Goal: Task Accomplishment & Management: Manage account settings

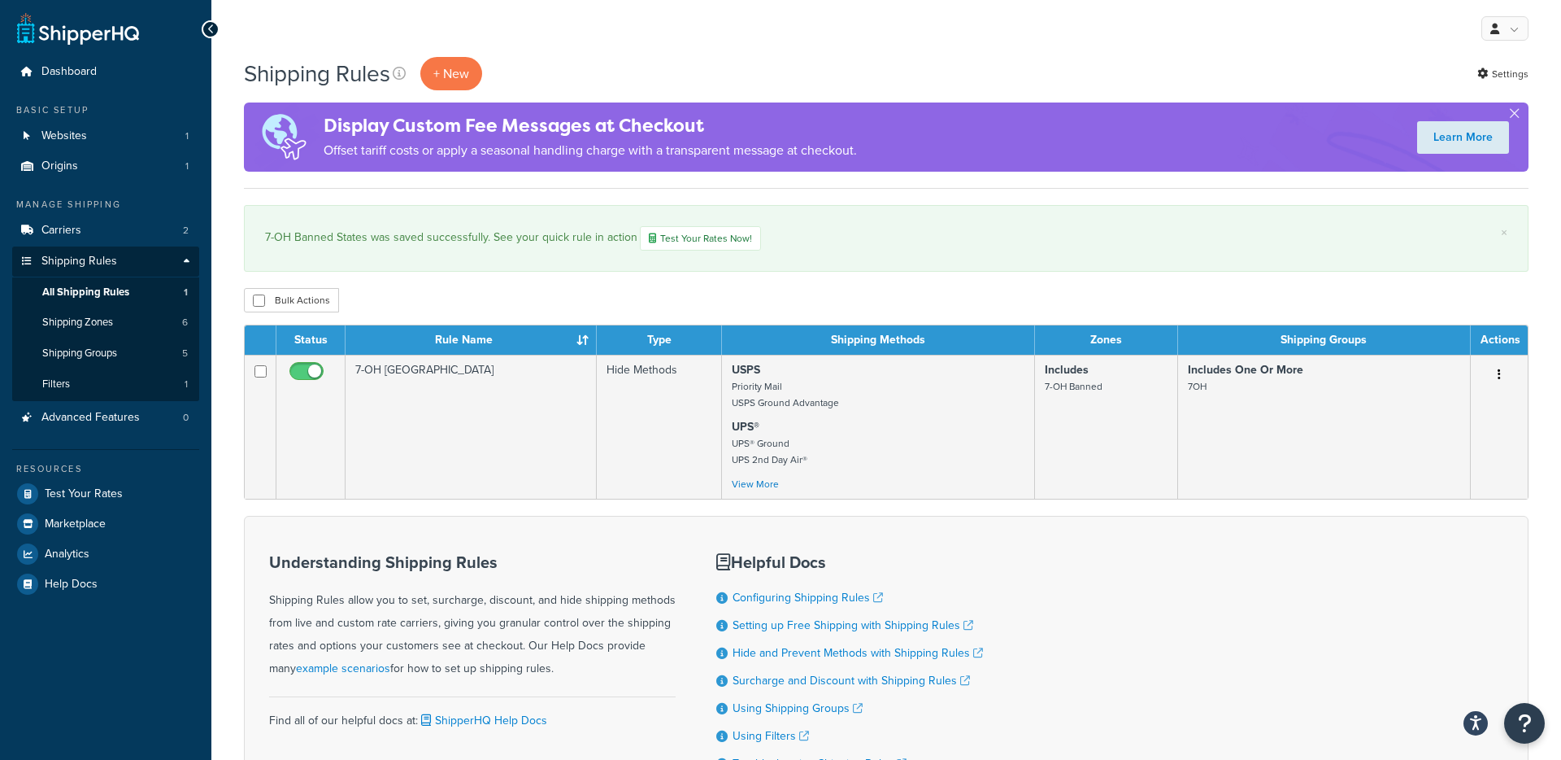
click at [854, 295] on div "Bulk Actions Duplicate Delete" at bounding box center [886, 300] width 1285 height 24
click at [764, 294] on div "Bulk Actions Duplicate Delete" at bounding box center [886, 300] width 1285 height 24
click at [97, 351] on span "Shipping Groups" at bounding box center [79, 353] width 75 height 14
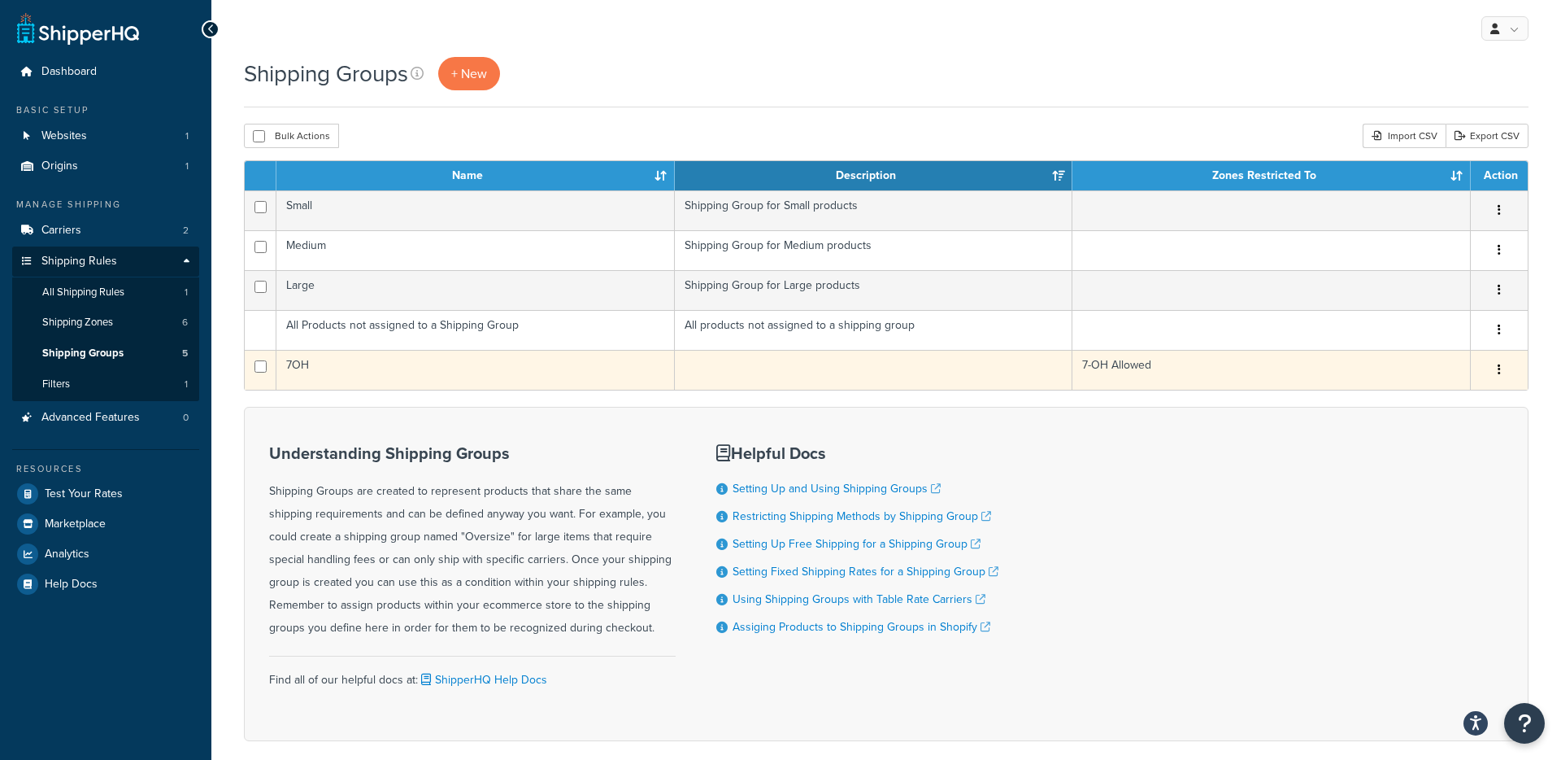
click at [477, 362] on td "7OH" at bounding box center [475, 370] width 398 height 40
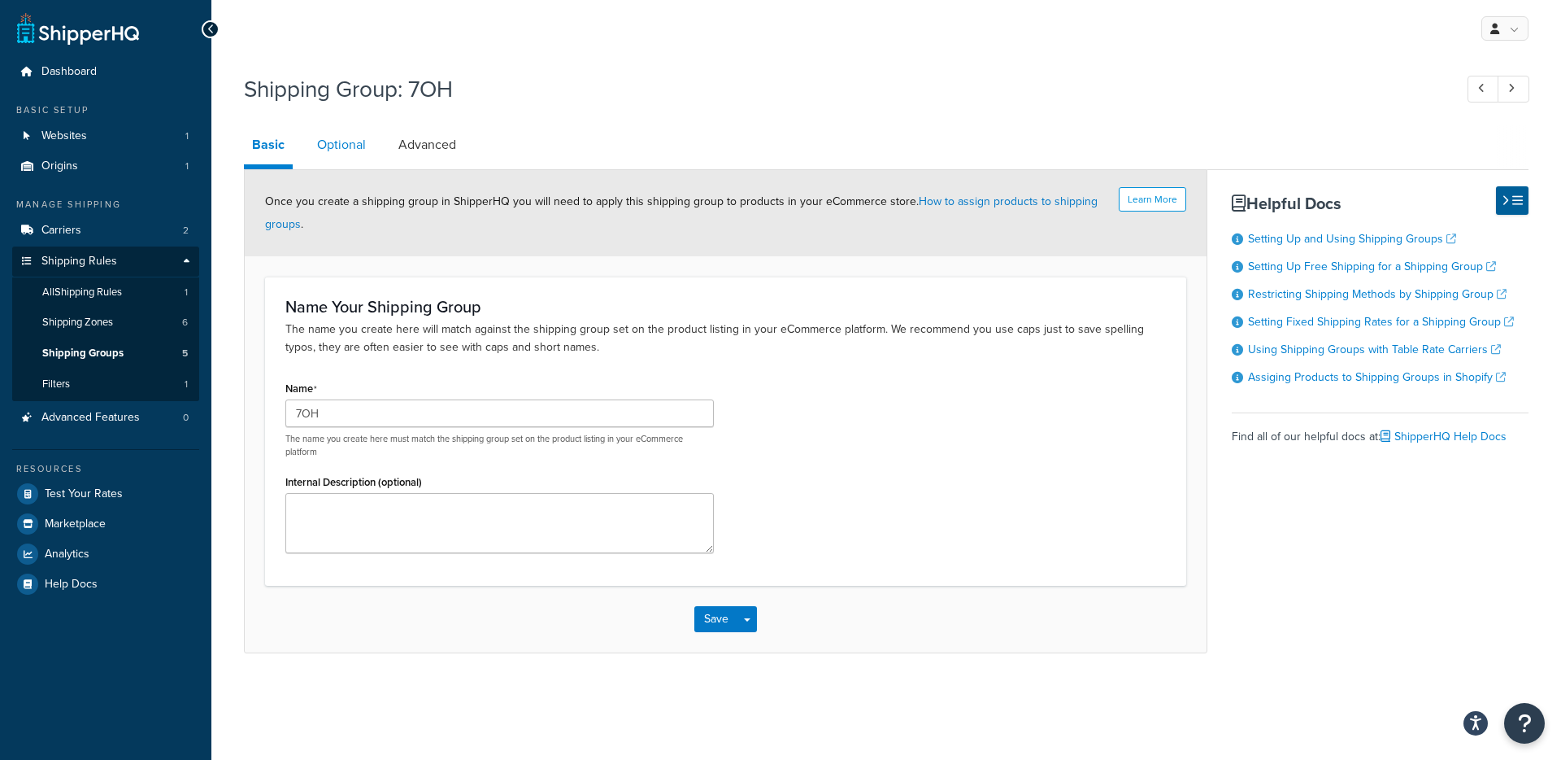
click at [334, 148] on link "Optional" at bounding box center [341, 144] width 65 height 39
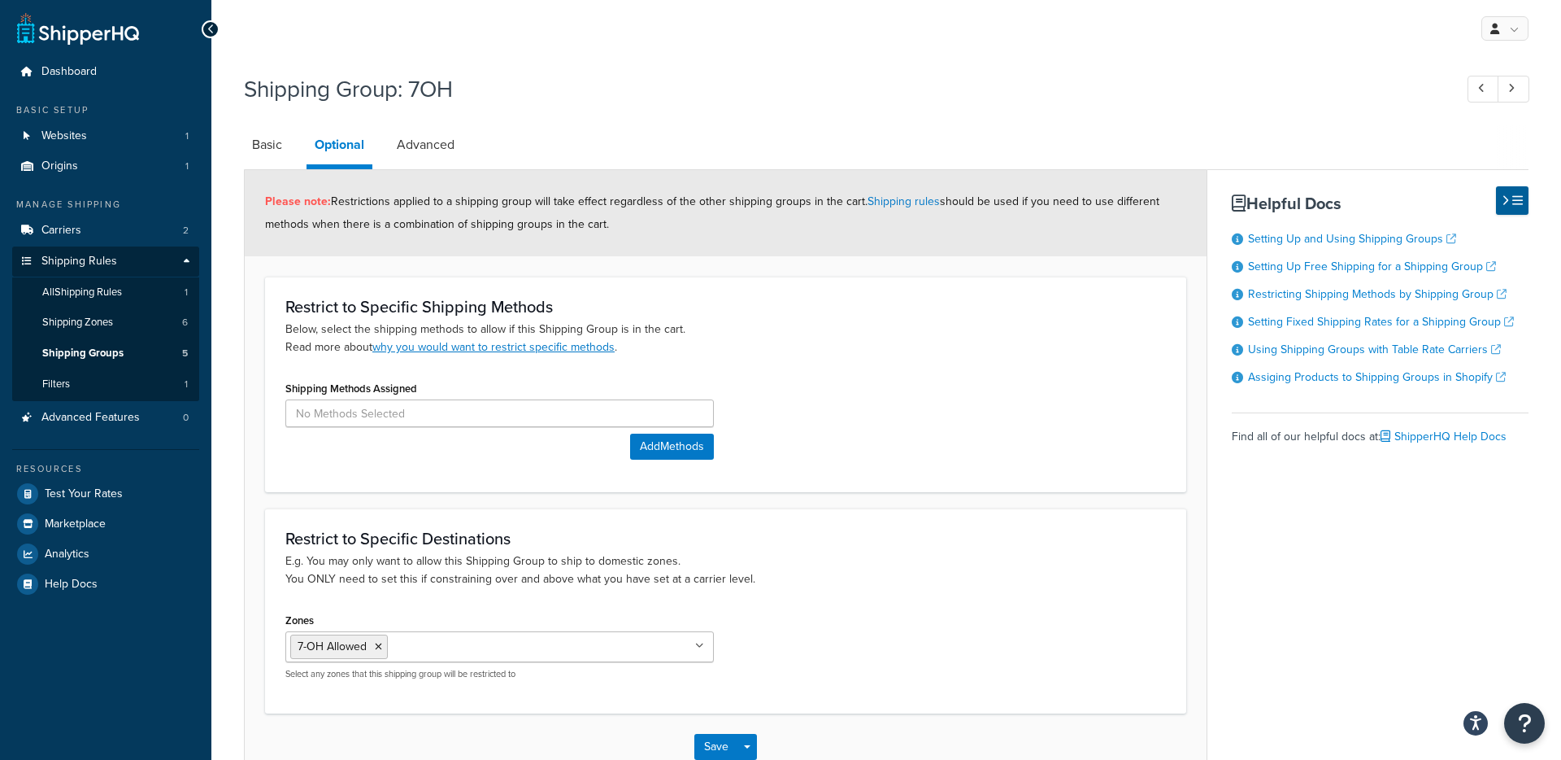
click at [790, 391] on div "Shipping Methods Assigned Add Methods" at bounding box center [725, 423] width 905 height 95
click at [272, 146] on link "Basic" at bounding box center [267, 144] width 46 height 39
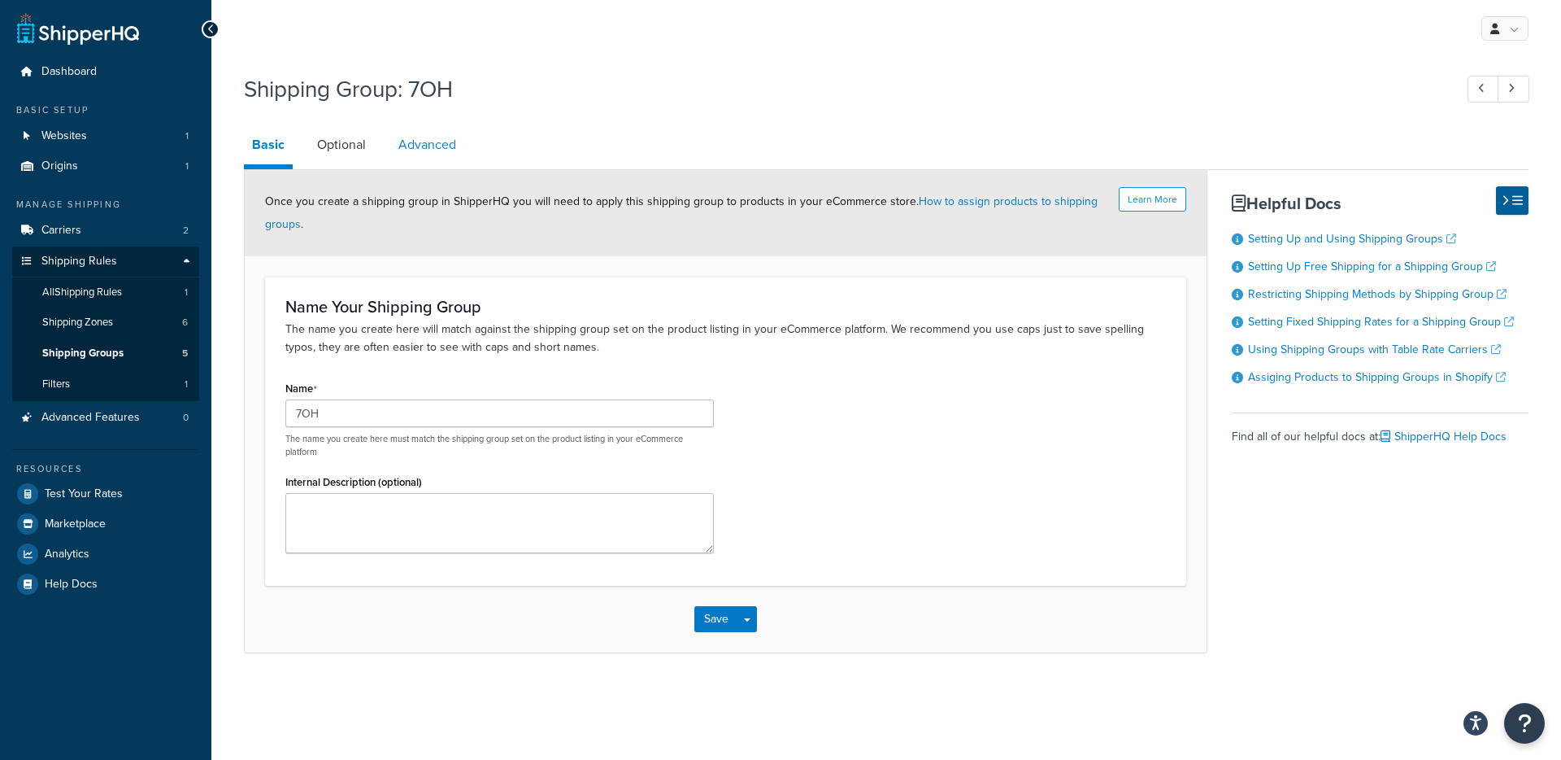
click at [428, 143] on link "Advanced" at bounding box center [427, 144] width 74 height 39
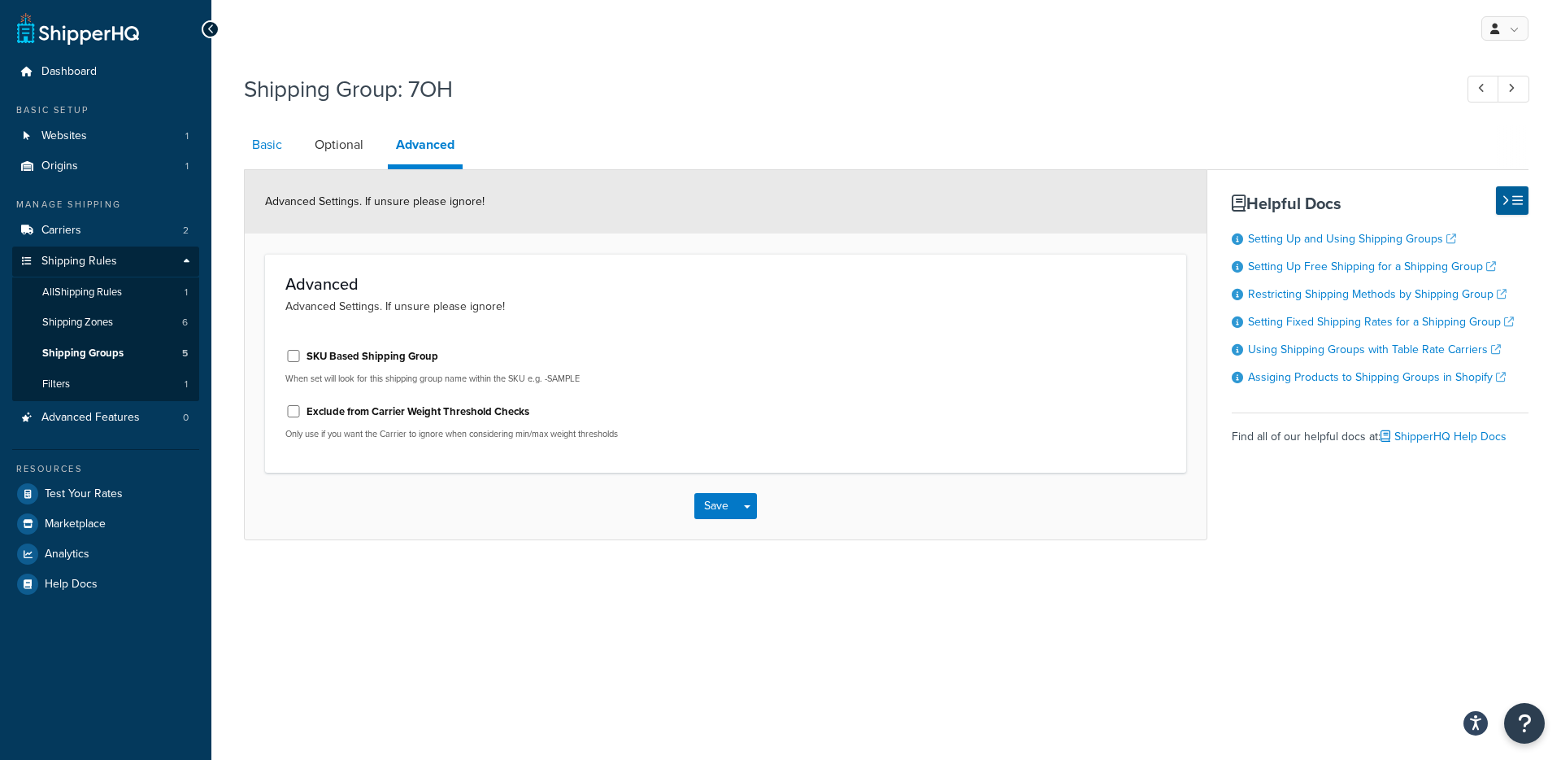
click at [264, 138] on link "Basic" at bounding box center [267, 144] width 46 height 39
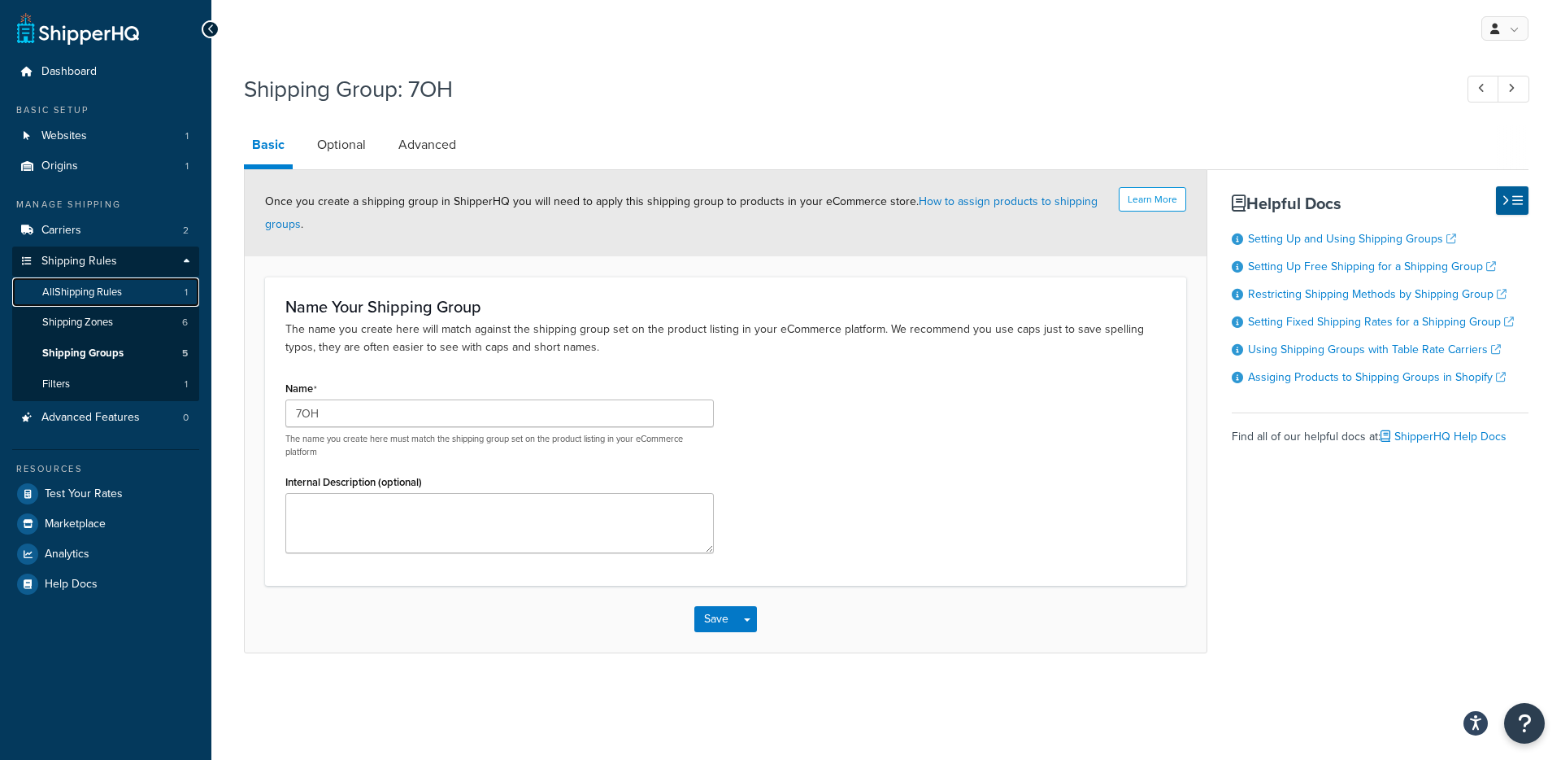
click at [122, 285] on span "All Shipping Rules" at bounding box center [82, 292] width 80 height 14
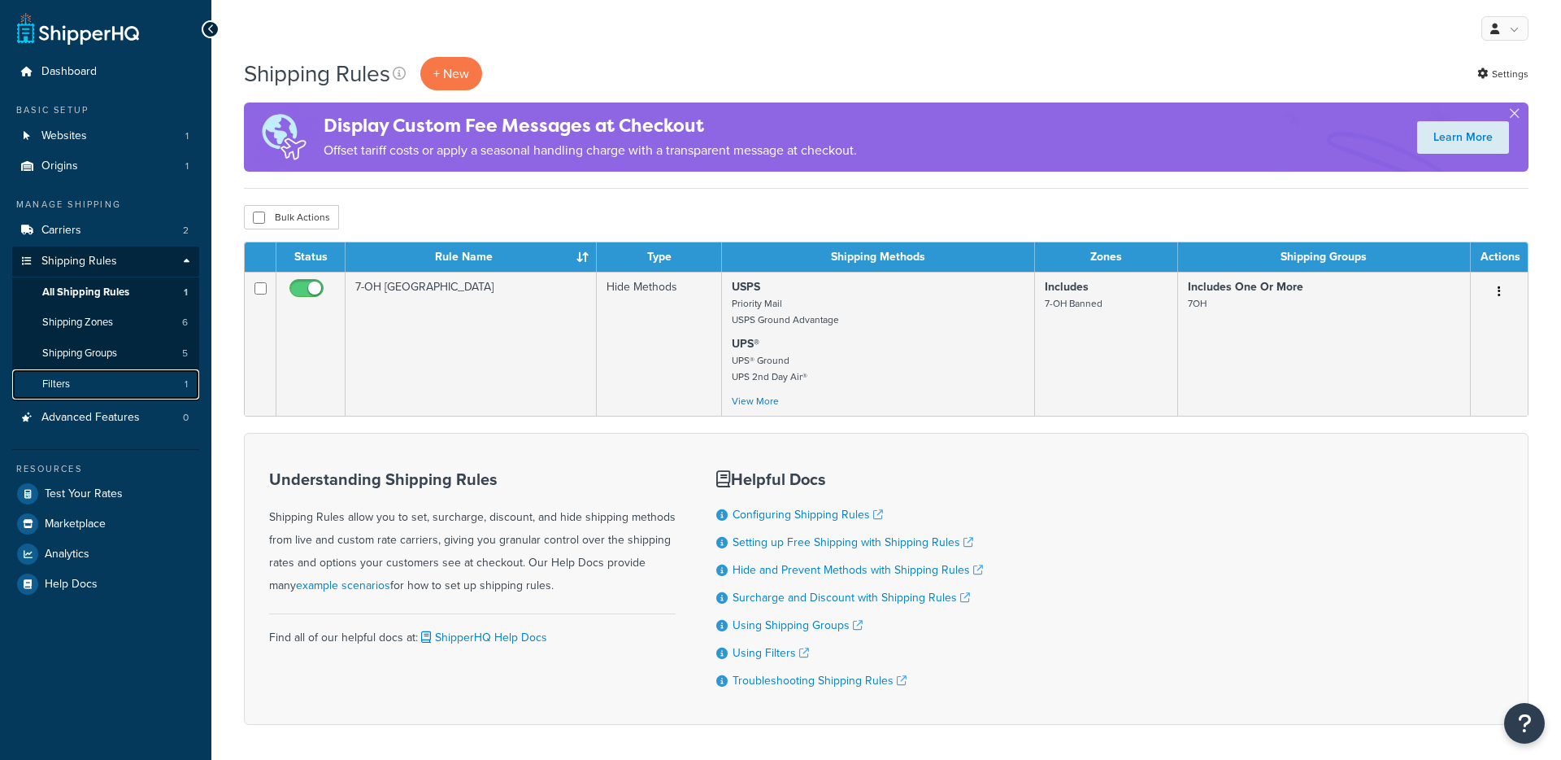
click at [131, 385] on link "Filters 1" at bounding box center [105, 384] width 187 height 30
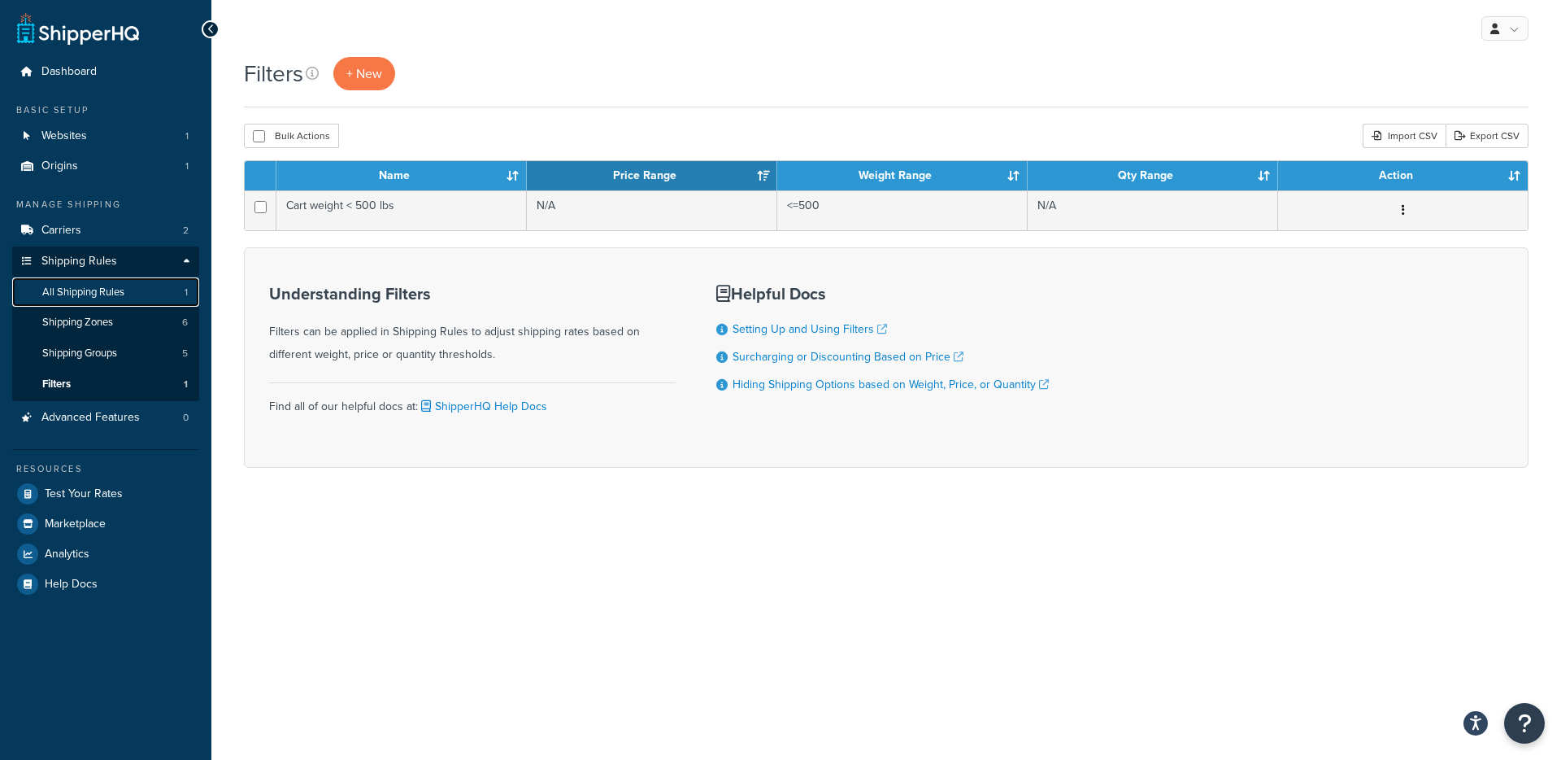
click at [115, 289] on span "All Shipping Rules" at bounding box center [83, 292] width 82 height 14
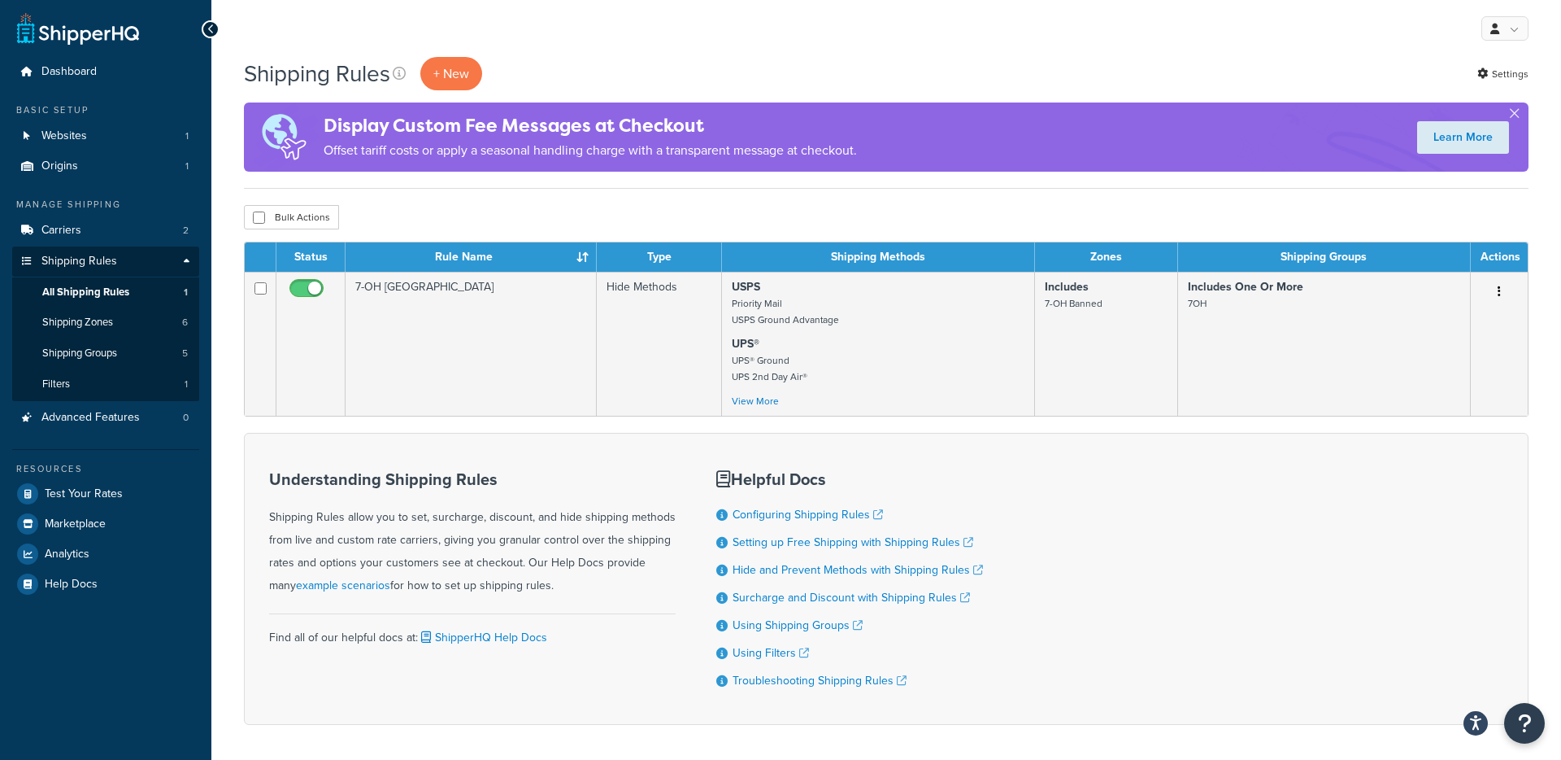
click at [1383, 214] on div "Bulk Actions Duplicate Delete" at bounding box center [886, 217] width 1285 height 24
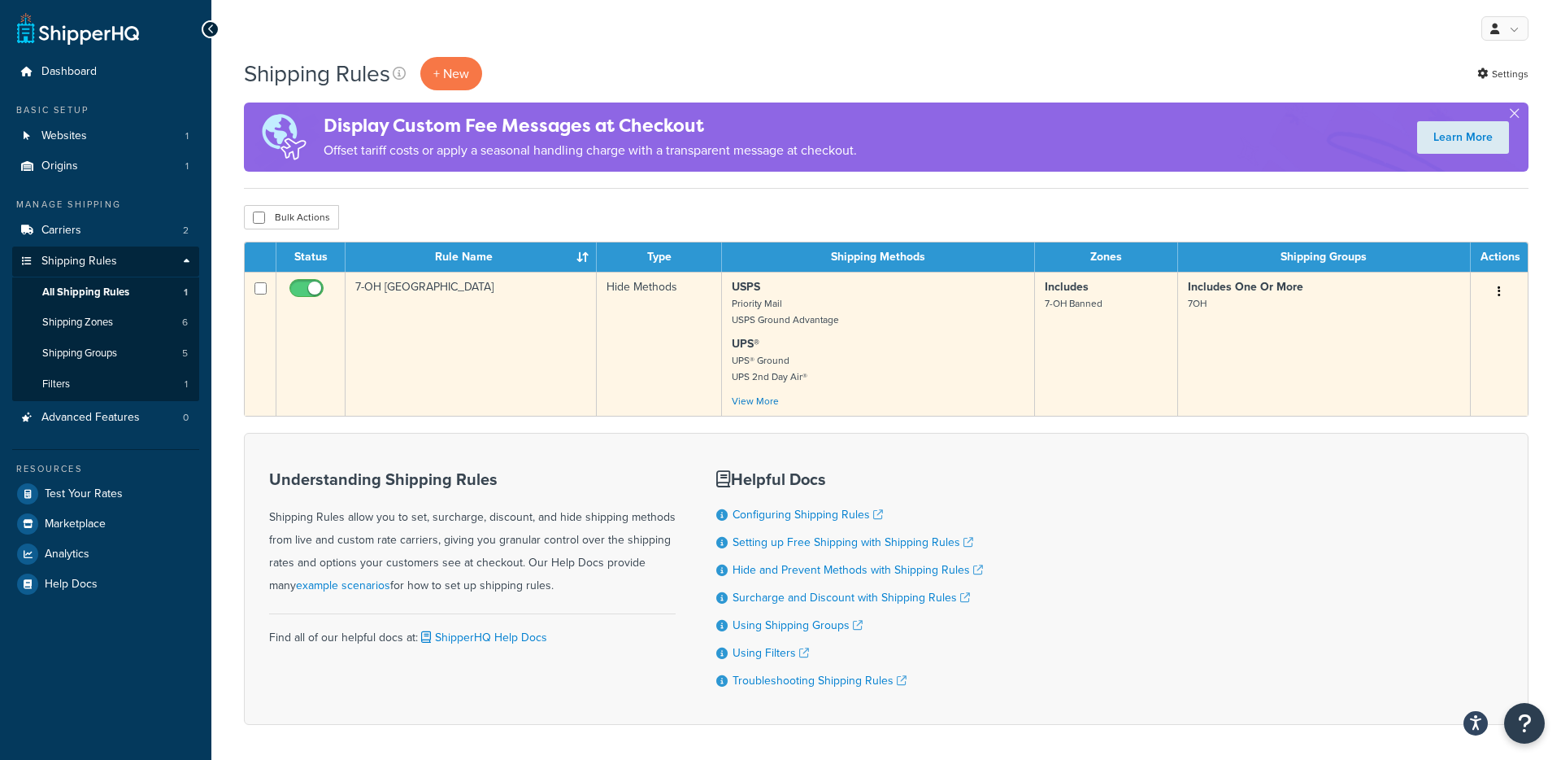
click at [1493, 296] on button "button" at bounding box center [1499, 292] width 23 height 26
click at [1434, 328] on link "Edit" at bounding box center [1446, 322] width 128 height 33
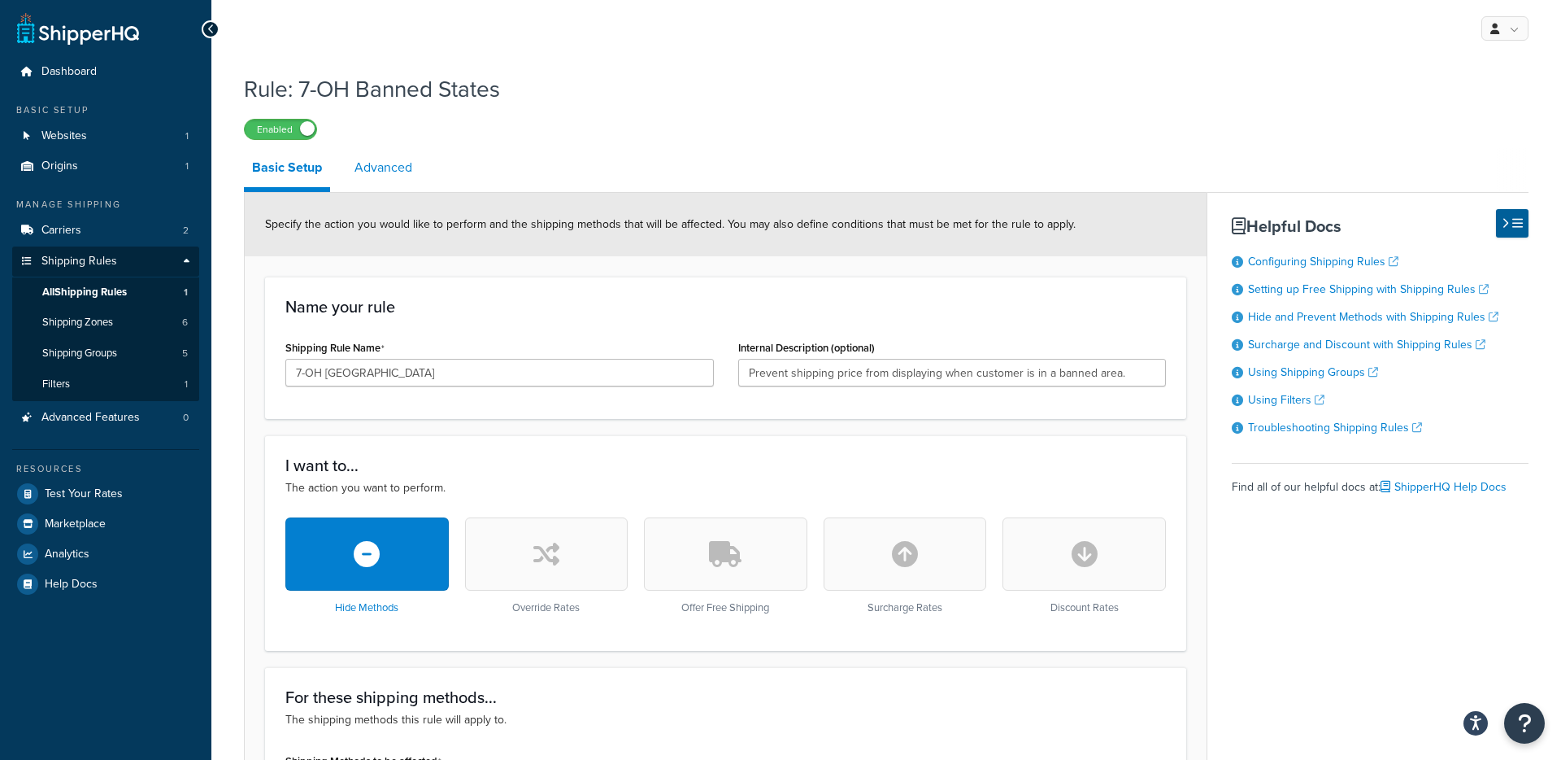
click at [378, 164] on link "Advanced" at bounding box center [383, 167] width 74 height 39
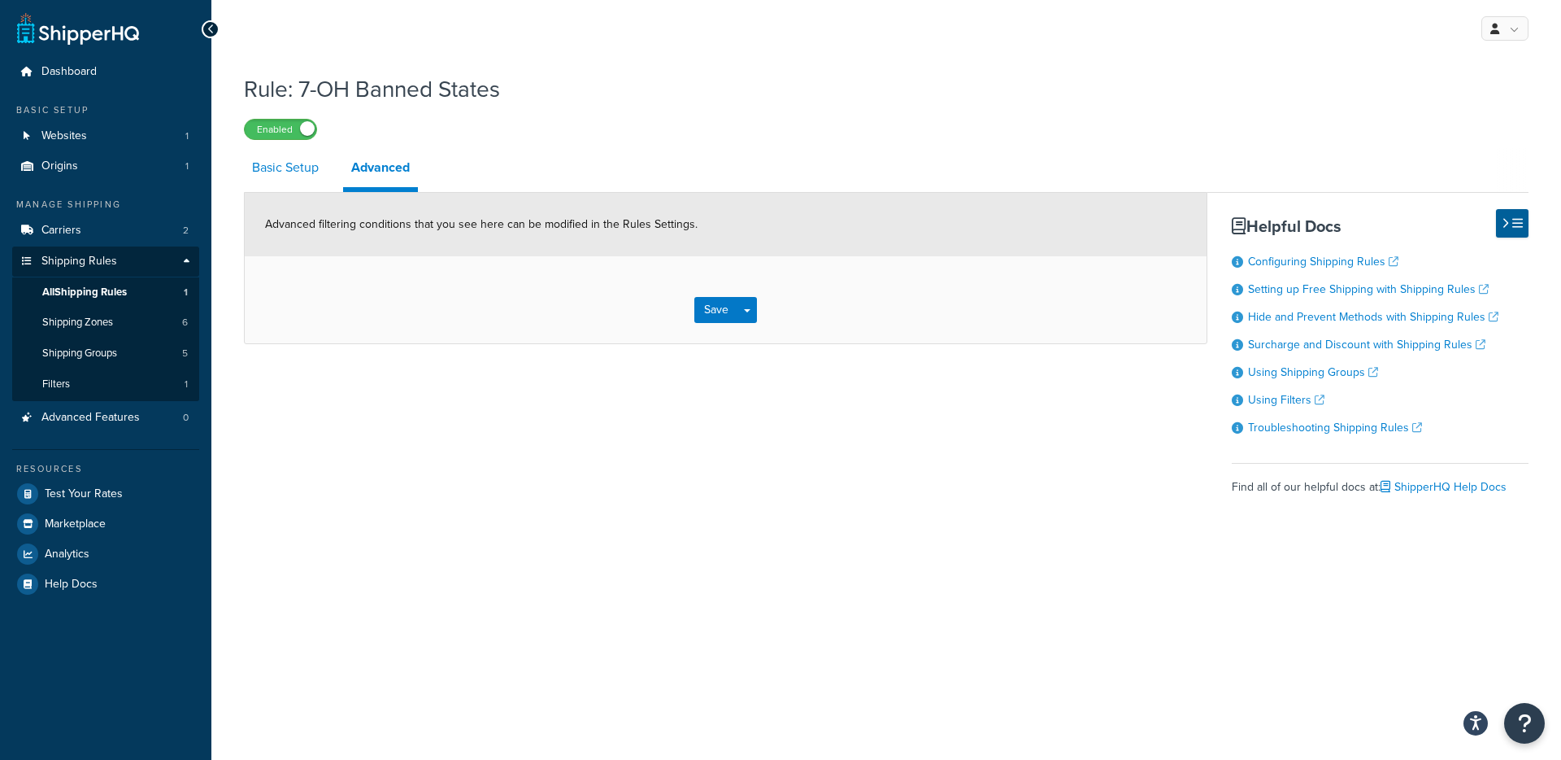
click at [285, 181] on link "Basic Setup" at bounding box center [285, 167] width 83 height 39
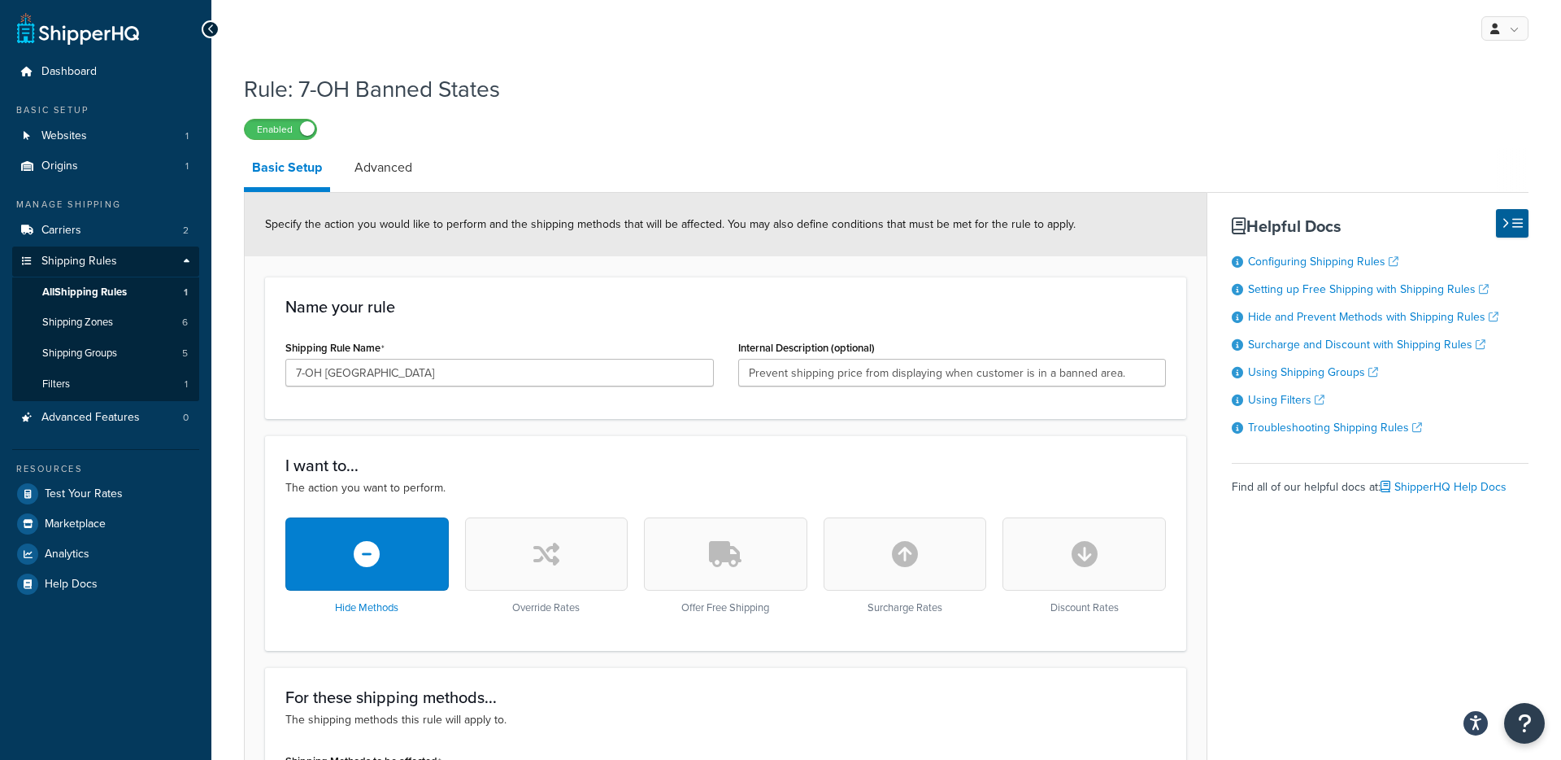
click at [684, 298] on h3 "Name your rule" at bounding box center [725, 307] width 881 height 18
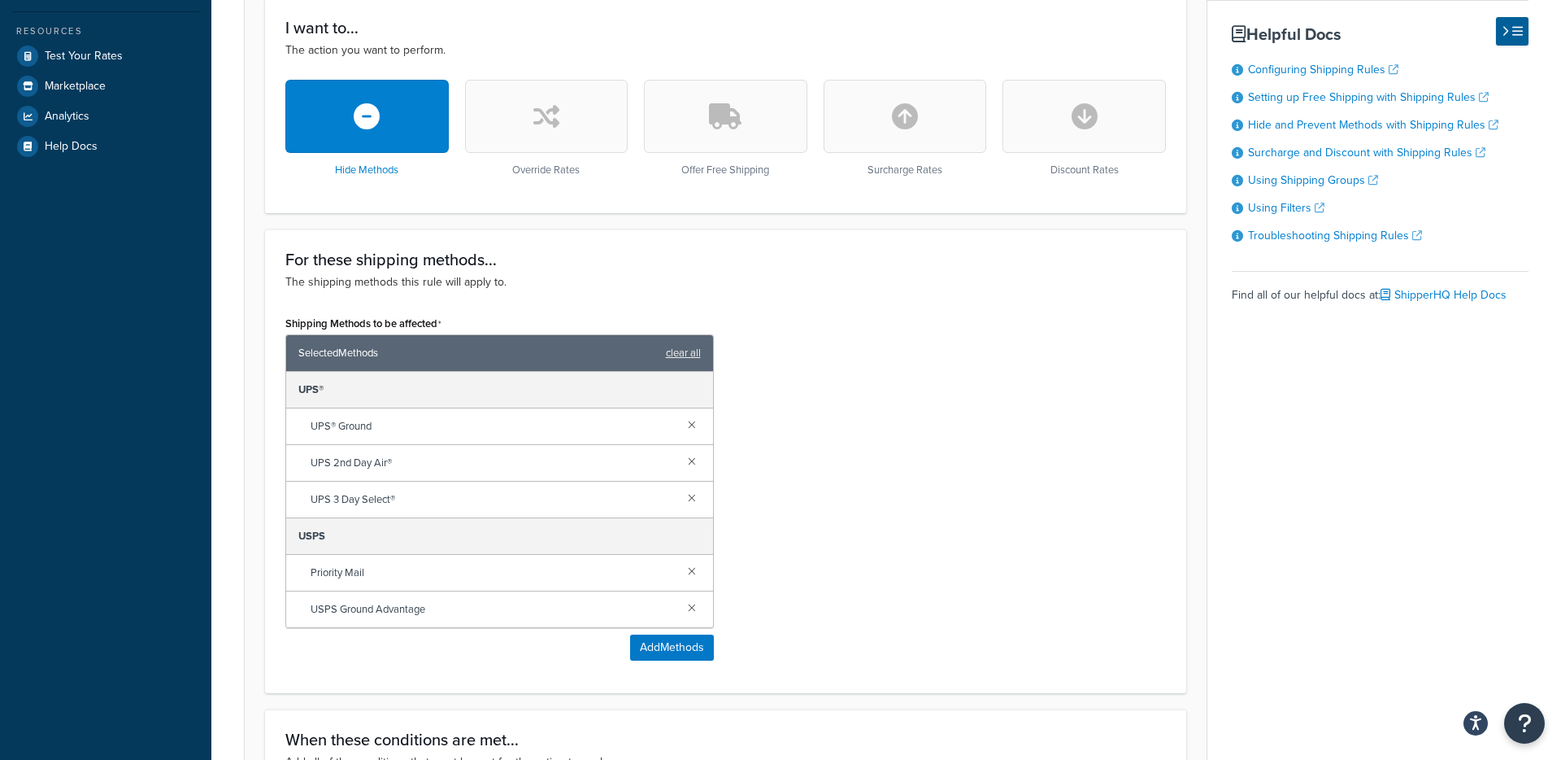
scroll to position [442, 0]
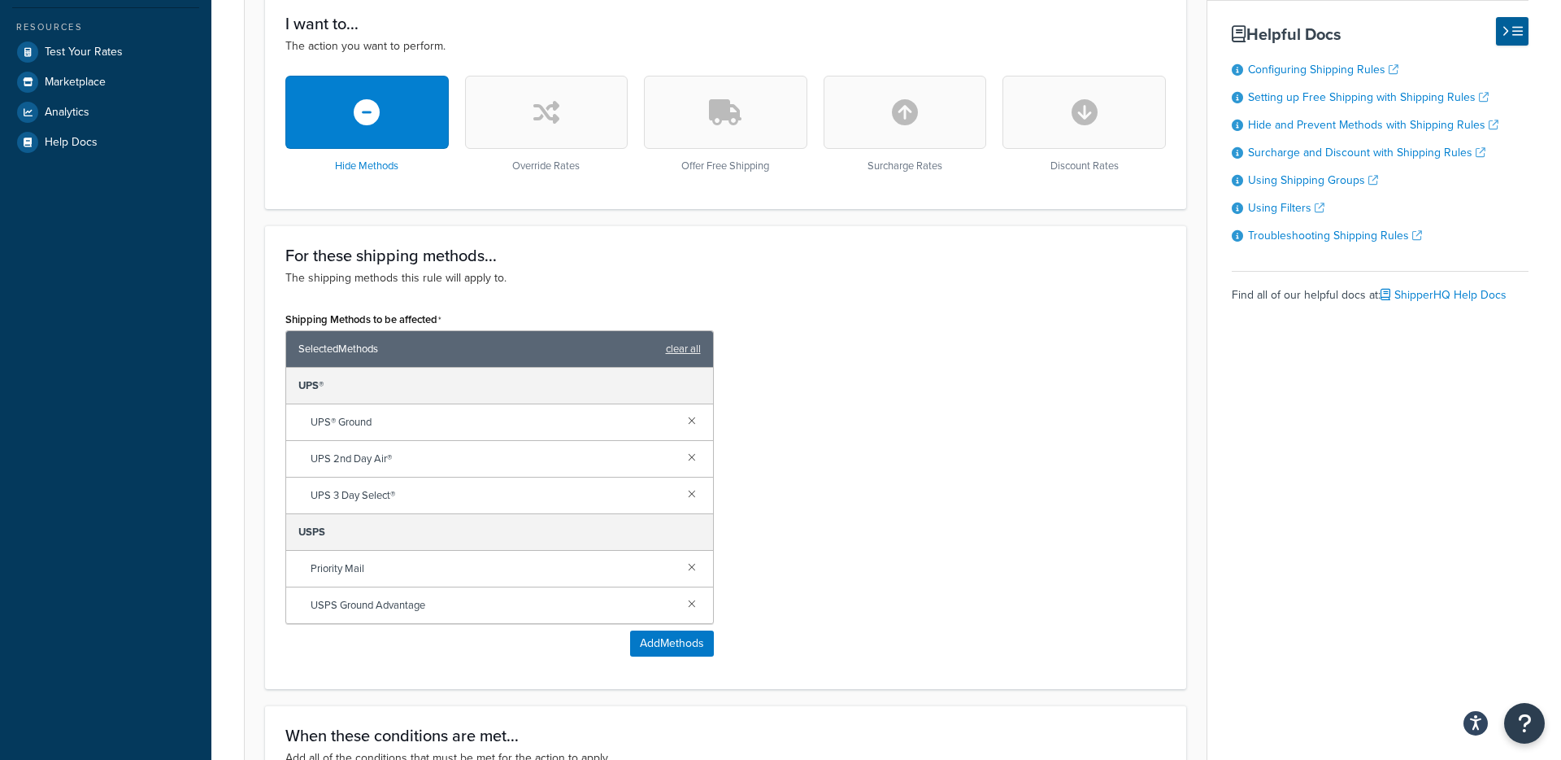
click at [734, 373] on div "Shipping Methods to be affected Selected Methods clear all UPS® UPS® Ground UPS…" at bounding box center [725, 487] width 905 height 361
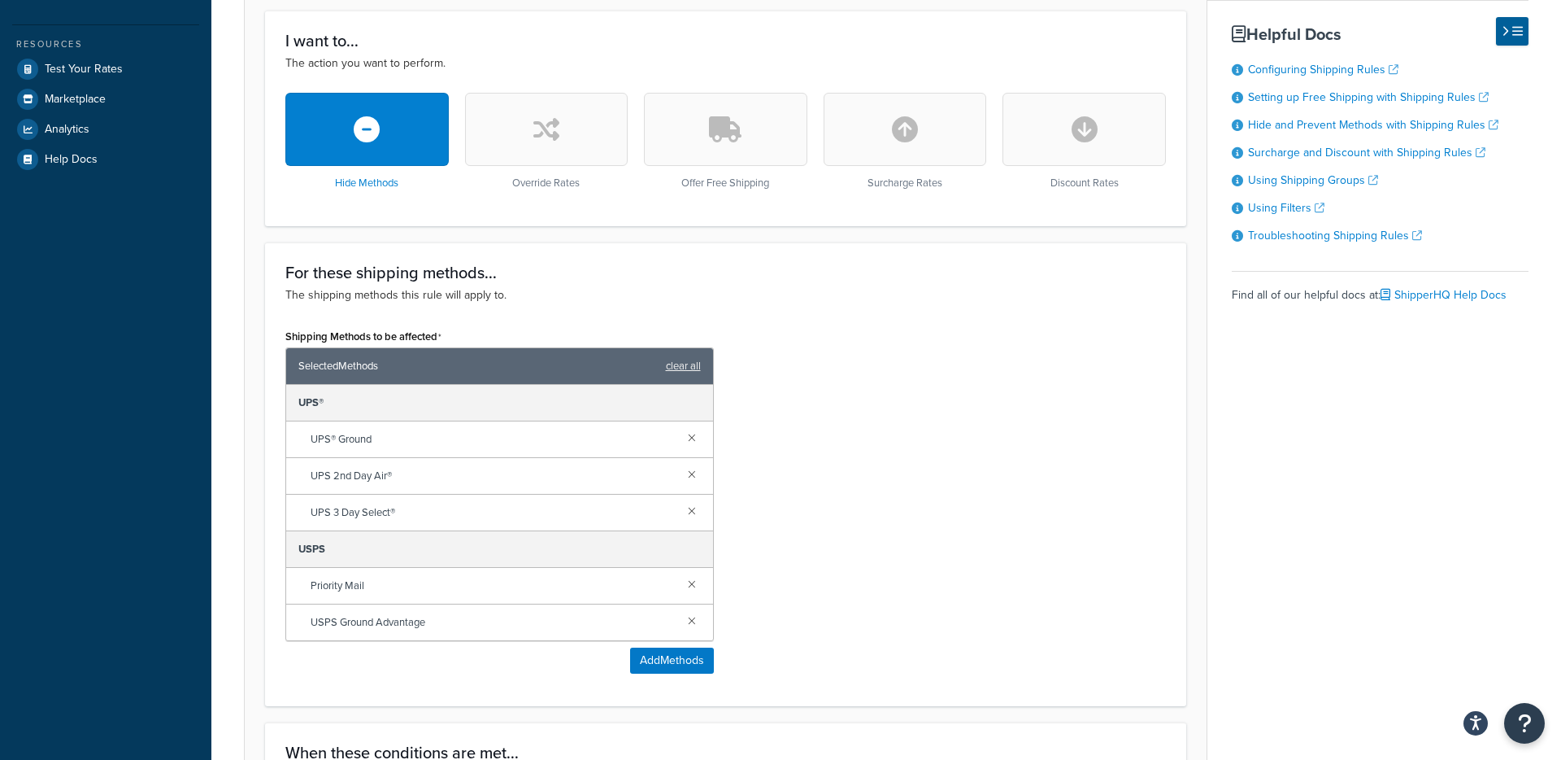
scroll to position [420, 0]
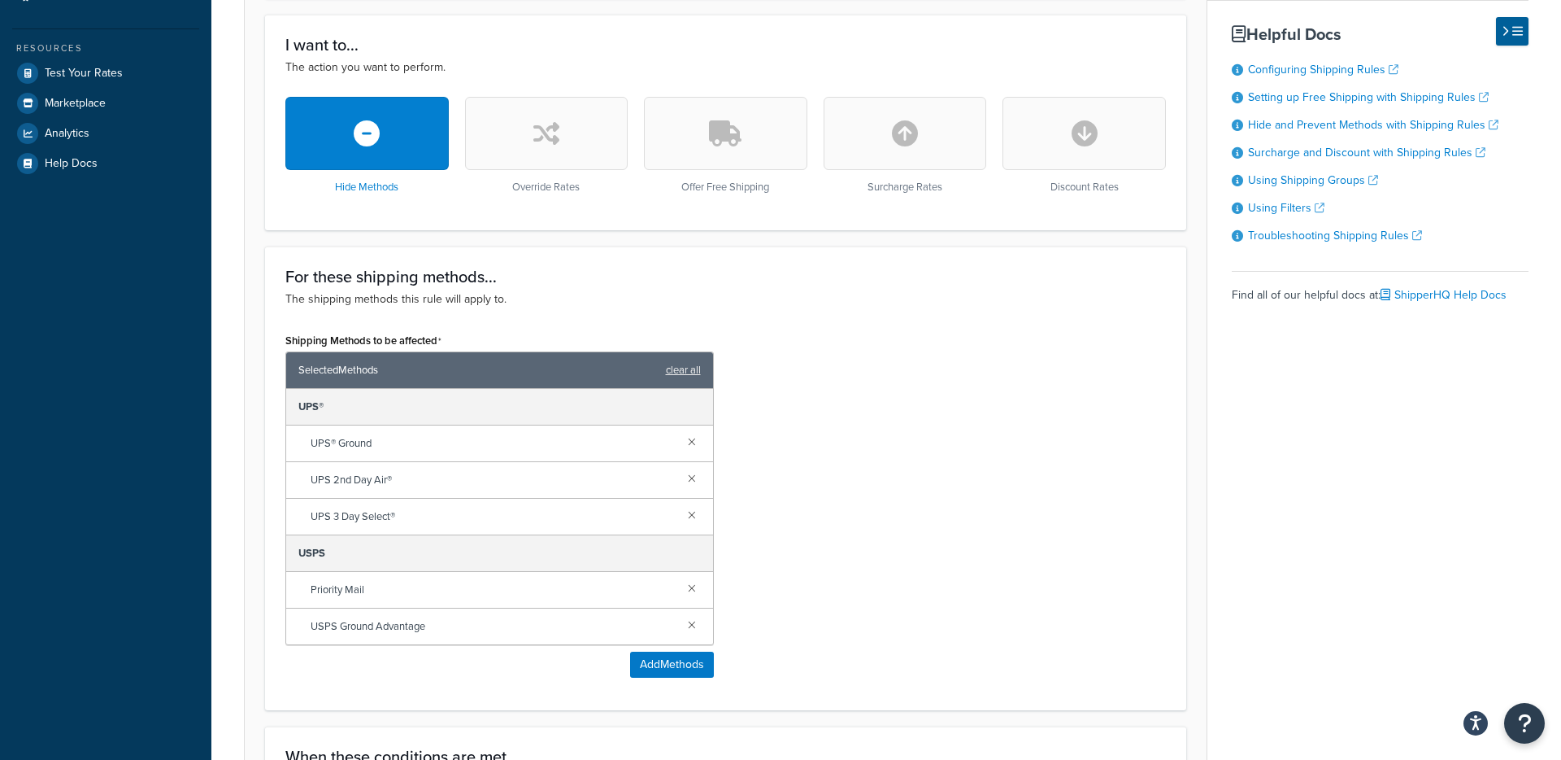
click at [799, 293] on p "The shipping methods this rule will apply to." at bounding box center [725, 299] width 881 height 18
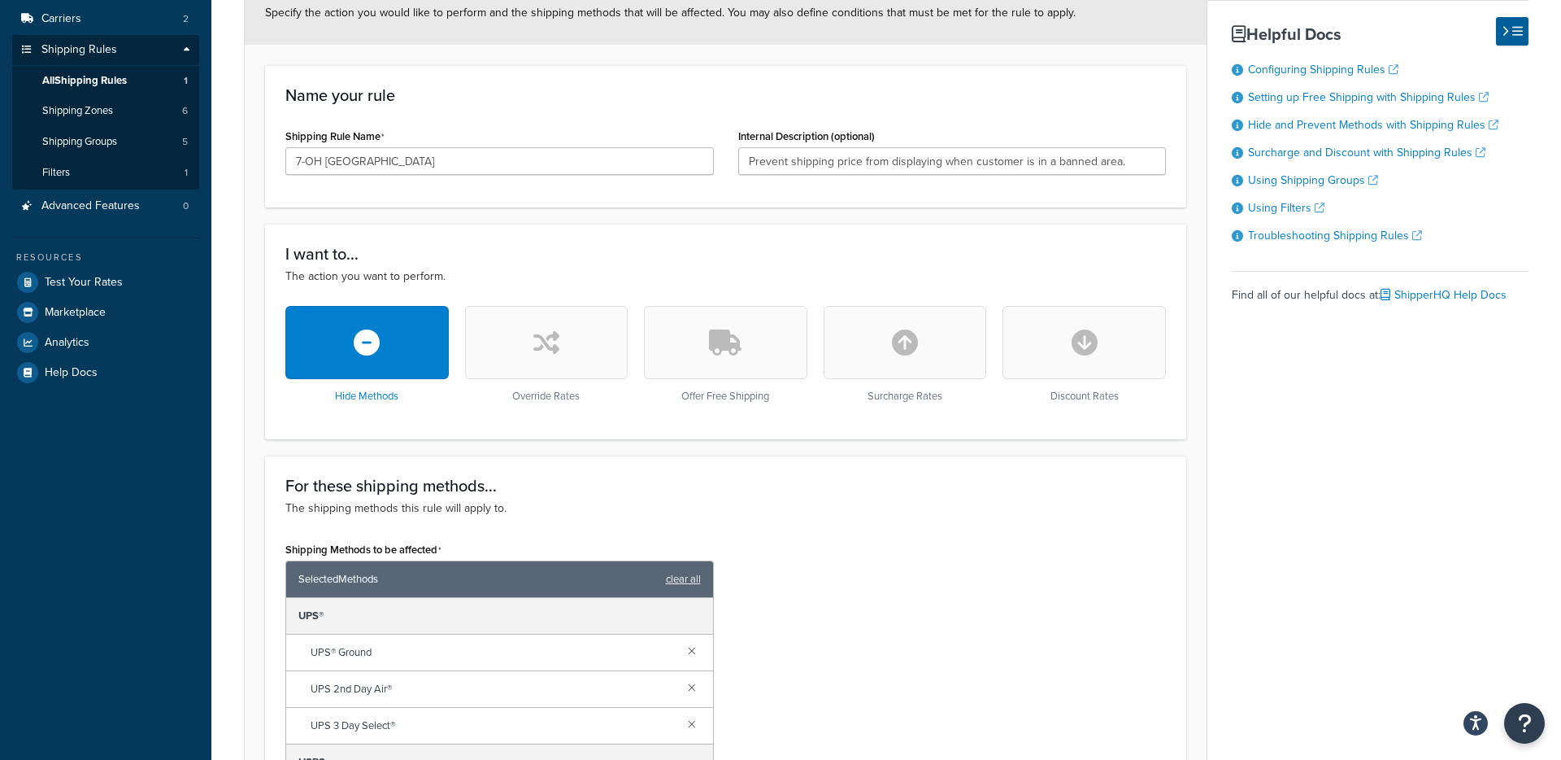
scroll to position [211, 0]
click at [725, 117] on div "Name your rule Shipping Rule Name 7-OH Banned States Internal Description (opti…" at bounding box center [725, 137] width 921 height 142
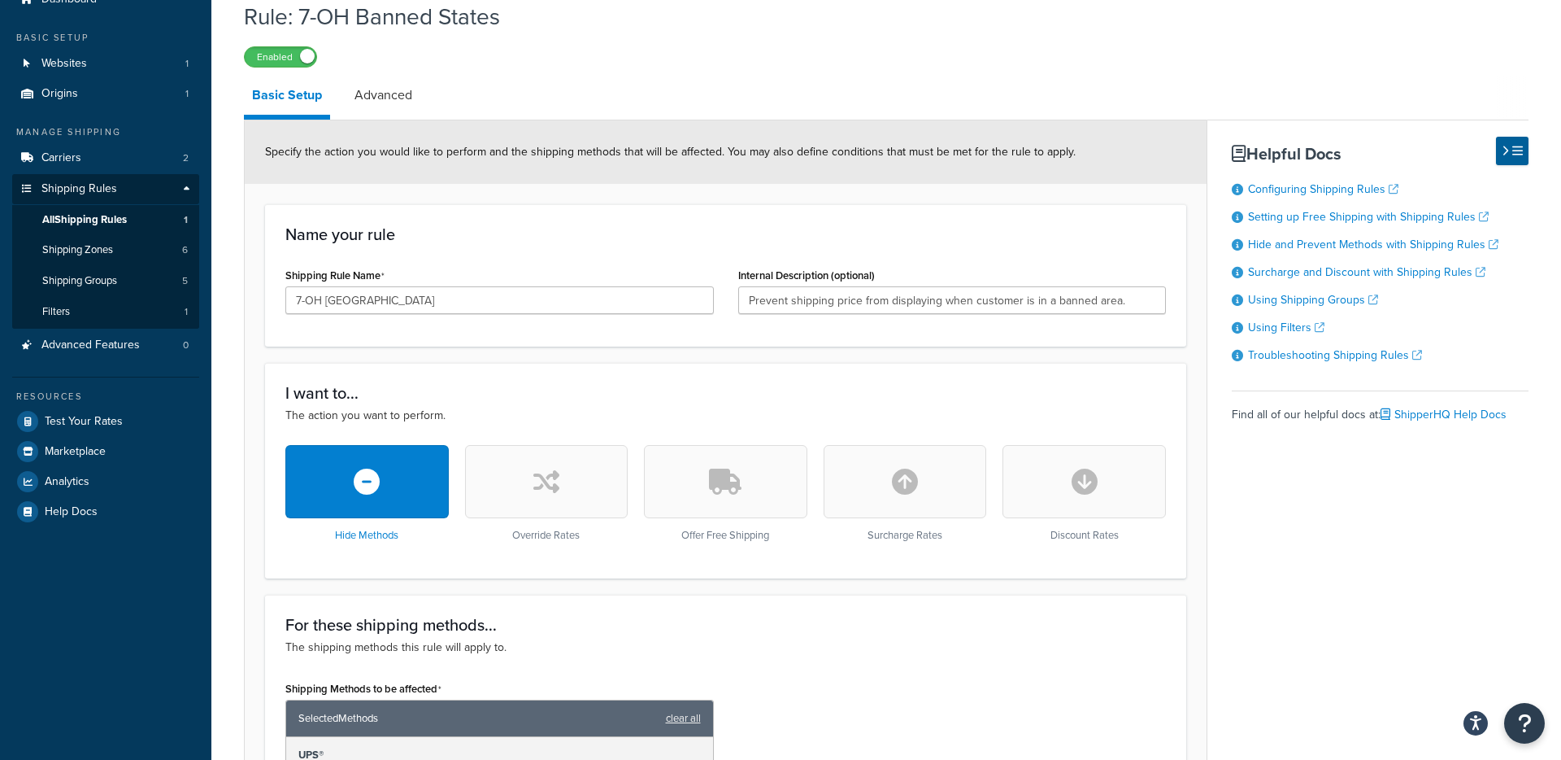
scroll to position [73, 0]
click at [726, 238] on h3 "Name your rule" at bounding box center [725, 233] width 881 height 18
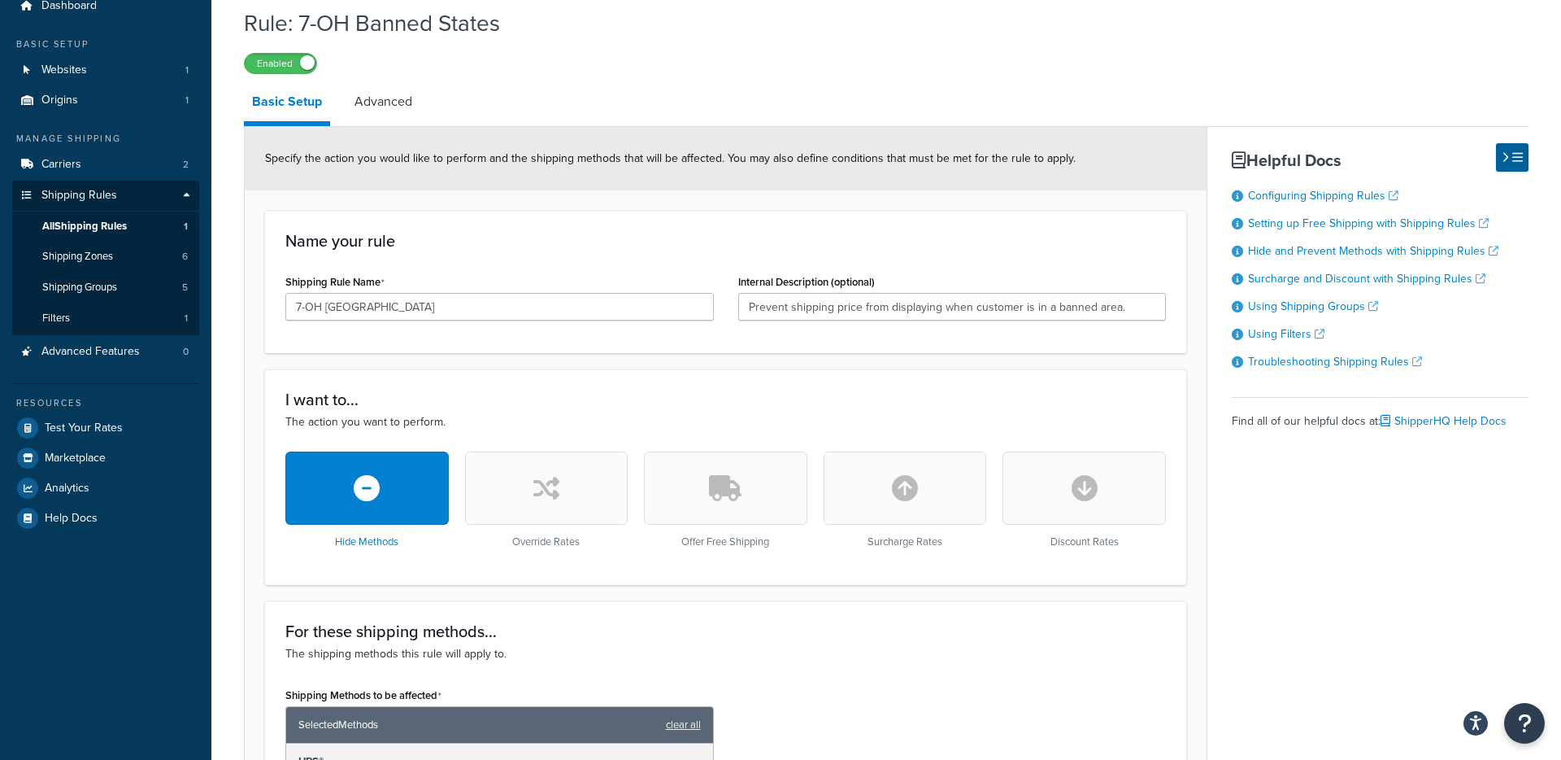
scroll to position [69, 0]
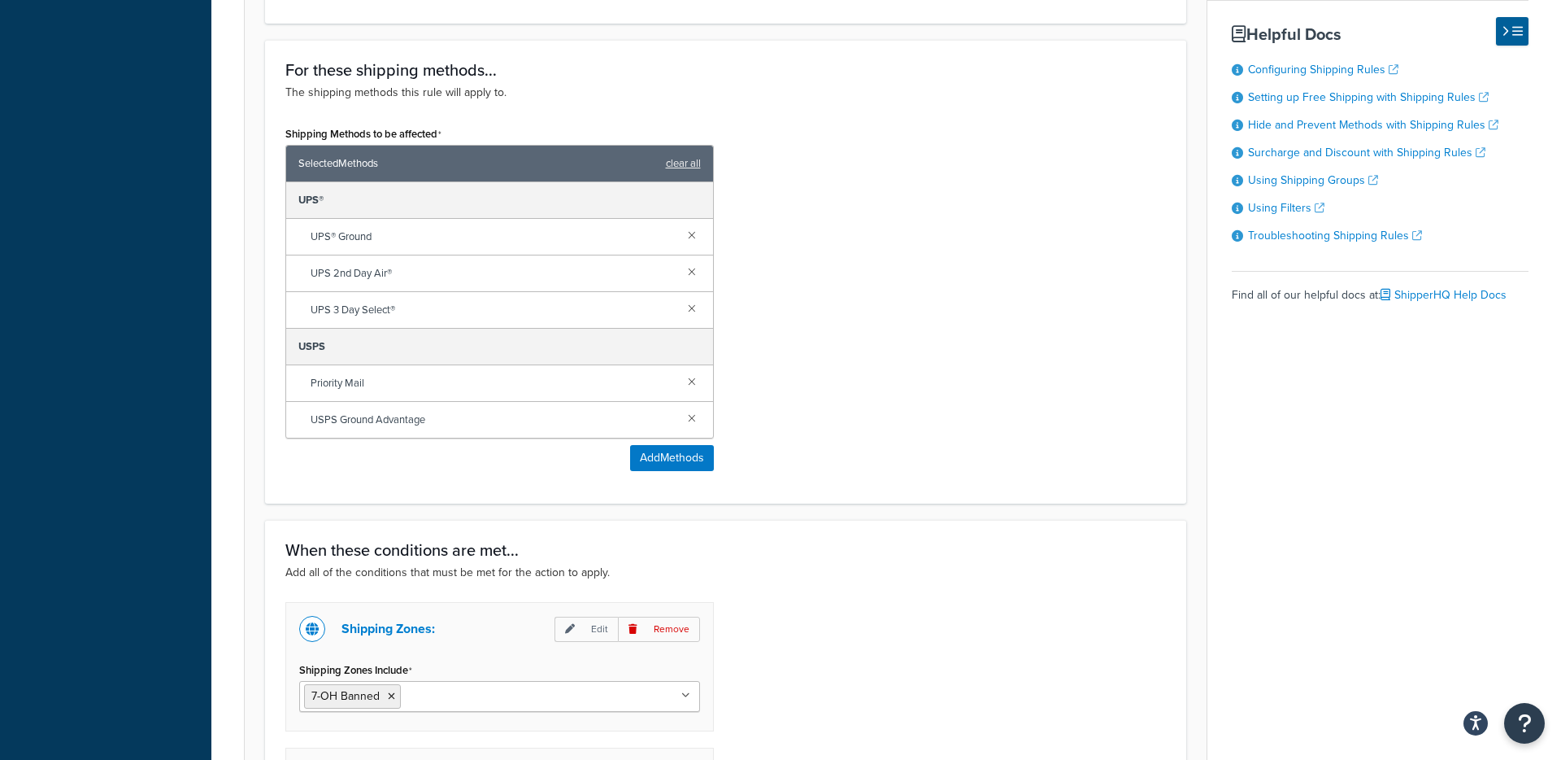
scroll to position [855, 0]
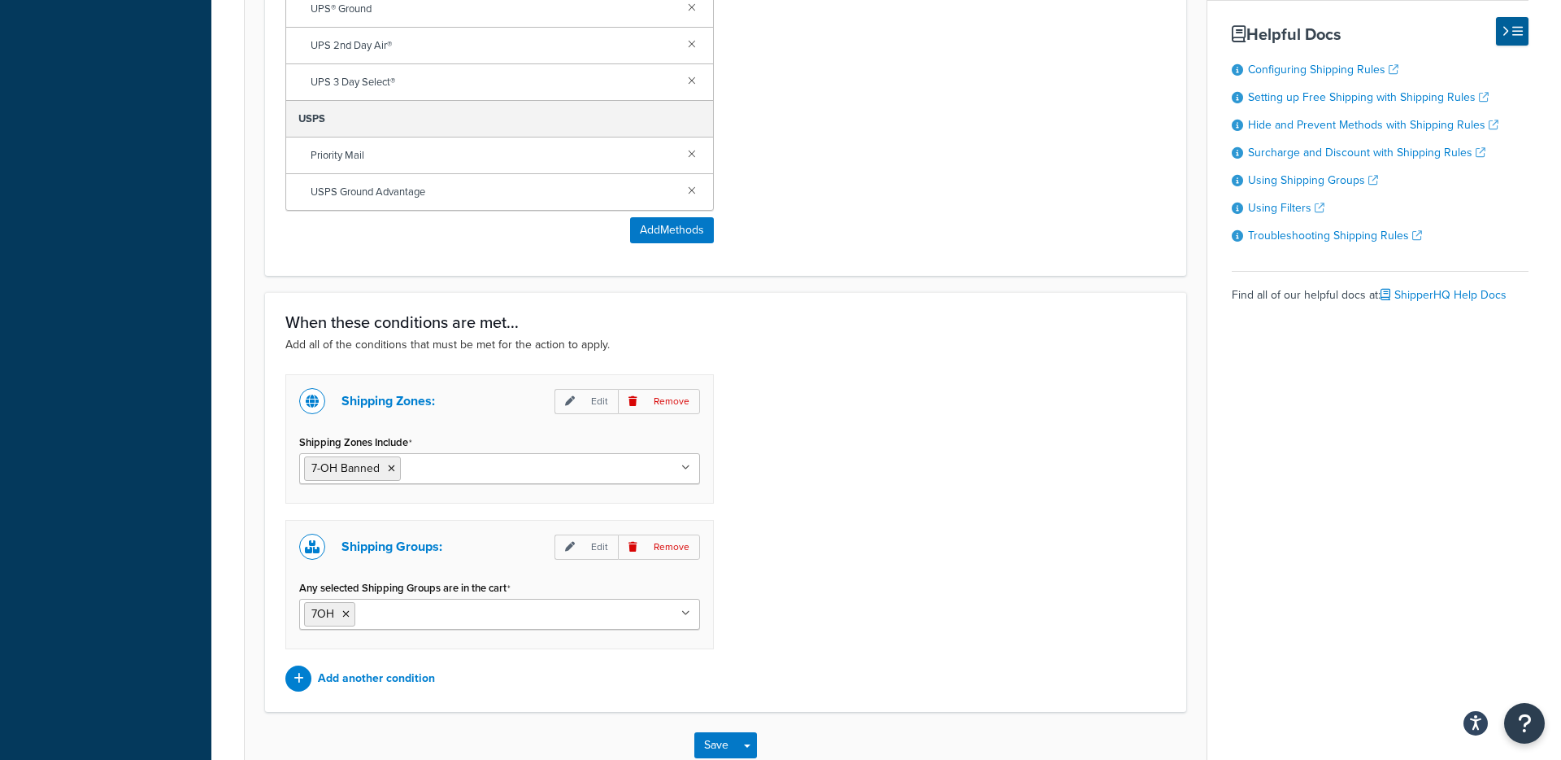
click at [829, 171] on div "Shipping Methods to be affected Selected Methods clear all UPS® UPS® Ground UPS…" at bounding box center [725, 74] width 905 height 361
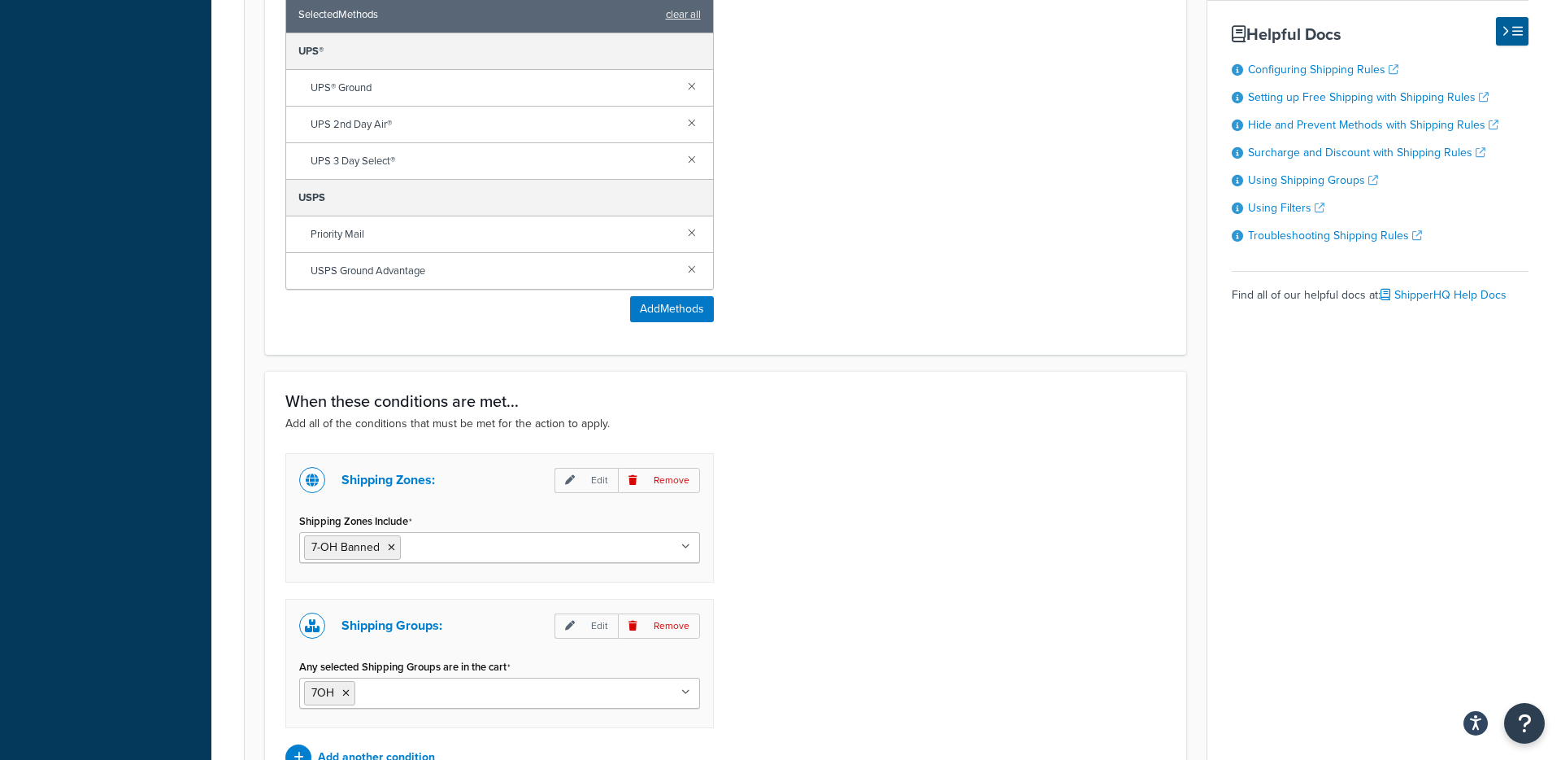
scroll to position [779, 0]
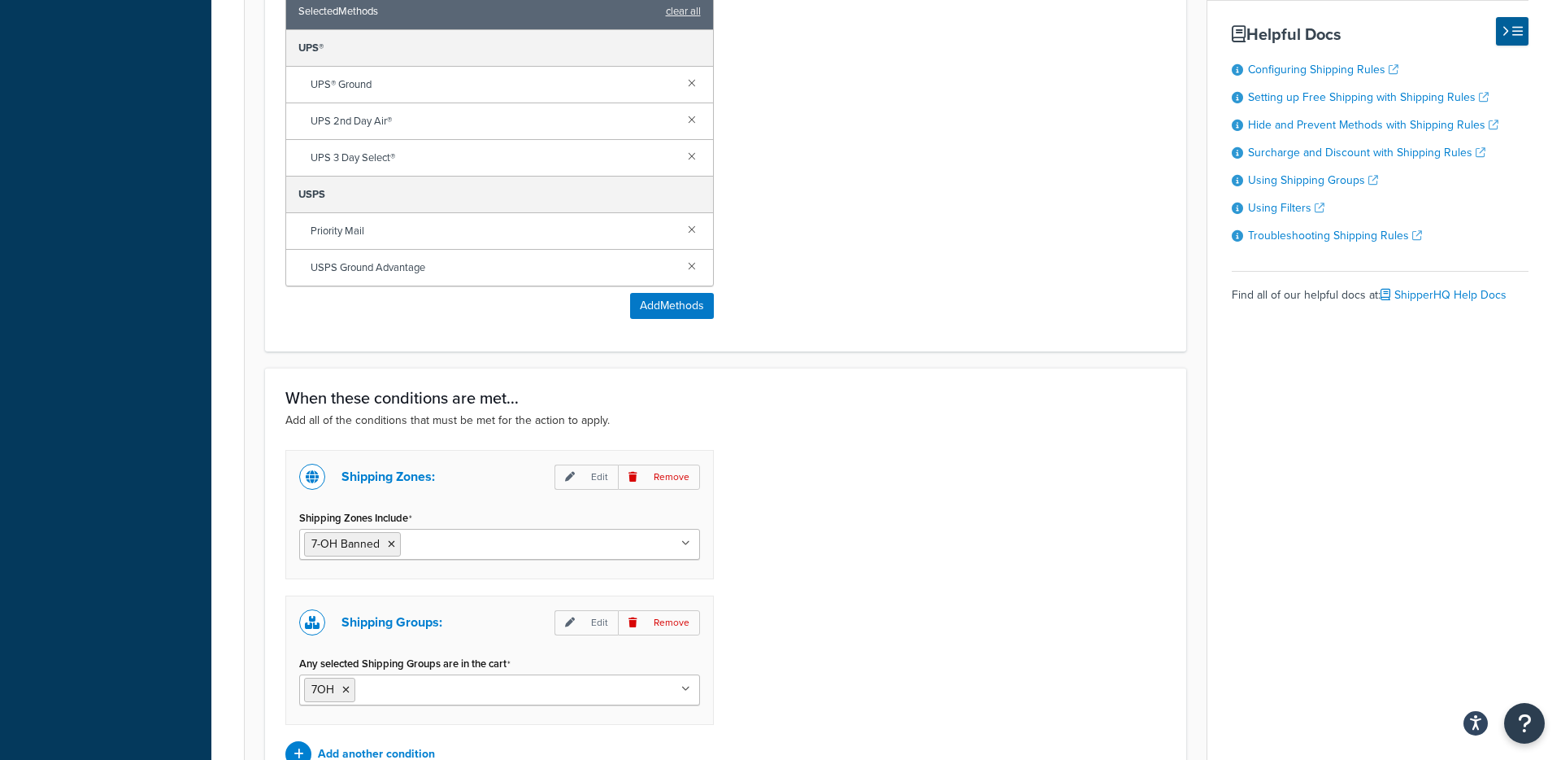
click at [838, 318] on div "Shipping Methods to be affected Selected Methods clear all UPS® UPS® Ground UPS…" at bounding box center [725, 150] width 905 height 361
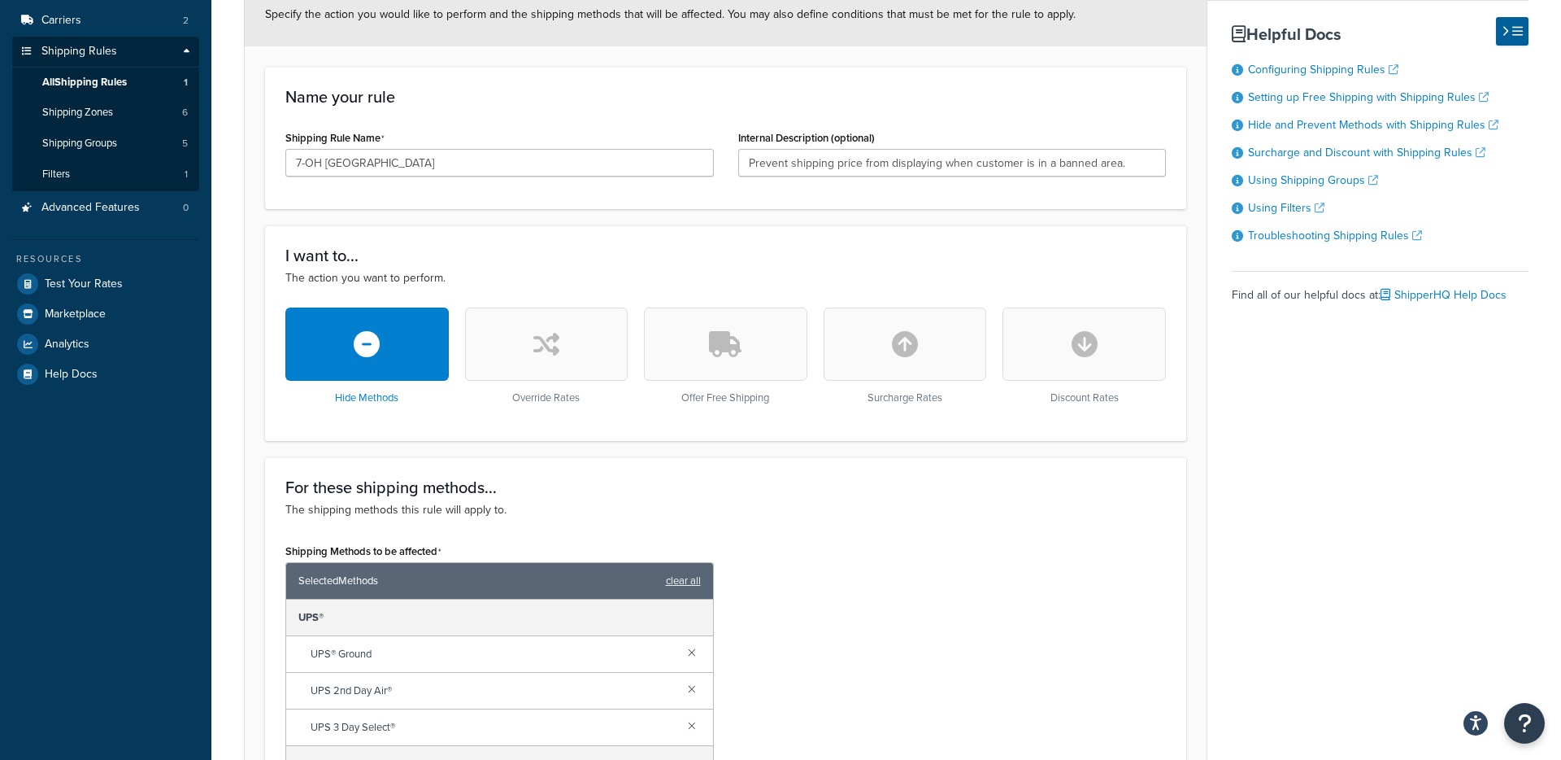
scroll to position [209, 0]
click at [720, 155] on div "Shipping Rule Name 7-OH Banned States" at bounding box center [499, 158] width 453 height 63
click at [716, 154] on div "Shipping Rule Name 7-OH Banned States" at bounding box center [499, 157] width 453 height 63
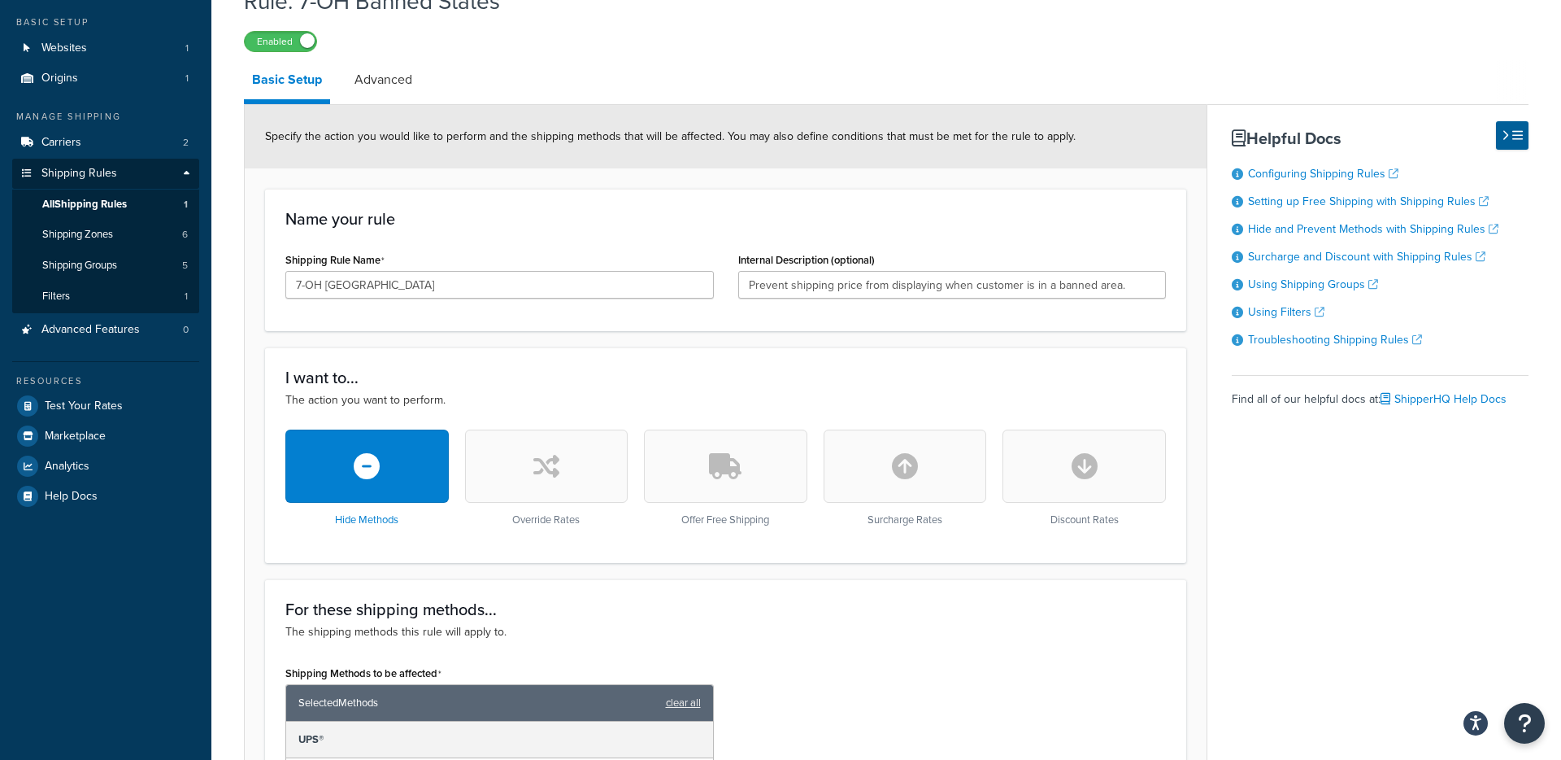
scroll to position [85, 0]
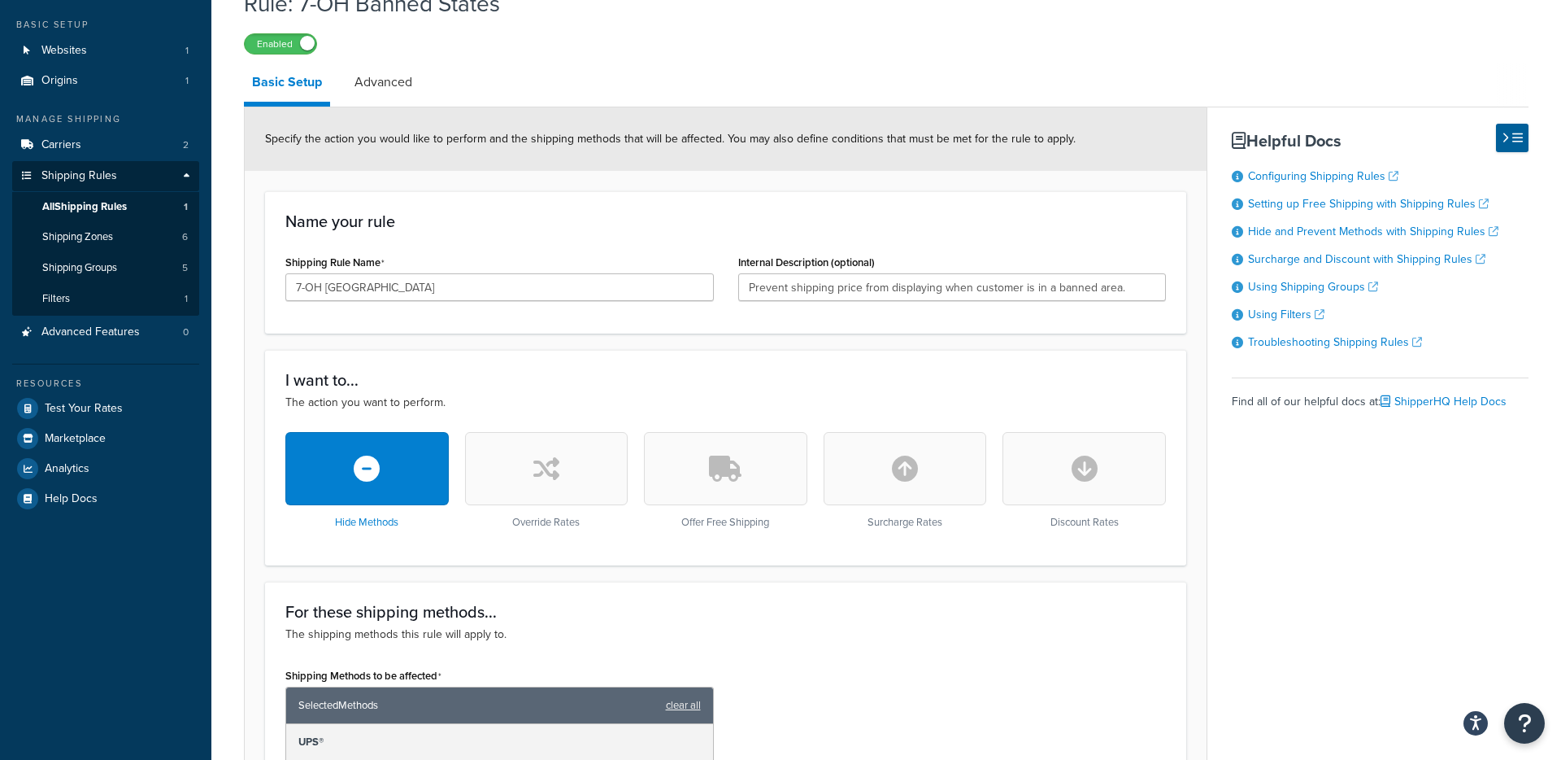
click at [725, 146] on span "Specify the action you would like to perform and the shipping methods that will…" at bounding box center [670, 138] width 811 height 17
click at [714, 135] on span "Specify the action you would like to perform and the shipping methods that will…" at bounding box center [670, 138] width 811 height 17
click at [720, 140] on span "Specify the action you would like to perform and the shipping methods that will…" at bounding box center [670, 138] width 811 height 17
click at [718, 140] on span "Specify the action you would like to perform and the shipping methods that will…" at bounding box center [670, 138] width 811 height 17
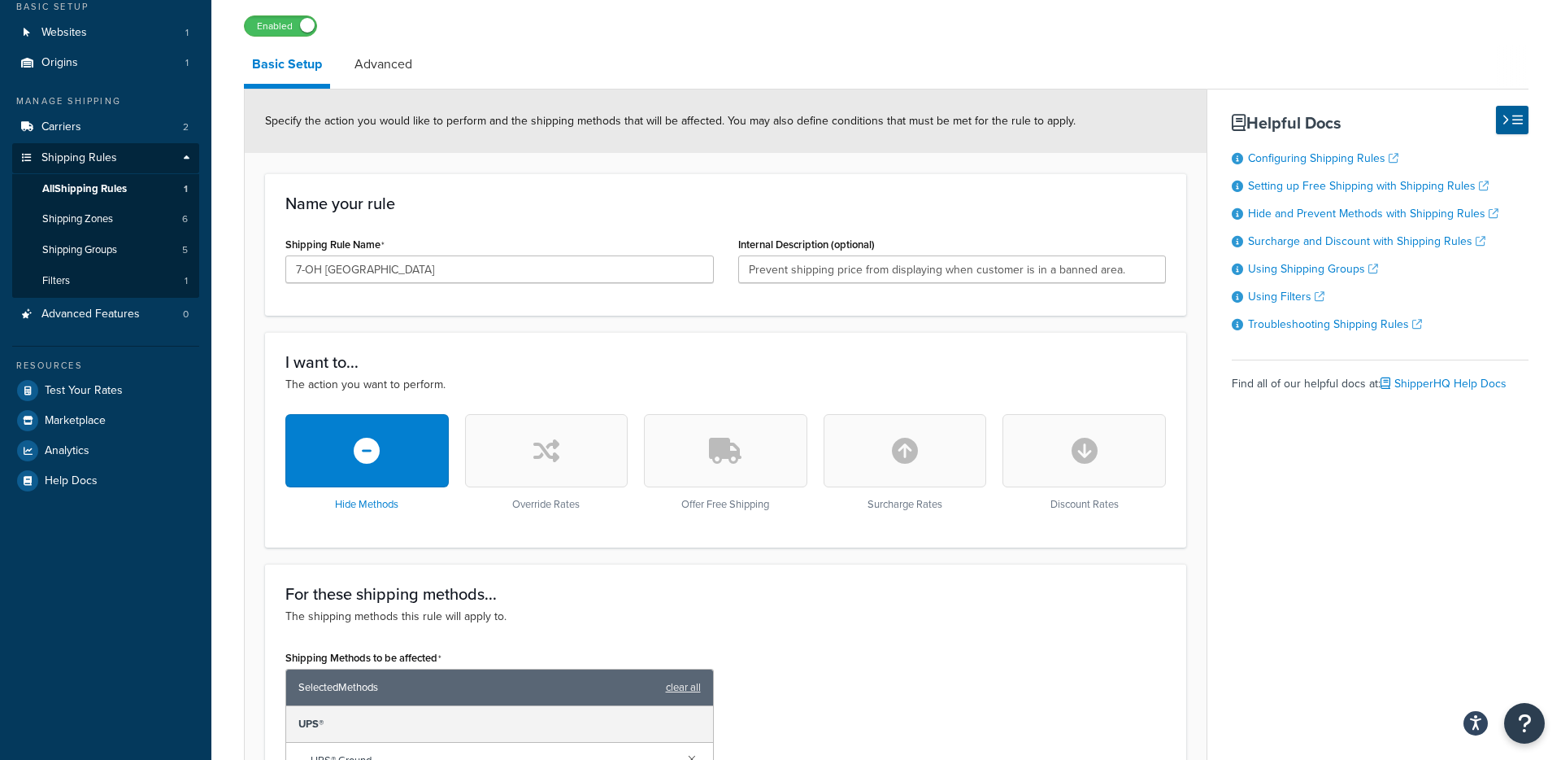
scroll to position [102, 0]
click at [717, 102] on div "Specify the action you would like to perform and the shipping methods that will…" at bounding box center [726, 121] width 962 height 63
click at [716, 101] on div "Specify the action you would like to perform and the shipping methods that will…" at bounding box center [726, 121] width 962 height 63
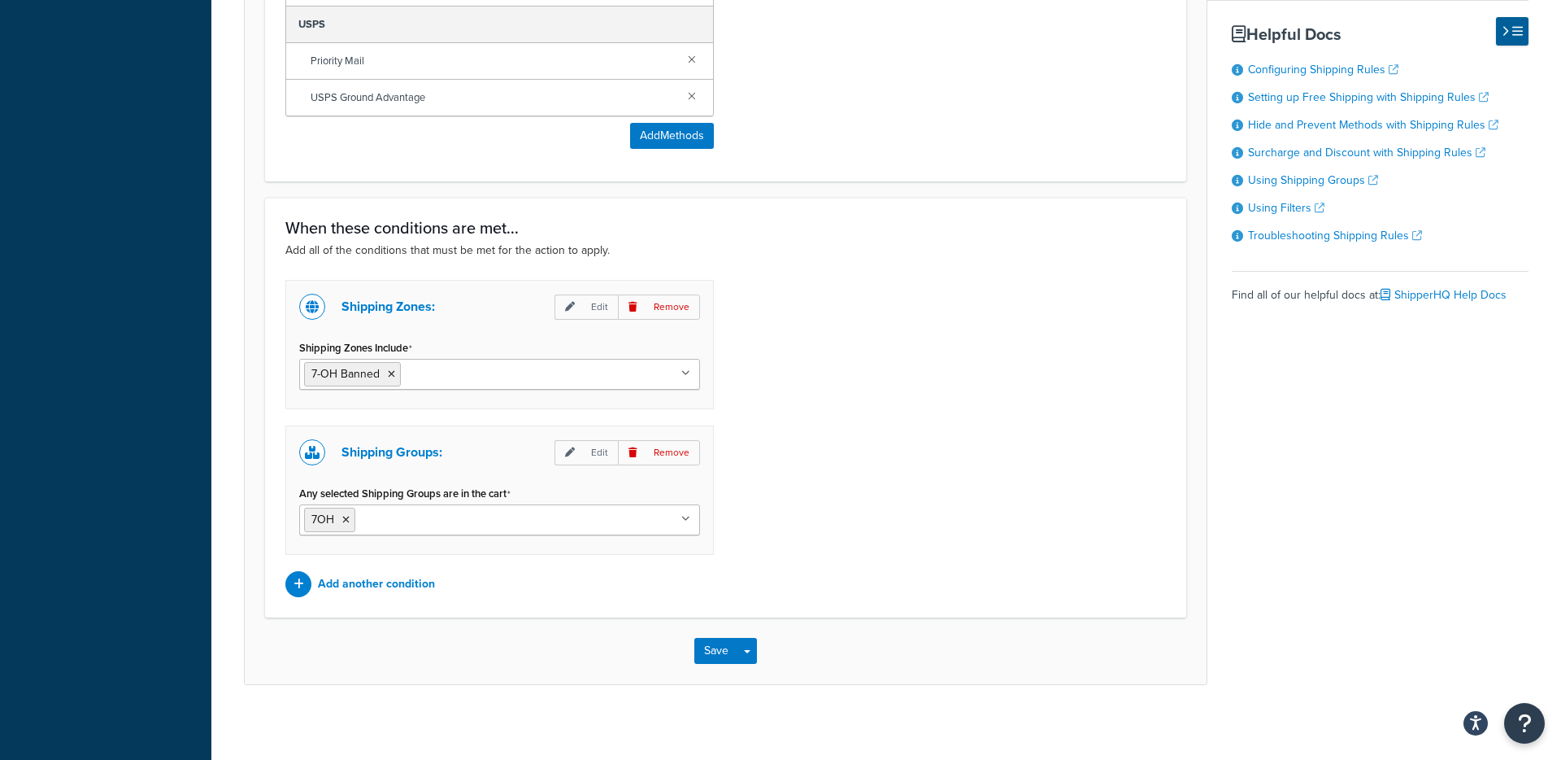
scroll to position [958, 0]
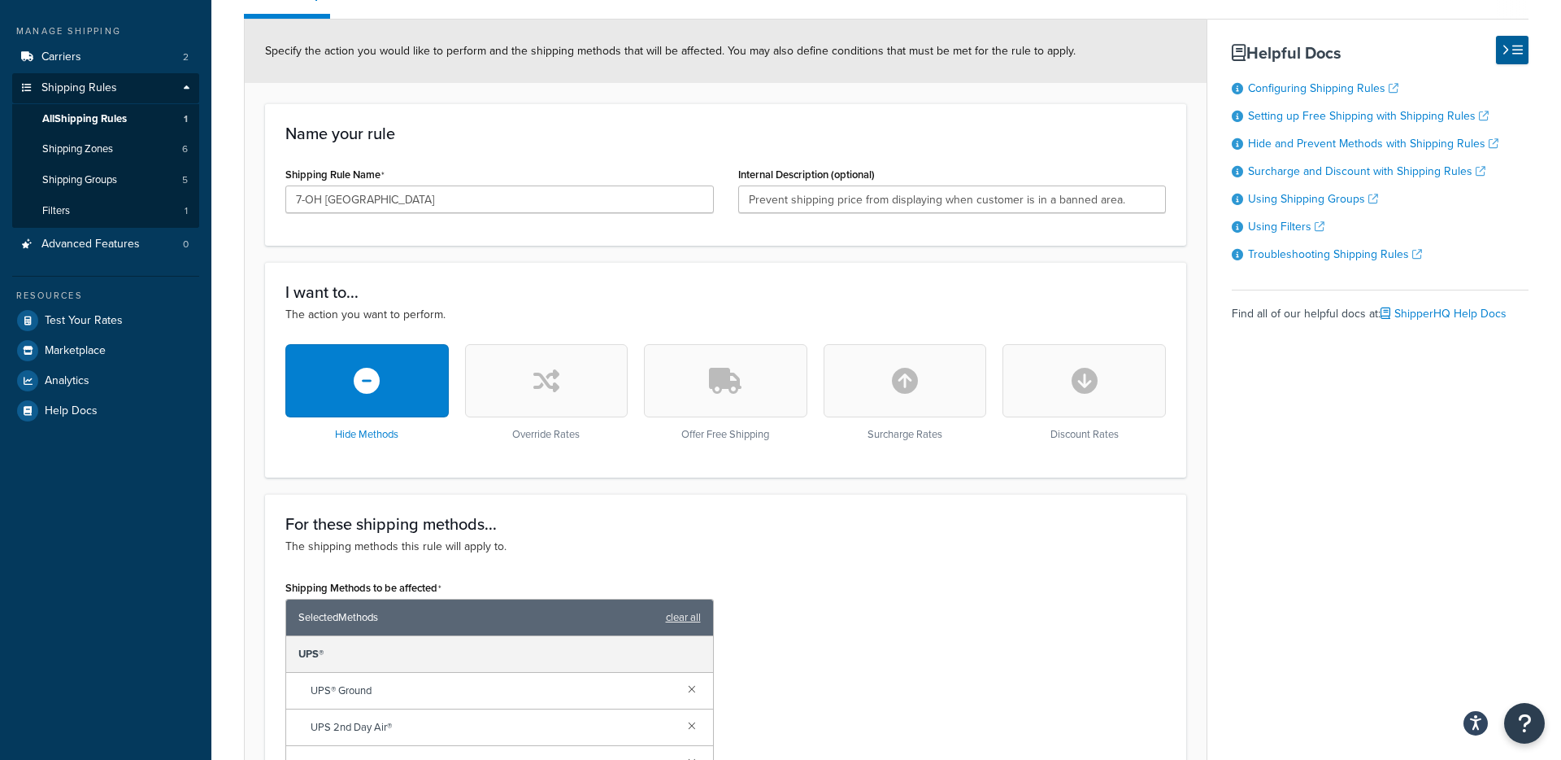
scroll to position [178, 0]
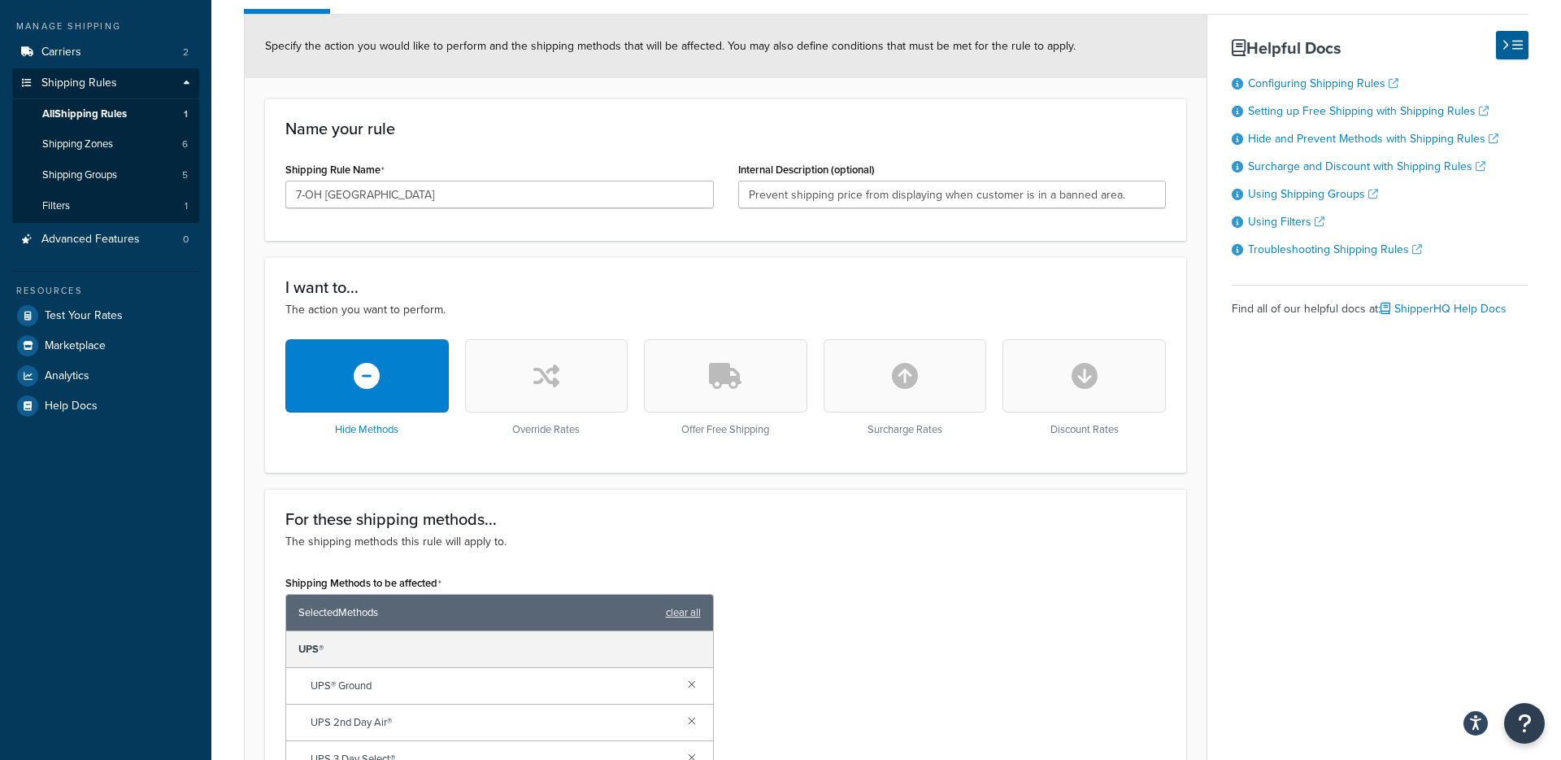
click at [724, 191] on div "Shipping Rule Name 7-OH Banned States" at bounding box center [499, 189] width 453 height 63
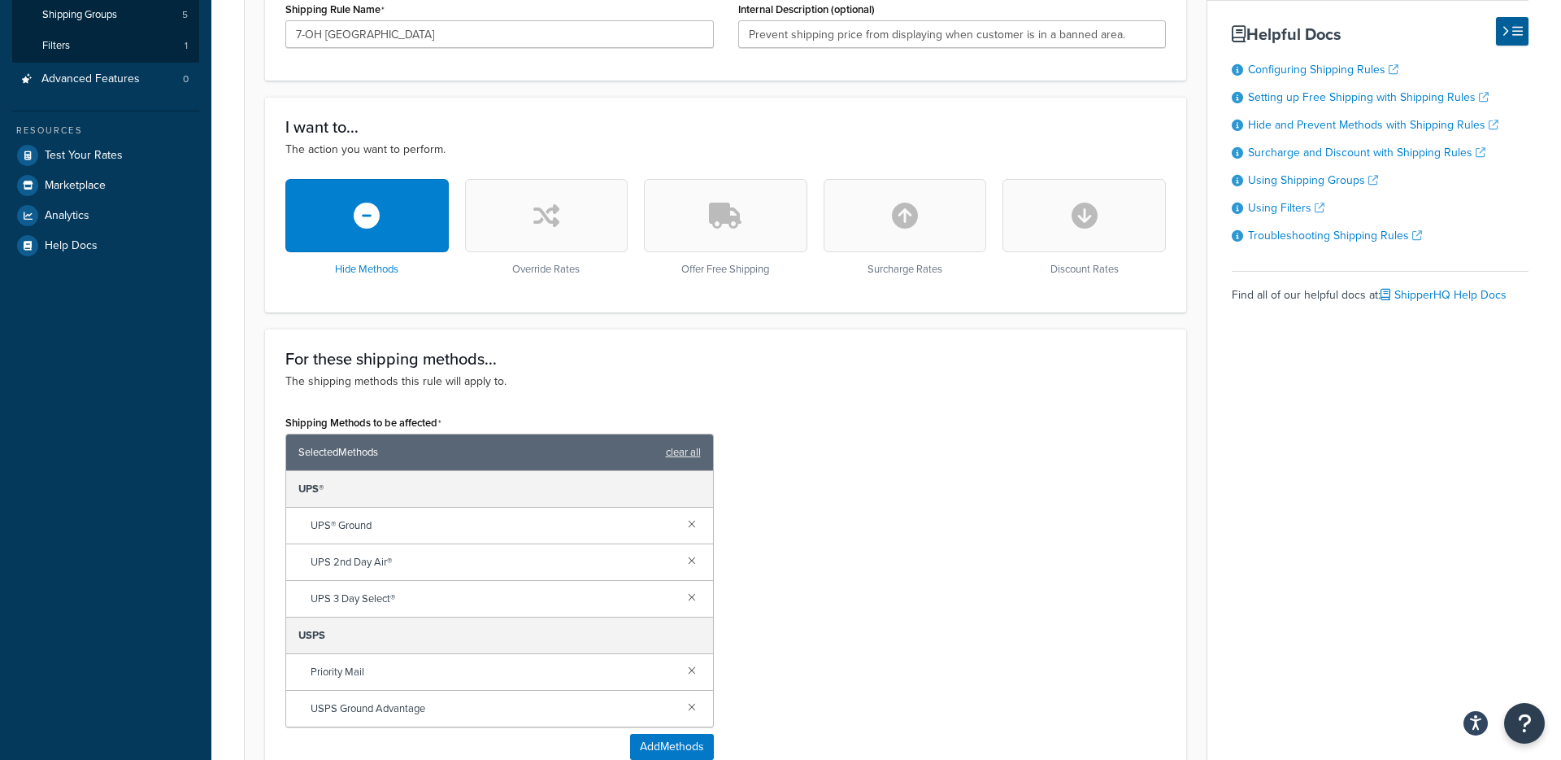
scroll to position [344, 0]
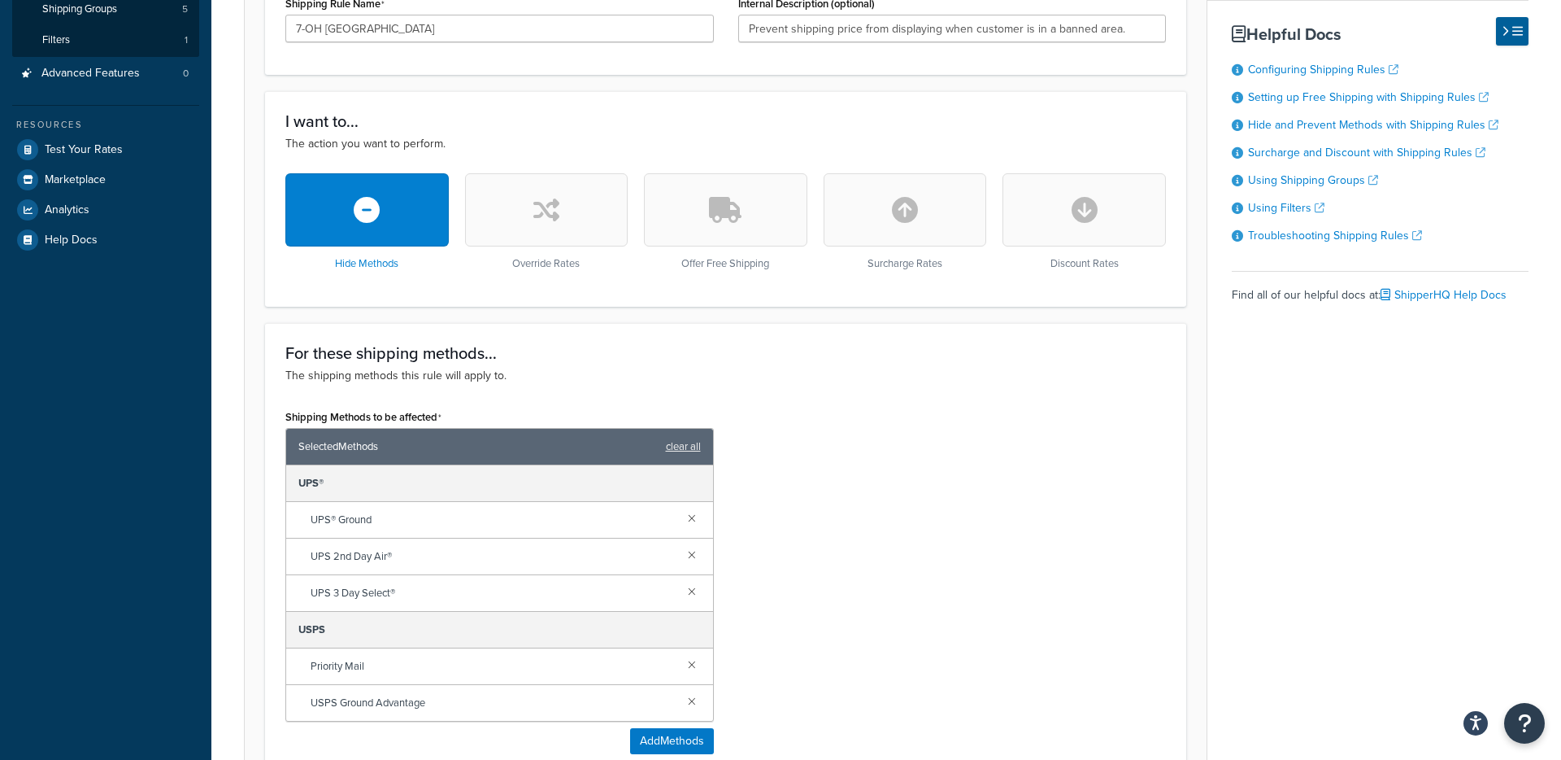
click at [731, 128] on h3 "I want to..." at bounding box center [725, 121] width 881 height 18
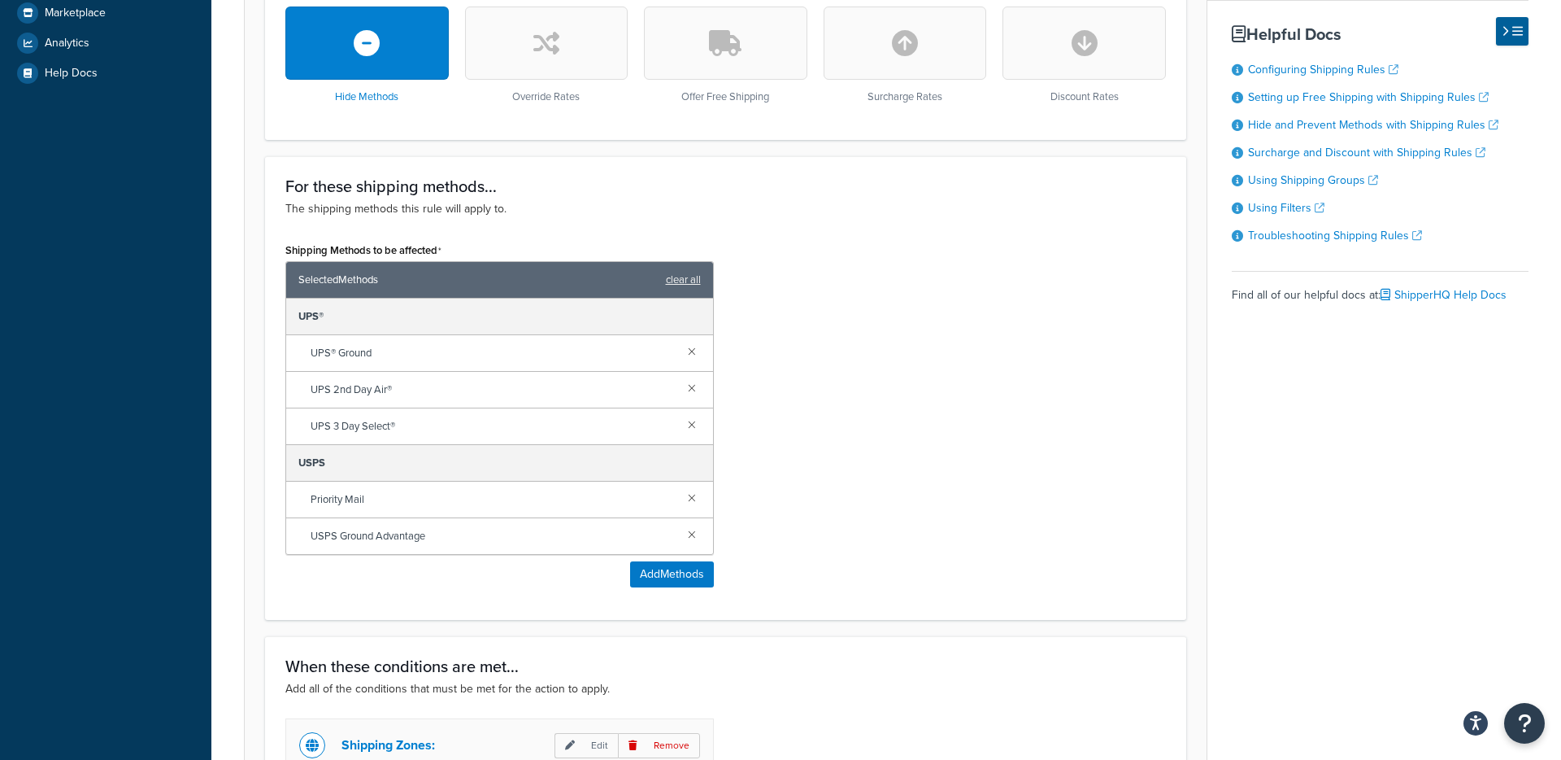
scroll to position [507, 0]
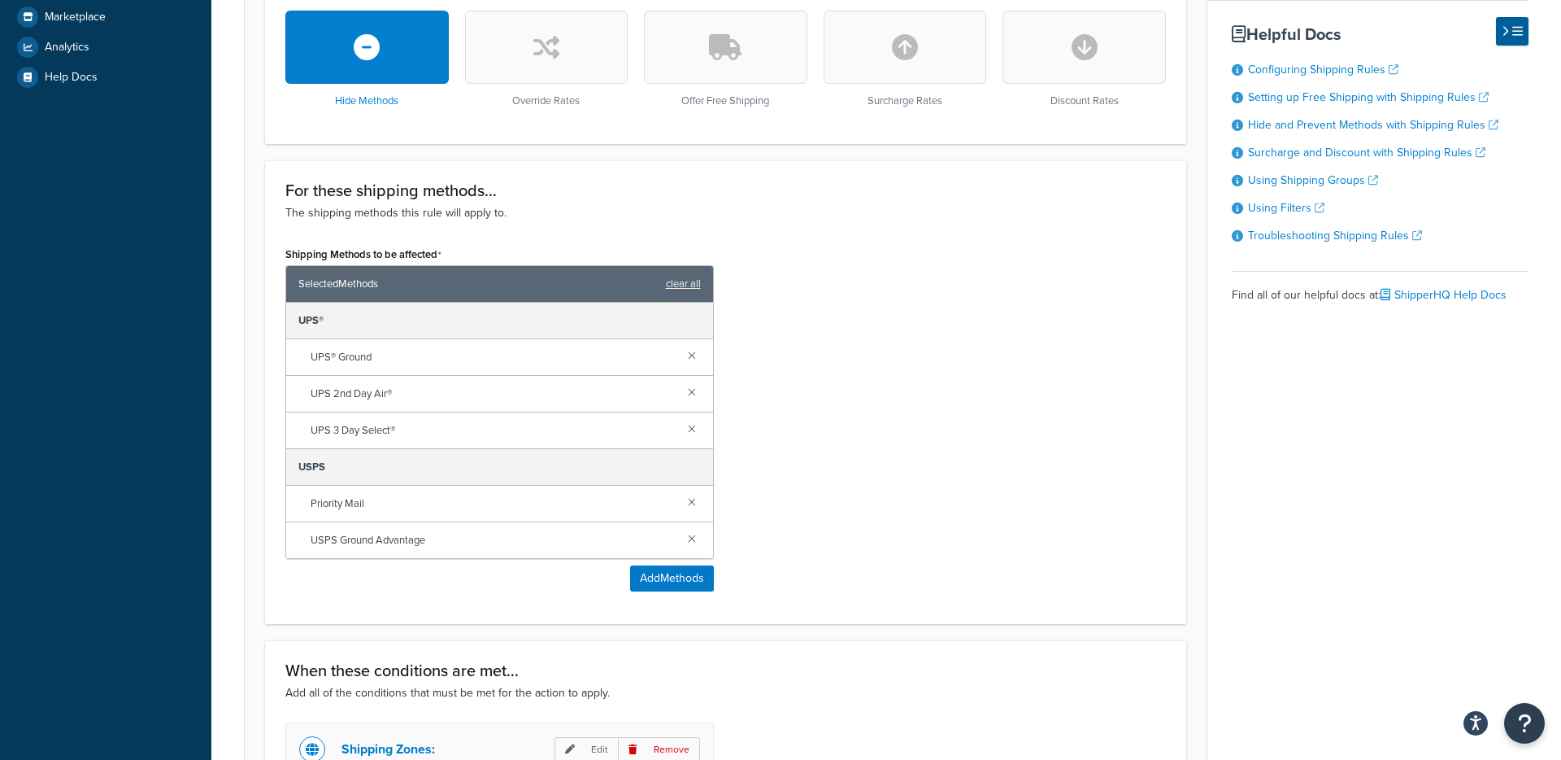
click at [726, 59] on icon "button" at bounding box center [725, 47] width 33 height 26
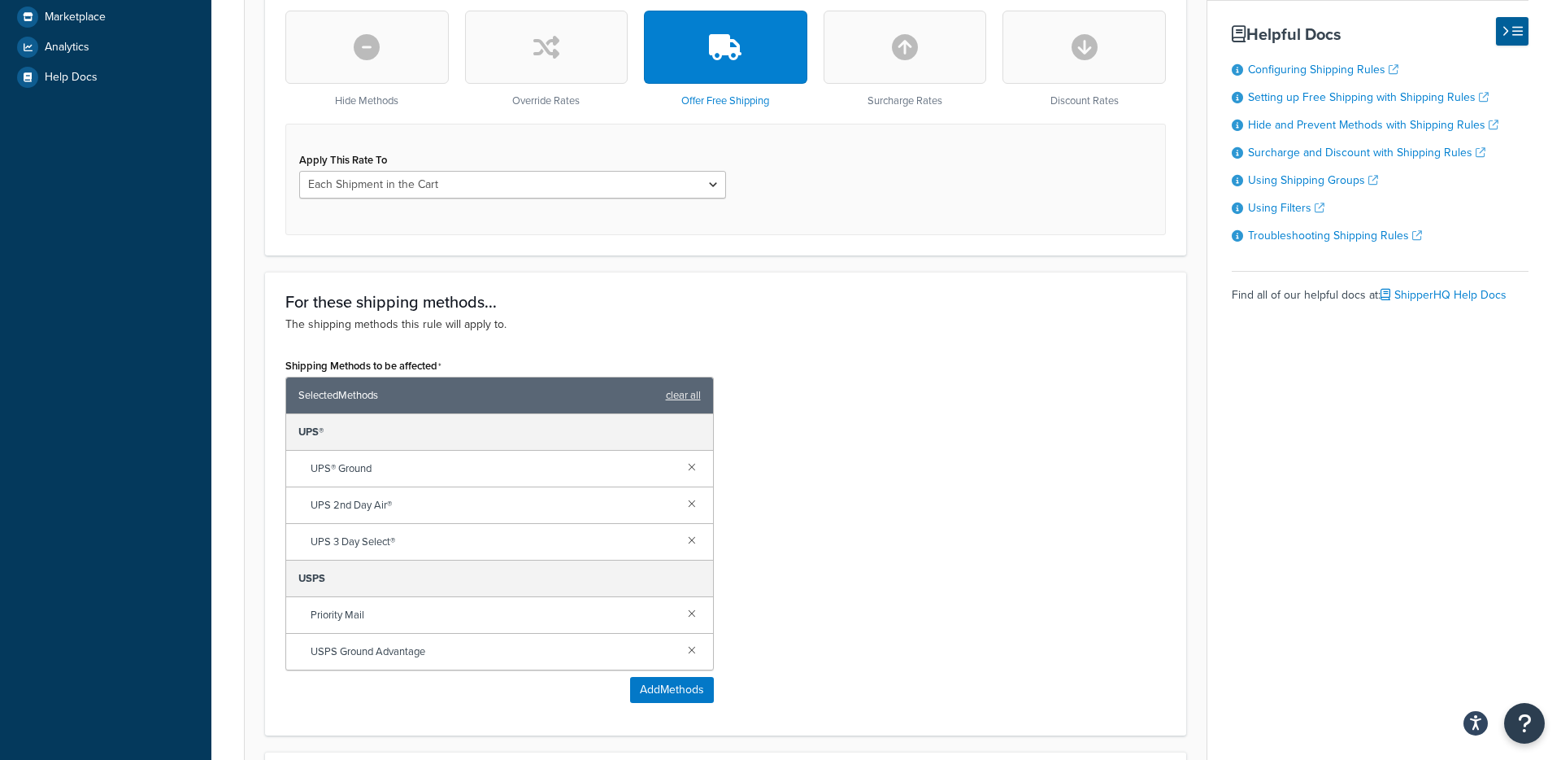
click at [420, 65] on button "button" at bounding box center [366, 47] width 163 height 73
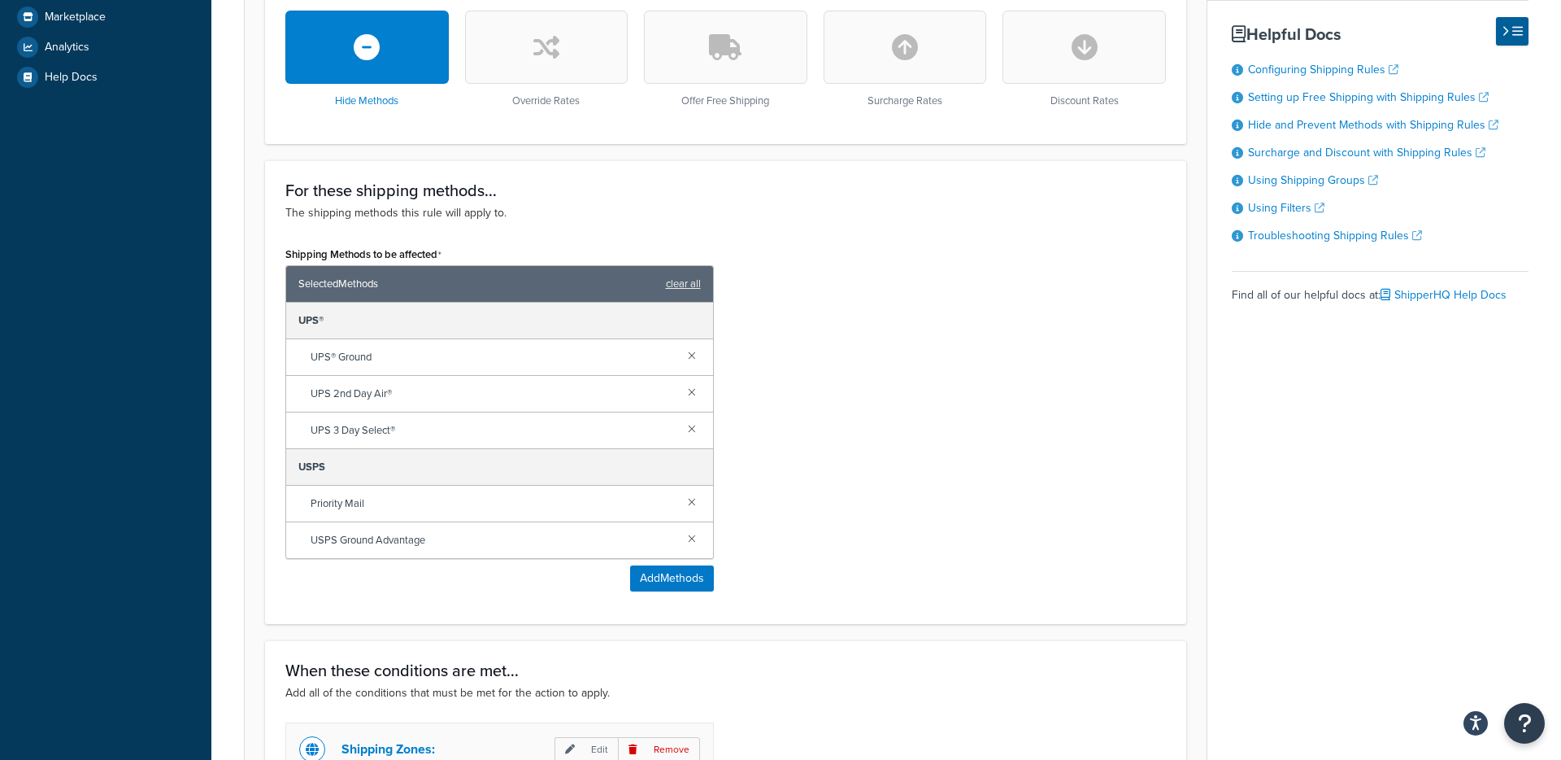
click at [381, 49] on button "button" at bounding box center [366, 47] width 163 height 73
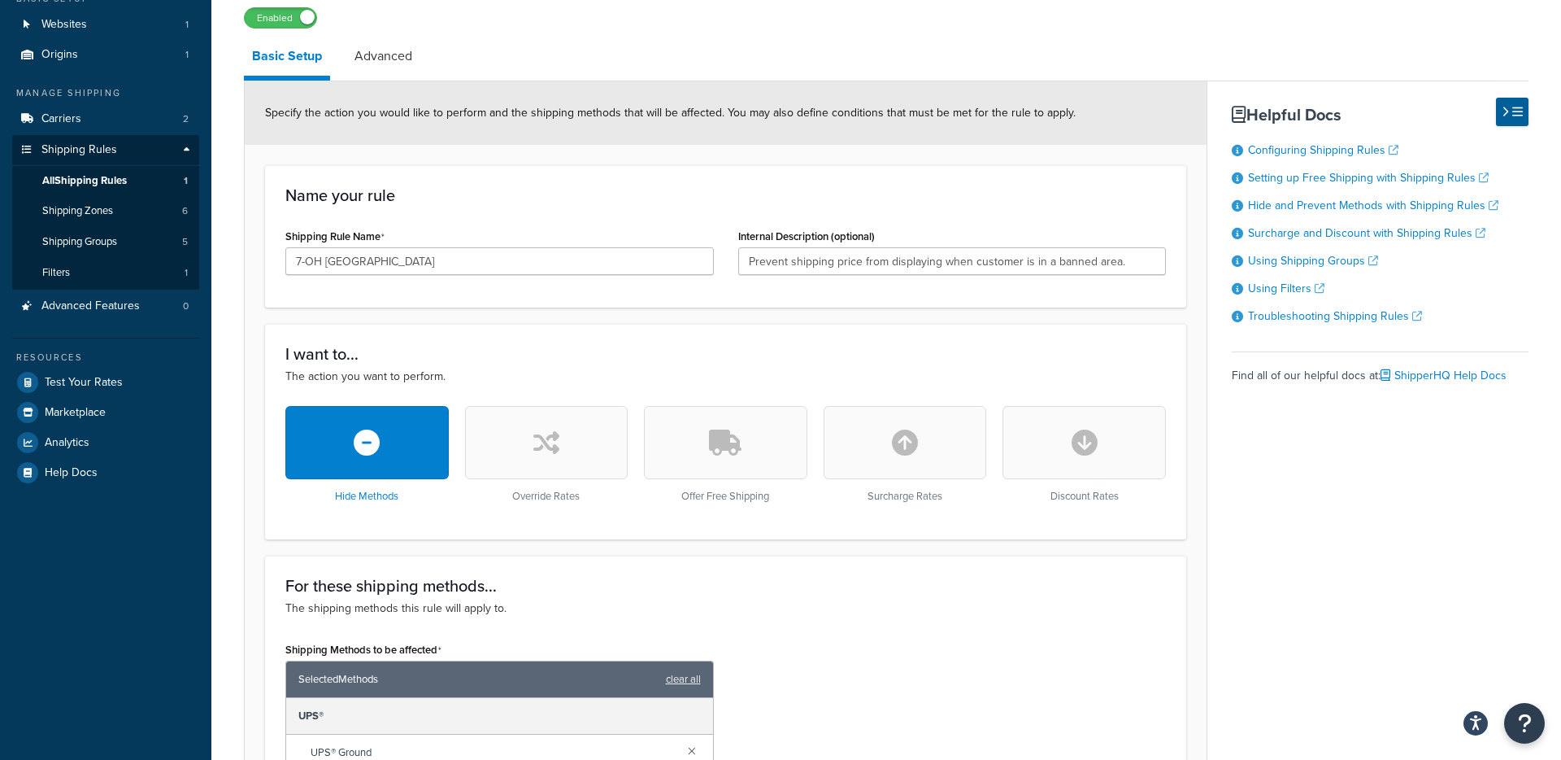
scroll to position [0, 0]
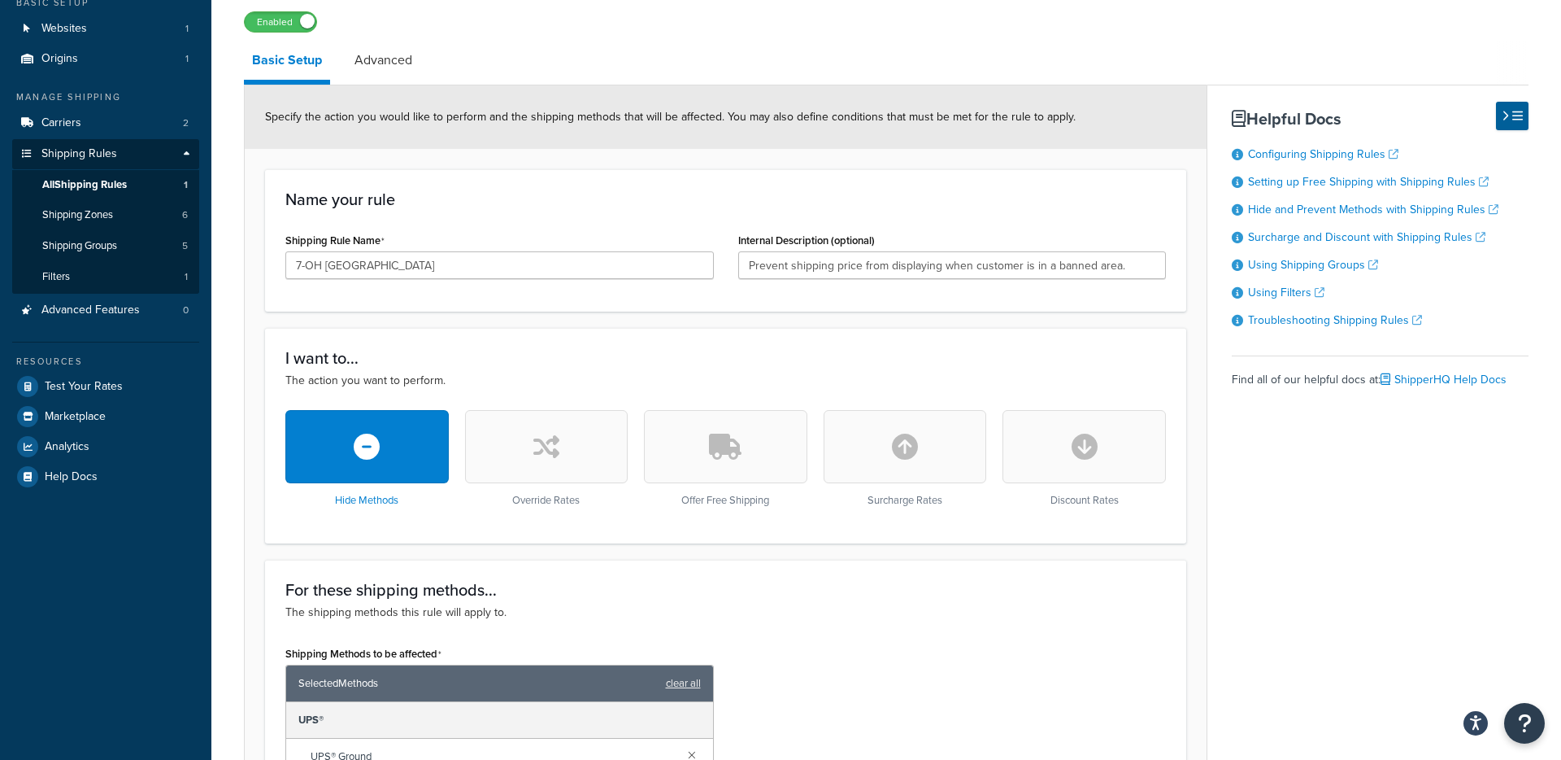
scroll to position [109, 0]
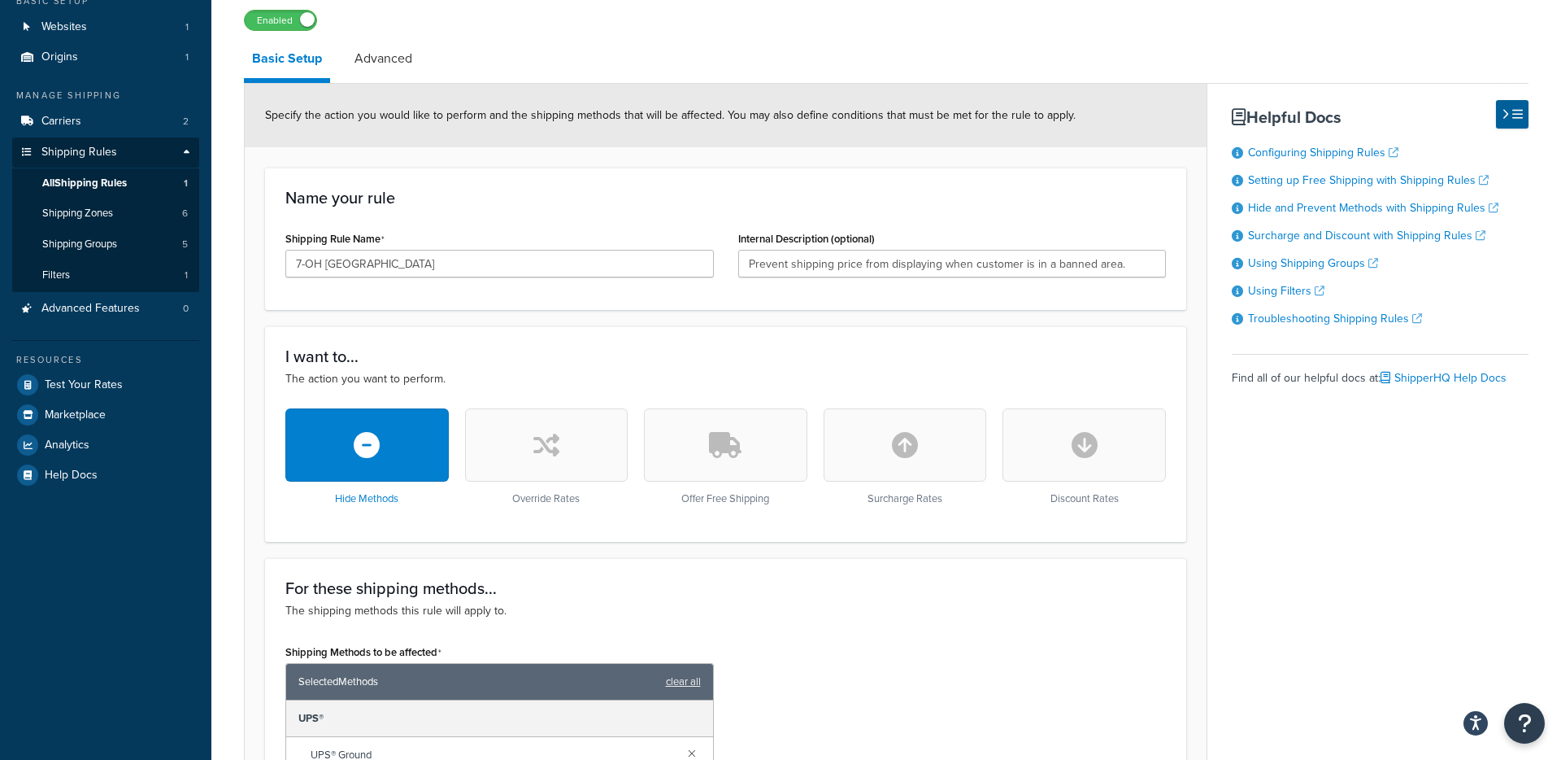
click at [730, 266] on div "Internal Description (optional) Prevent shipping price from displaying when cus…" at bounding box center [952, 258] width 453 height 63
click at [725, 191] on h3 "Name your rule" at bounding box center [725, 198] width 881 height 18
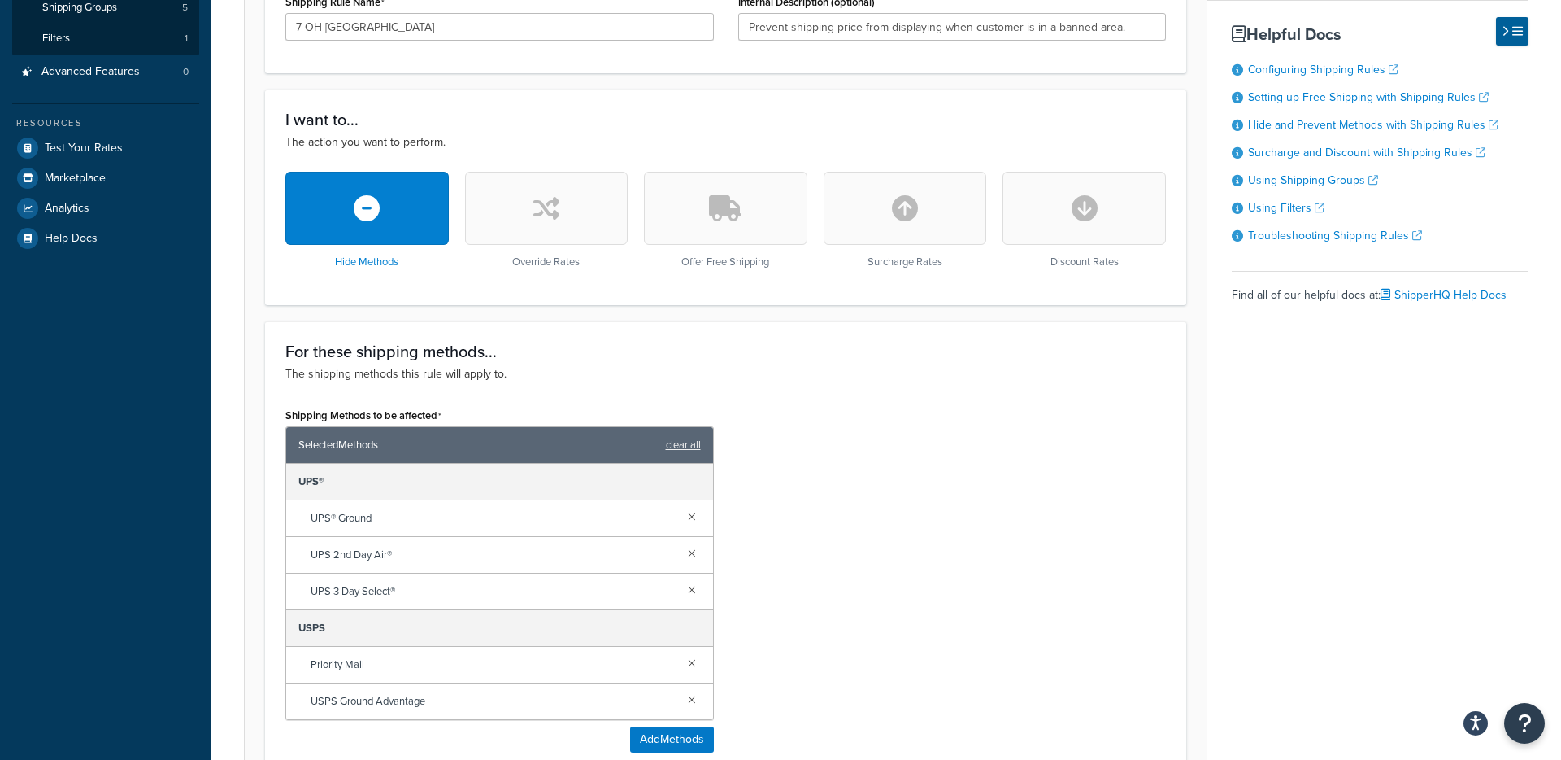
scroll to position [342, 0]
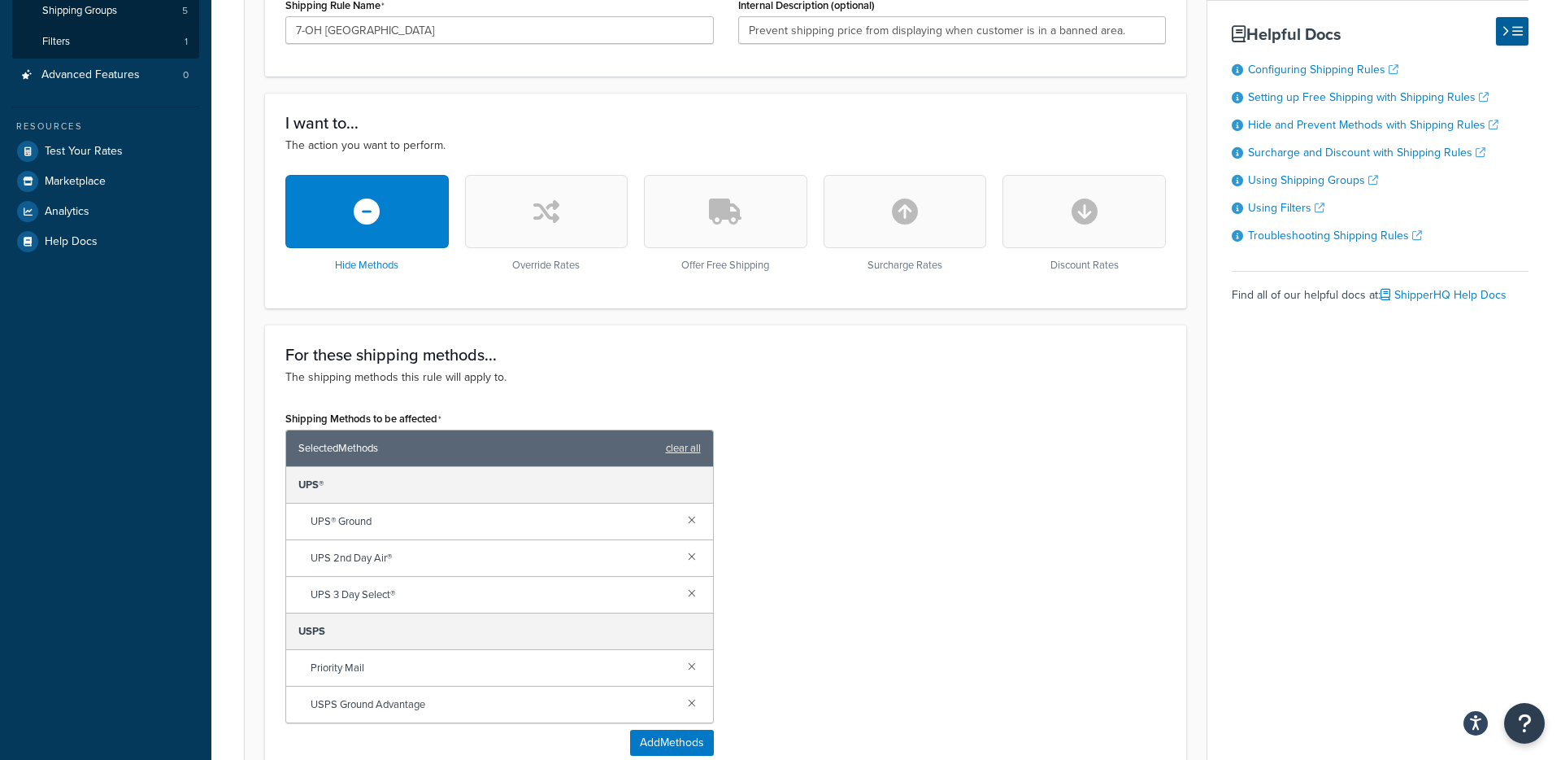
click at [735, 131] on h3 "I want to..." at bounding box center [725, 123] width 881 height 18
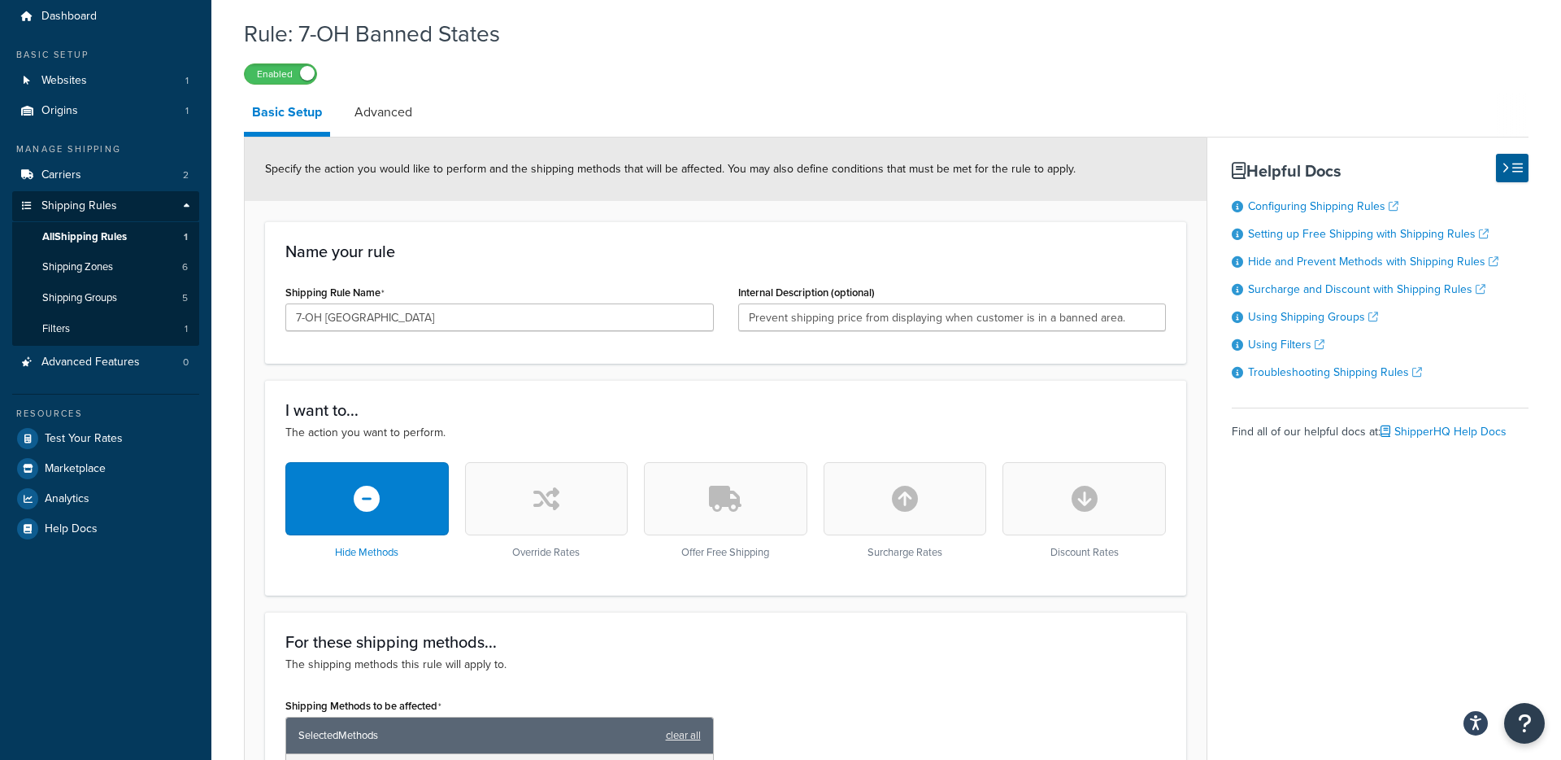
scroll to position [0, 0]
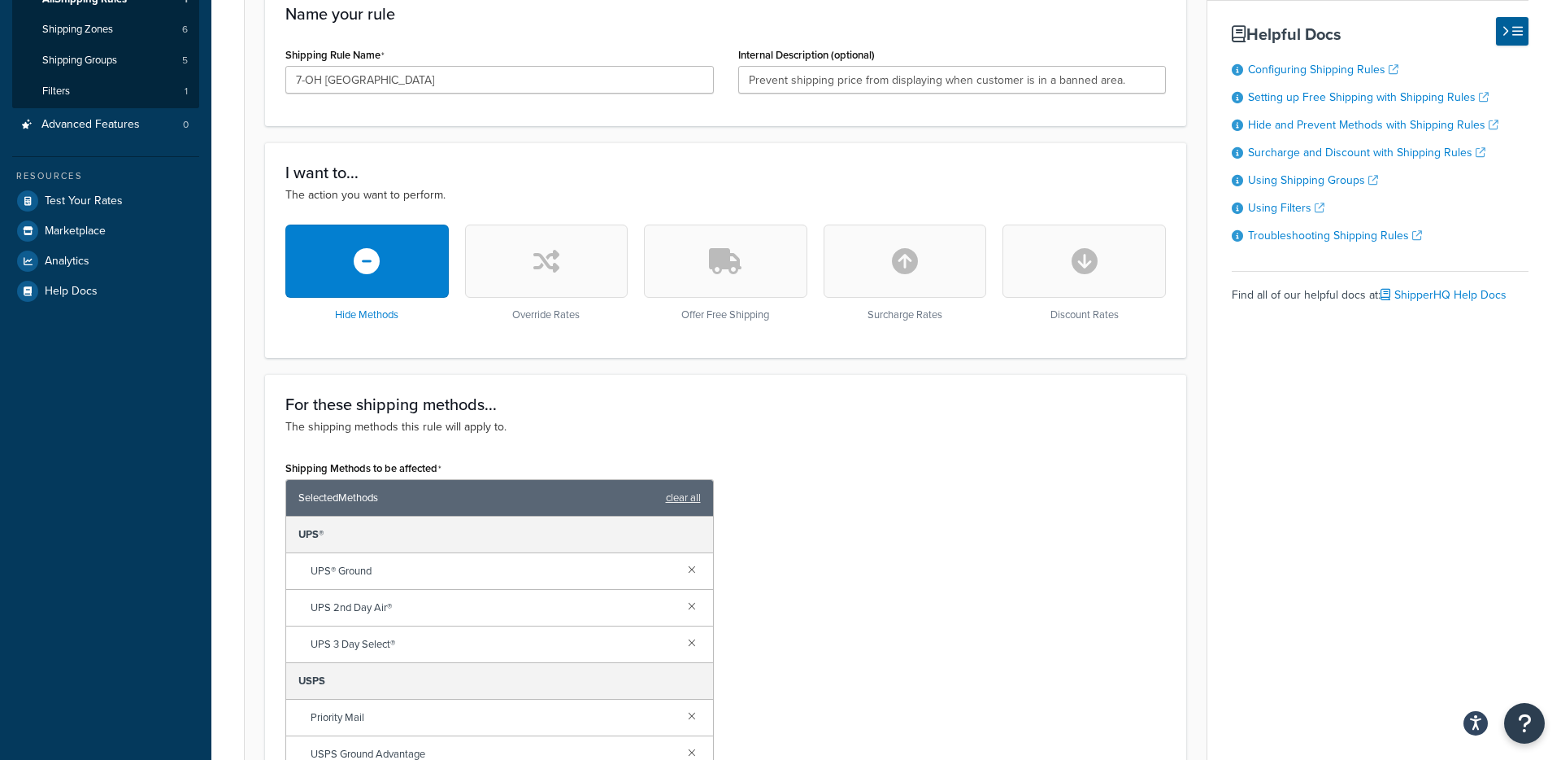
scroll to position [307, 0]
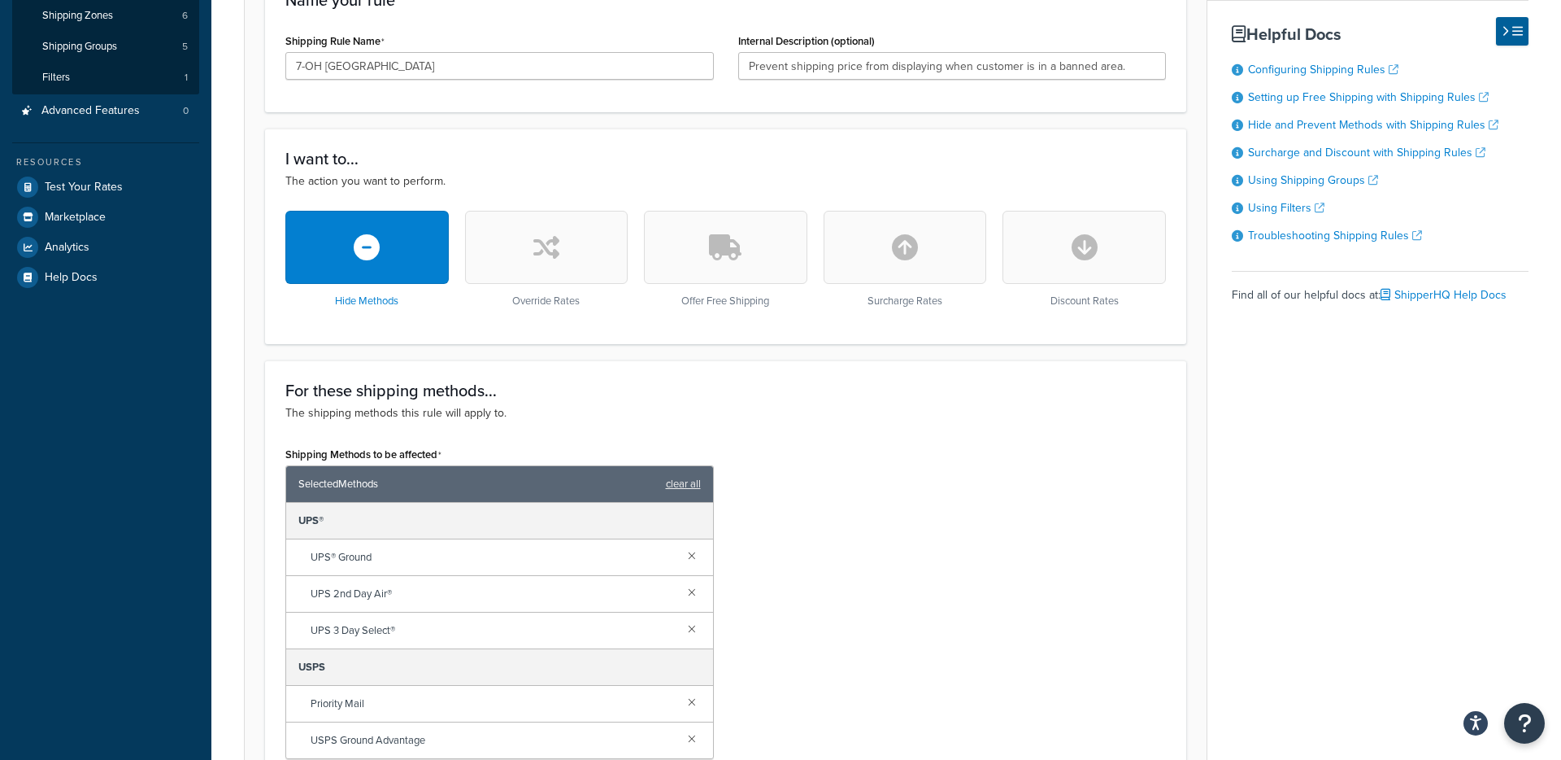
click at [963, 28] on div "Name your rule Shipping Rule Name 7-OH Banned States Internal Description (opti…" at bounding box center [725, 41] width 921 height 142
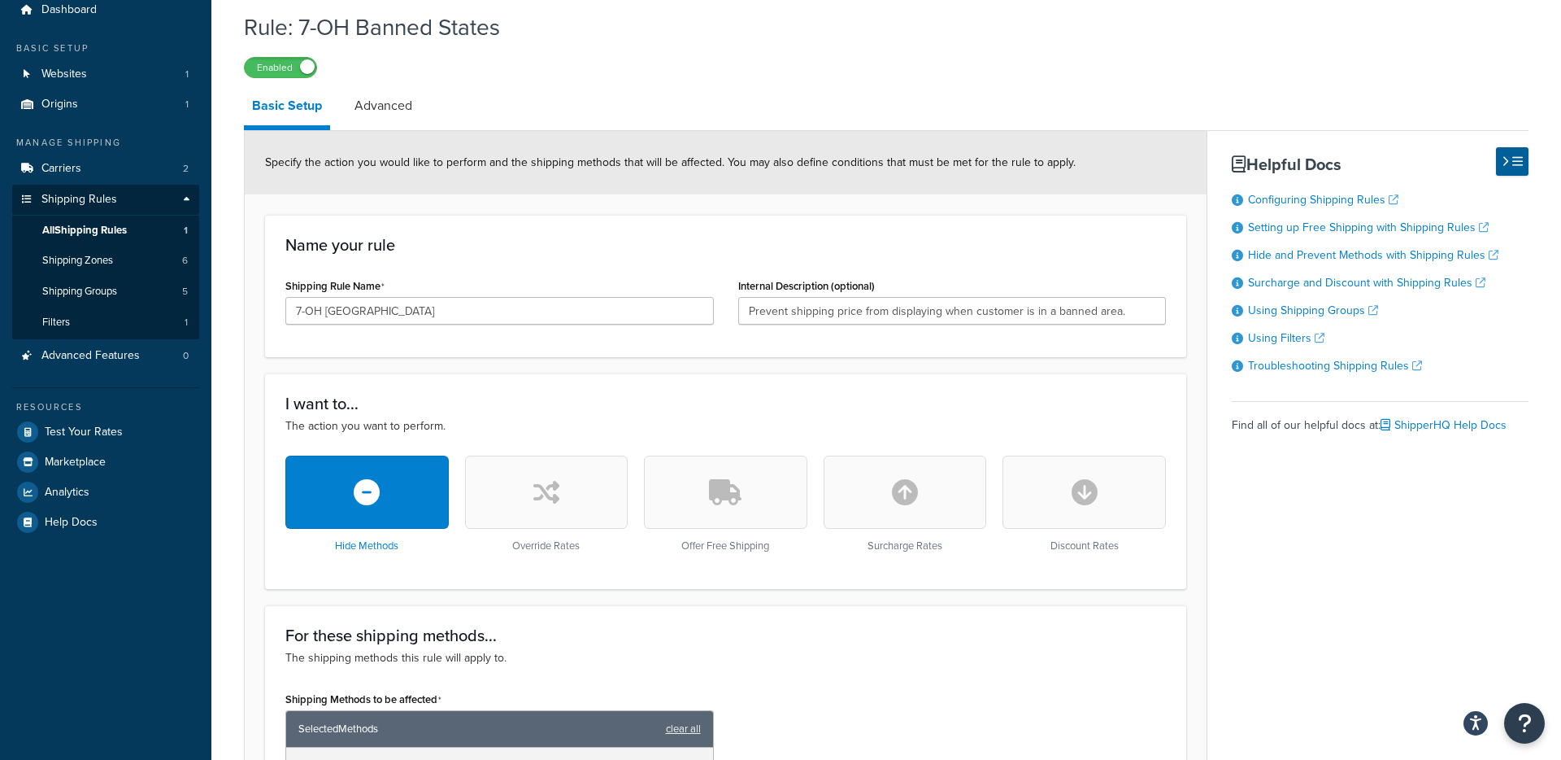
scroll to position [59, 0]
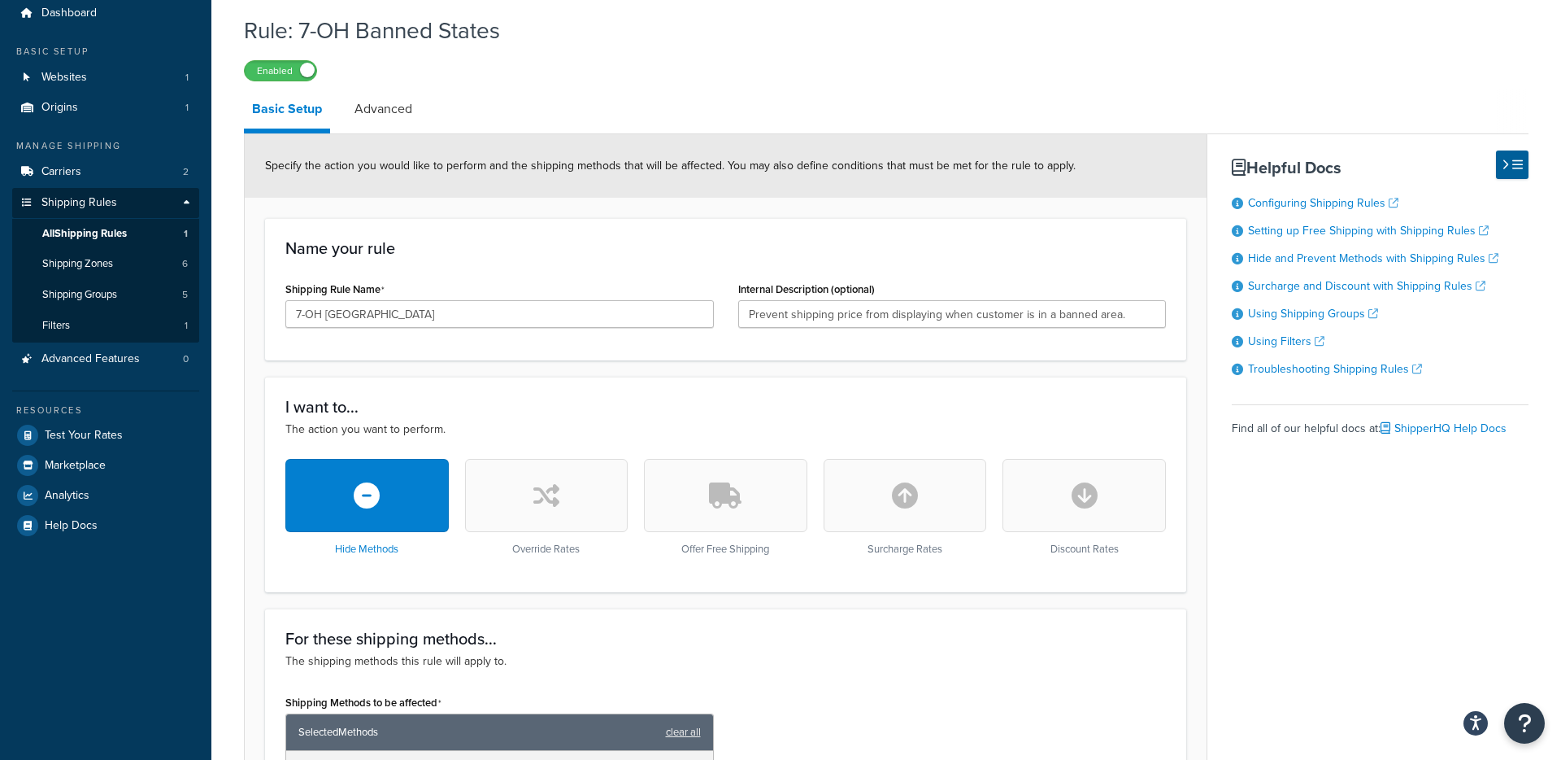
click at [968, 254] on h3 "Name your rule" at bounding box center [725, 248] width 881 height 18
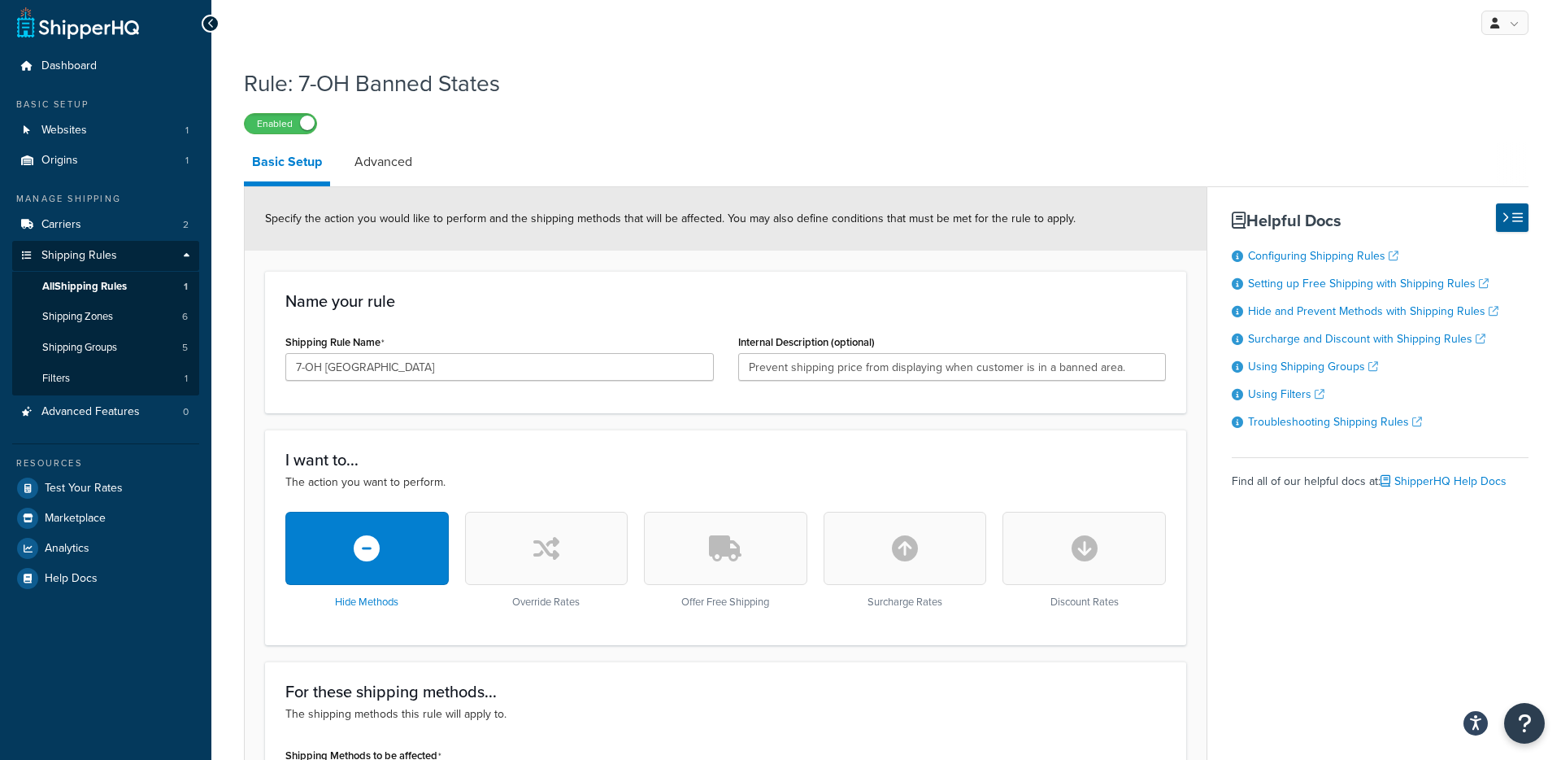
scroll to position [0, 0]
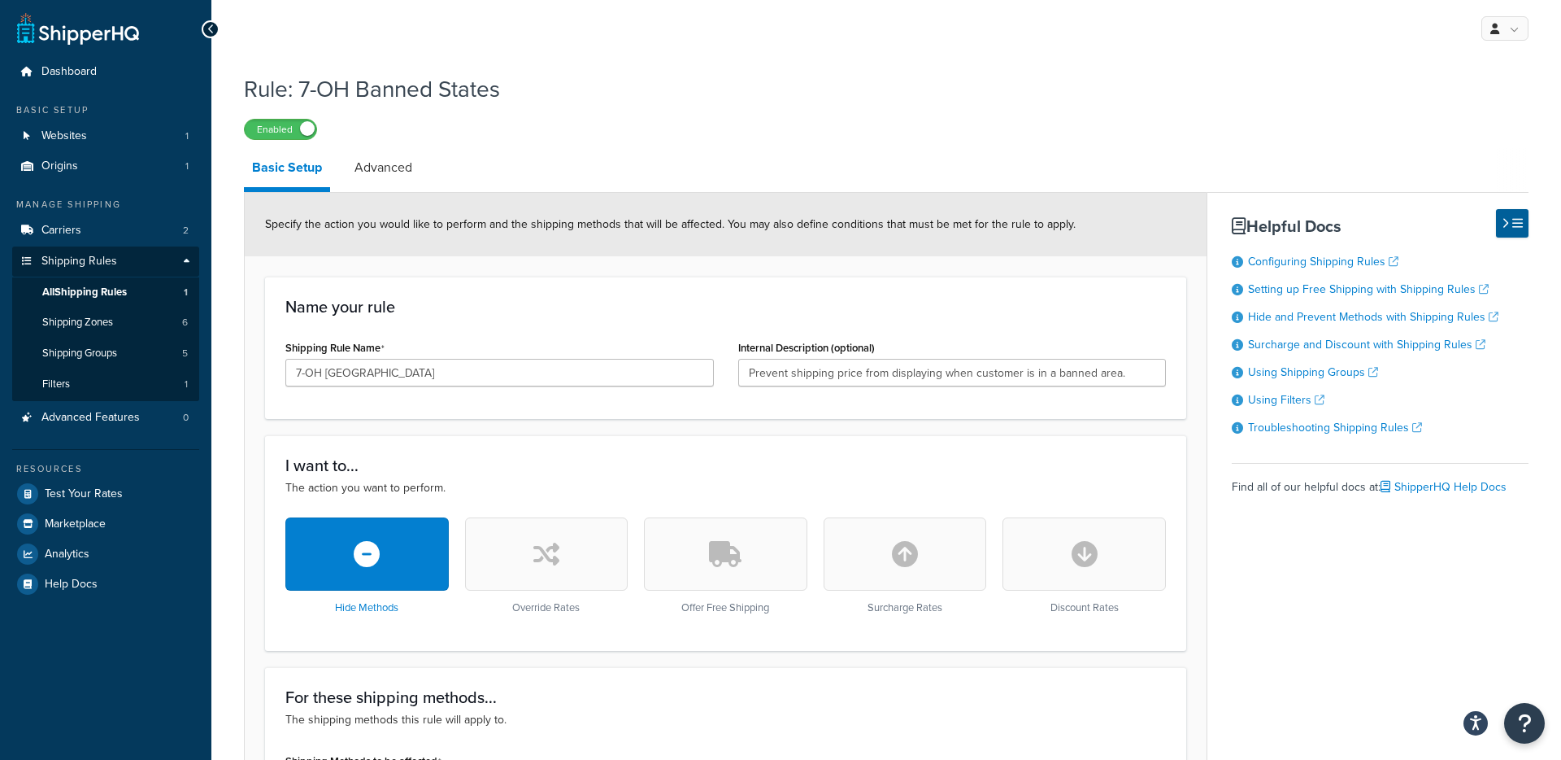
click at [951, 342] on div "Internal Description (optional) Prevent shipping price from displaying when cus…" at bounding box center [952, 361] width 429 height 50
click at [916, 202] on div "Specify the action you would like to perform and the shipping methods that will…" at bounding box center [726, 224] width 962 height 63
click at [373, 169] on link "Advanced" at bounding box center [383, 167] width 74 height 39
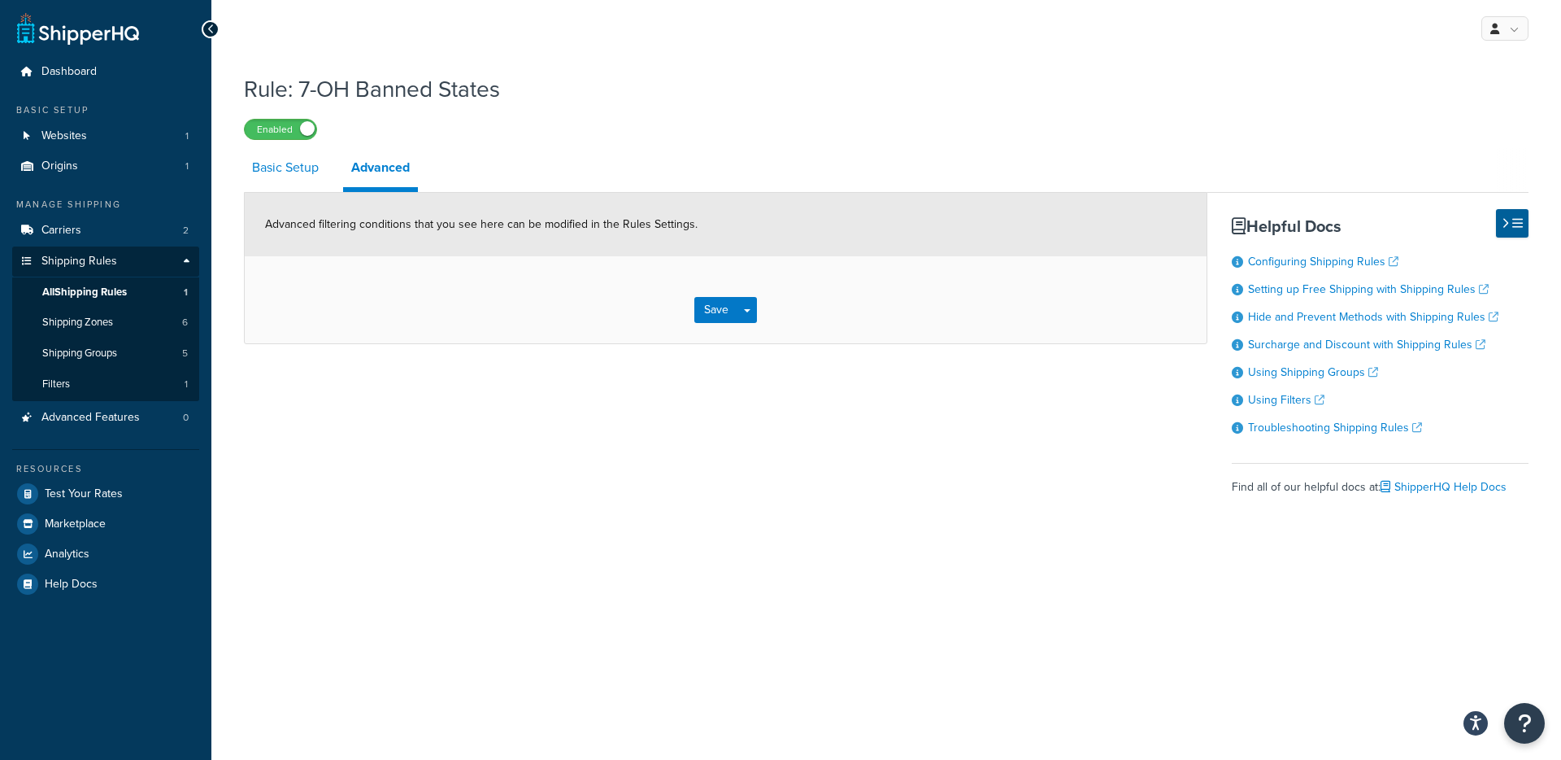
click at [307, 168] on link "Basic Setup" at bounding box center [285, 167] width 83 height 39
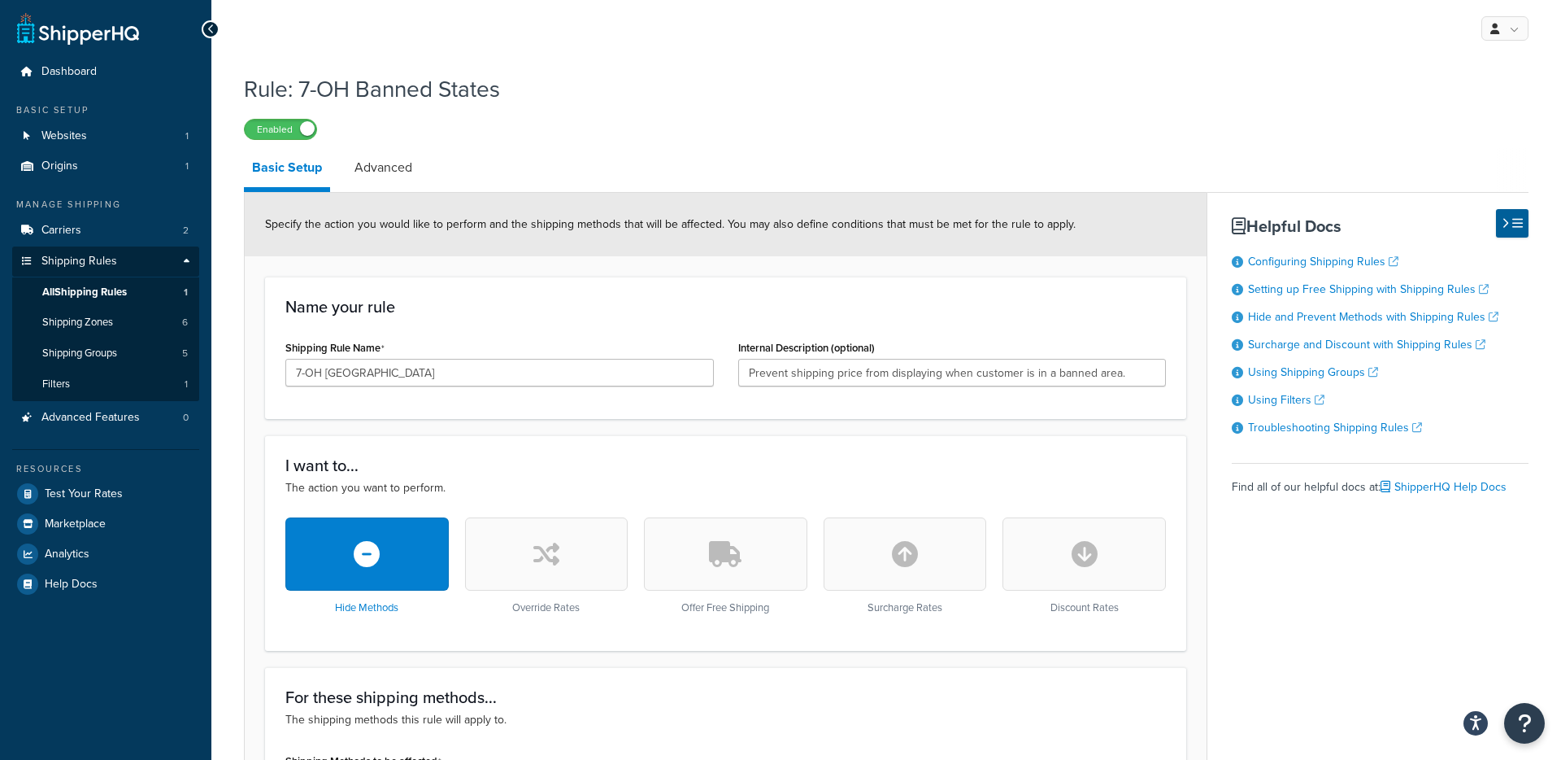
click at [842, 332] on div "Name your rule Shipping Rule Name 7-OH Banned States Internal Description (opti…" at bounding box center [725, 347] width 921 height 142
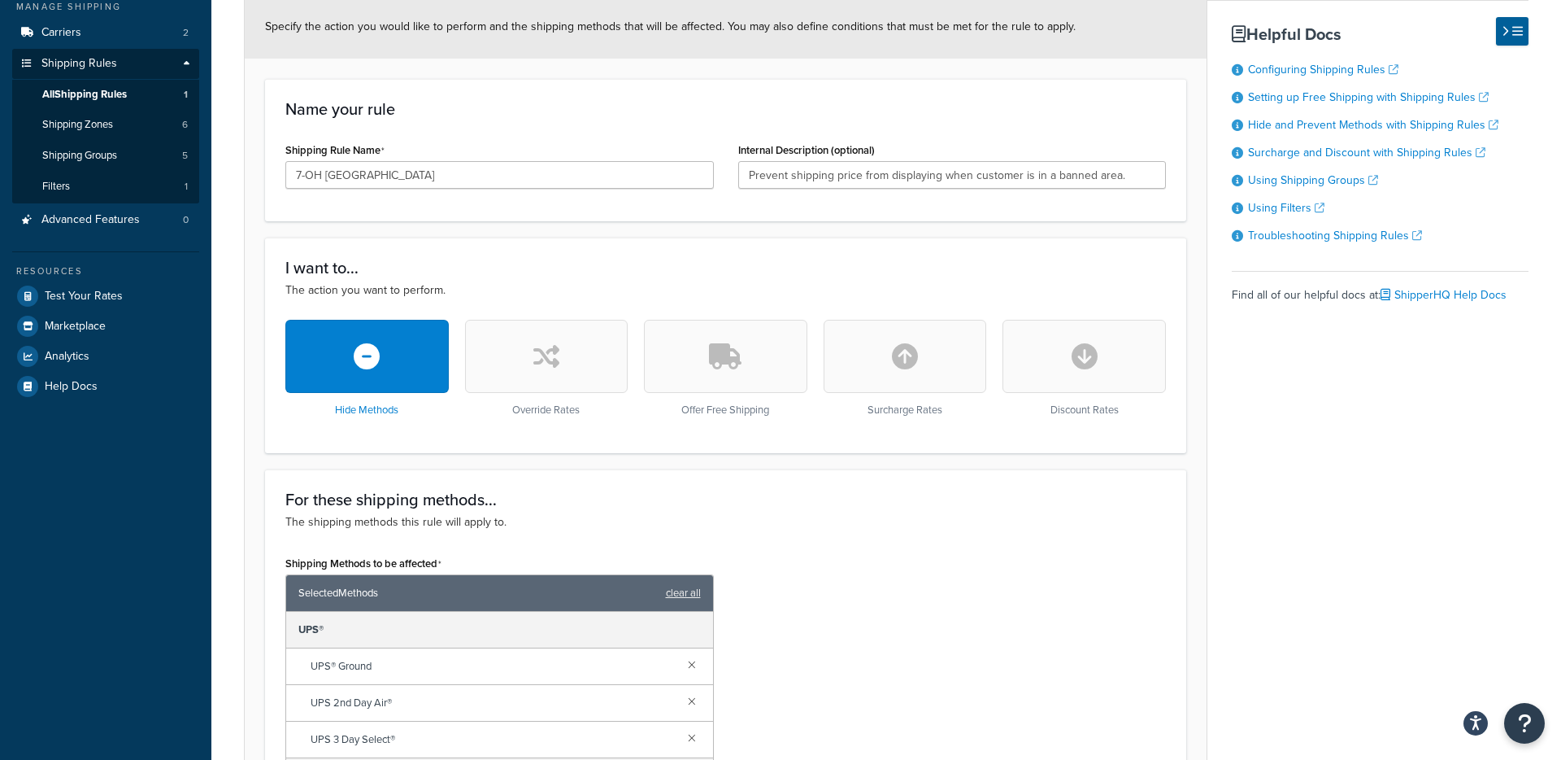
scroll to position [197, 0]
click at [738, 288] on p "The action you want to perform." at bounding box center [725, 291] width 881 height 18
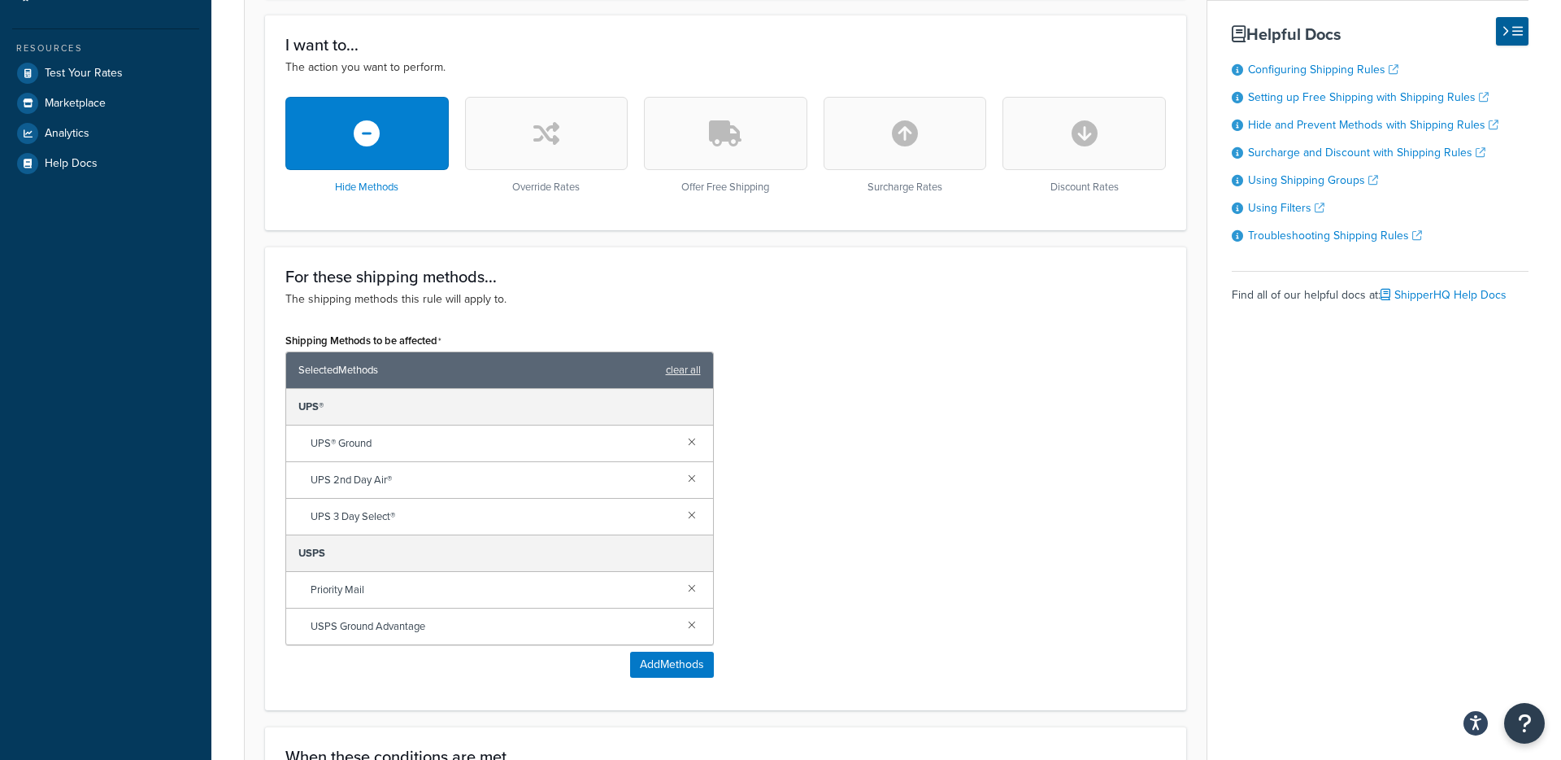
scroll to position [427, 0]
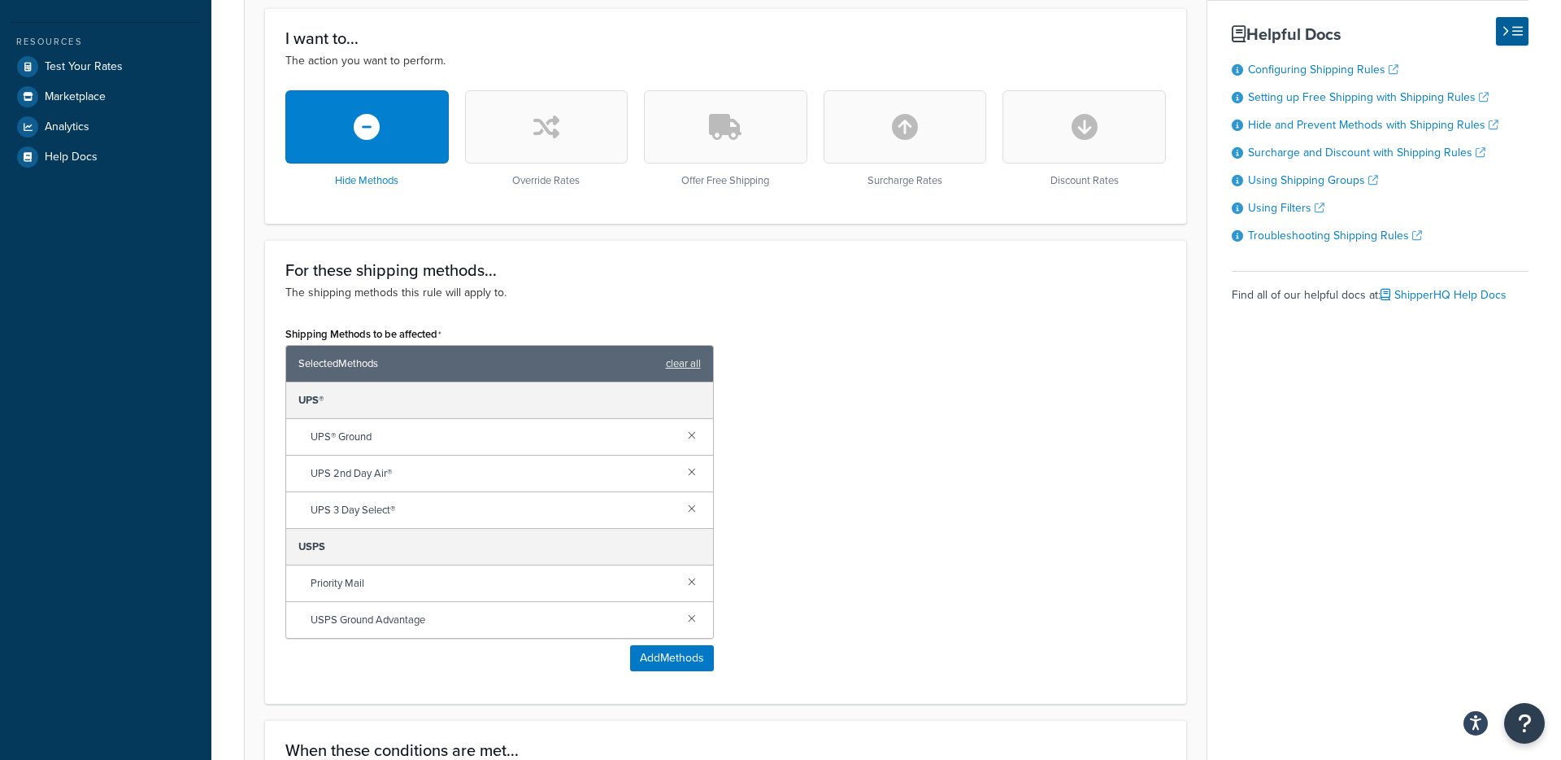
click at [728, 159] on button "button" at bounding box center [725, 126] width 163 height 73
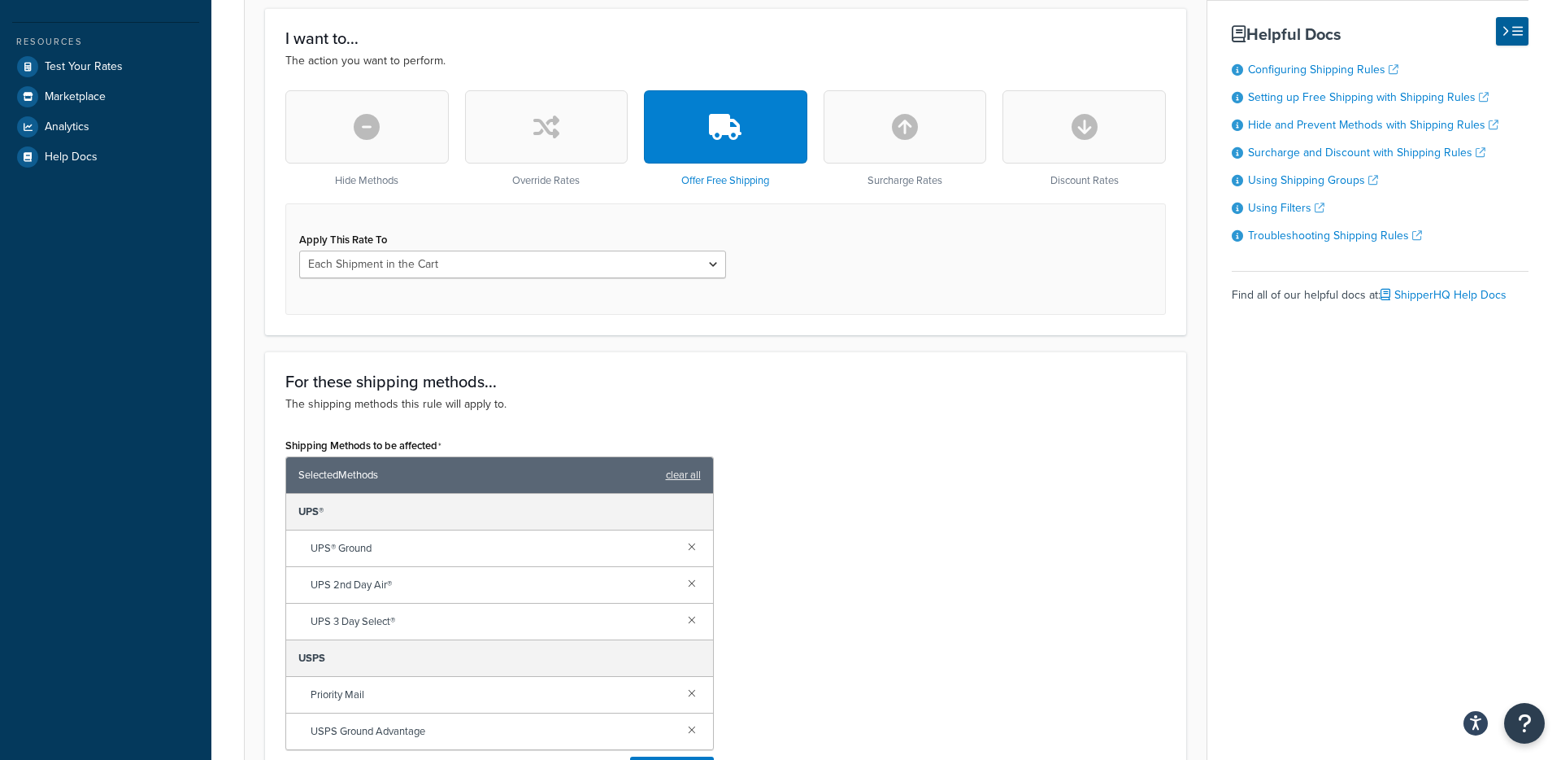
click at [373, 134] on icon "button" at bounding box center [367, 127] width 26 height 26
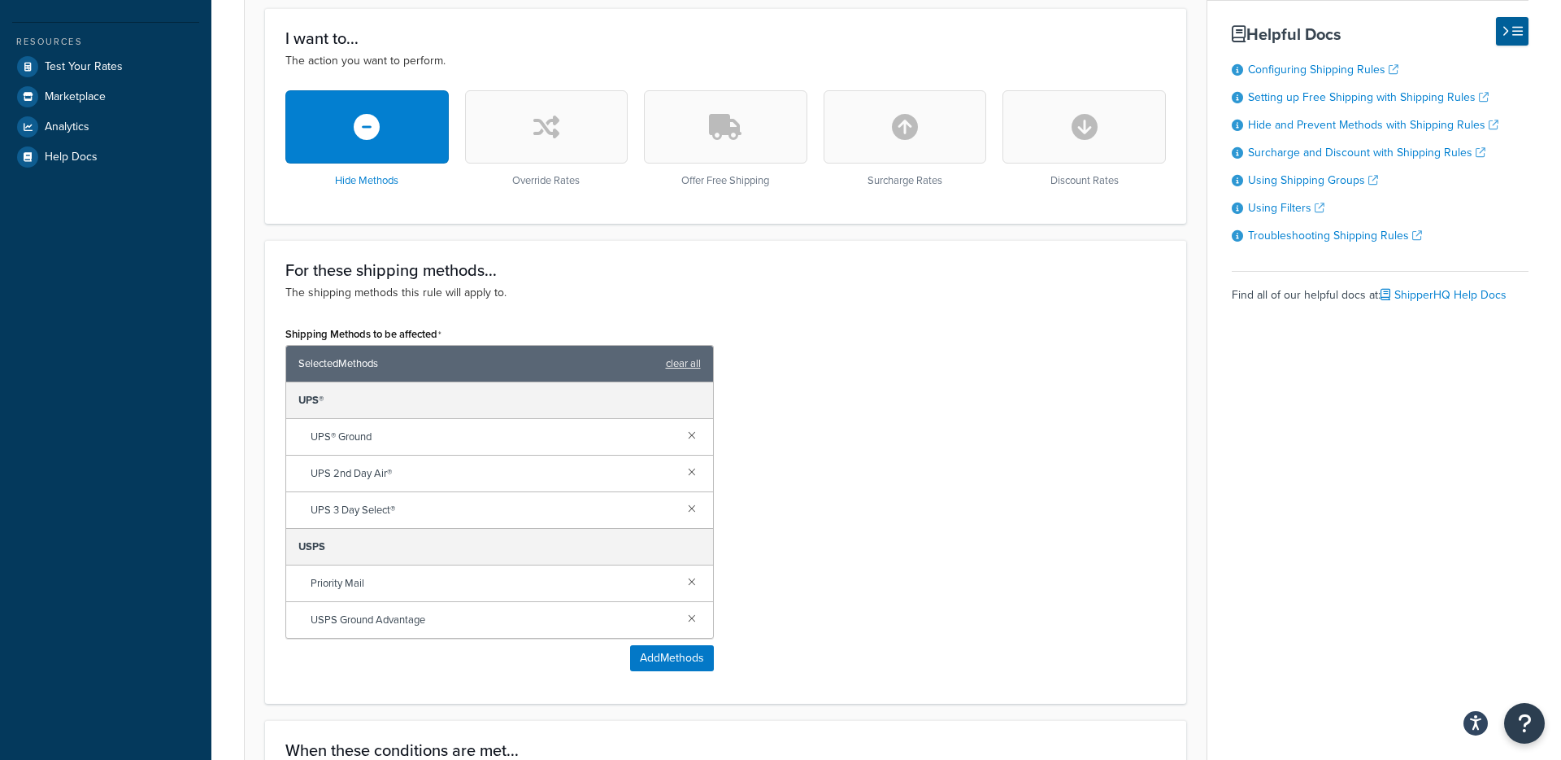
click at [730, 127] on icon "button" at bounding box center [725, 127] width 33 height 26
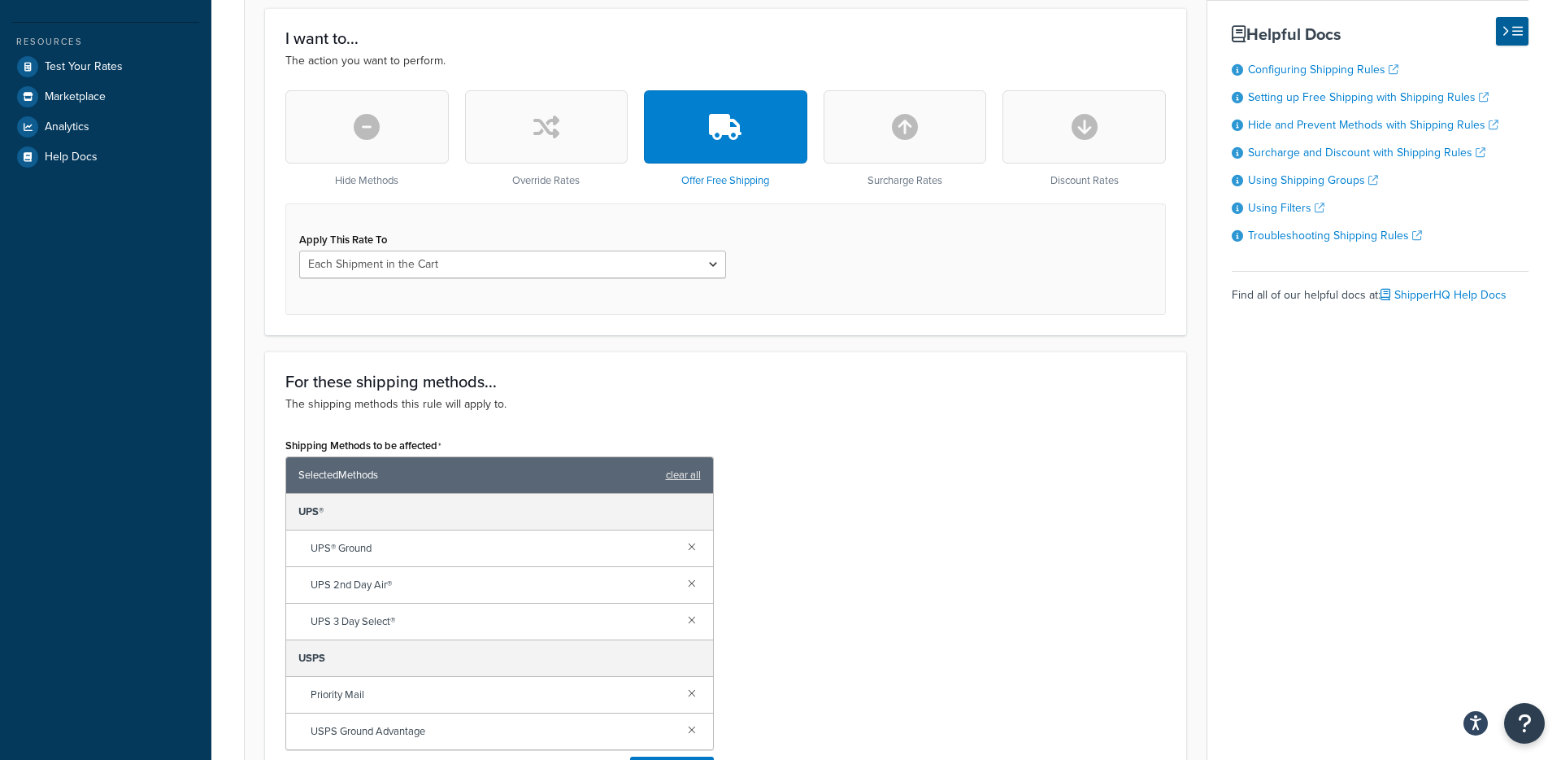
click at [400, 134] on button "button" at bounding box center [366, 126] width 163 height 73
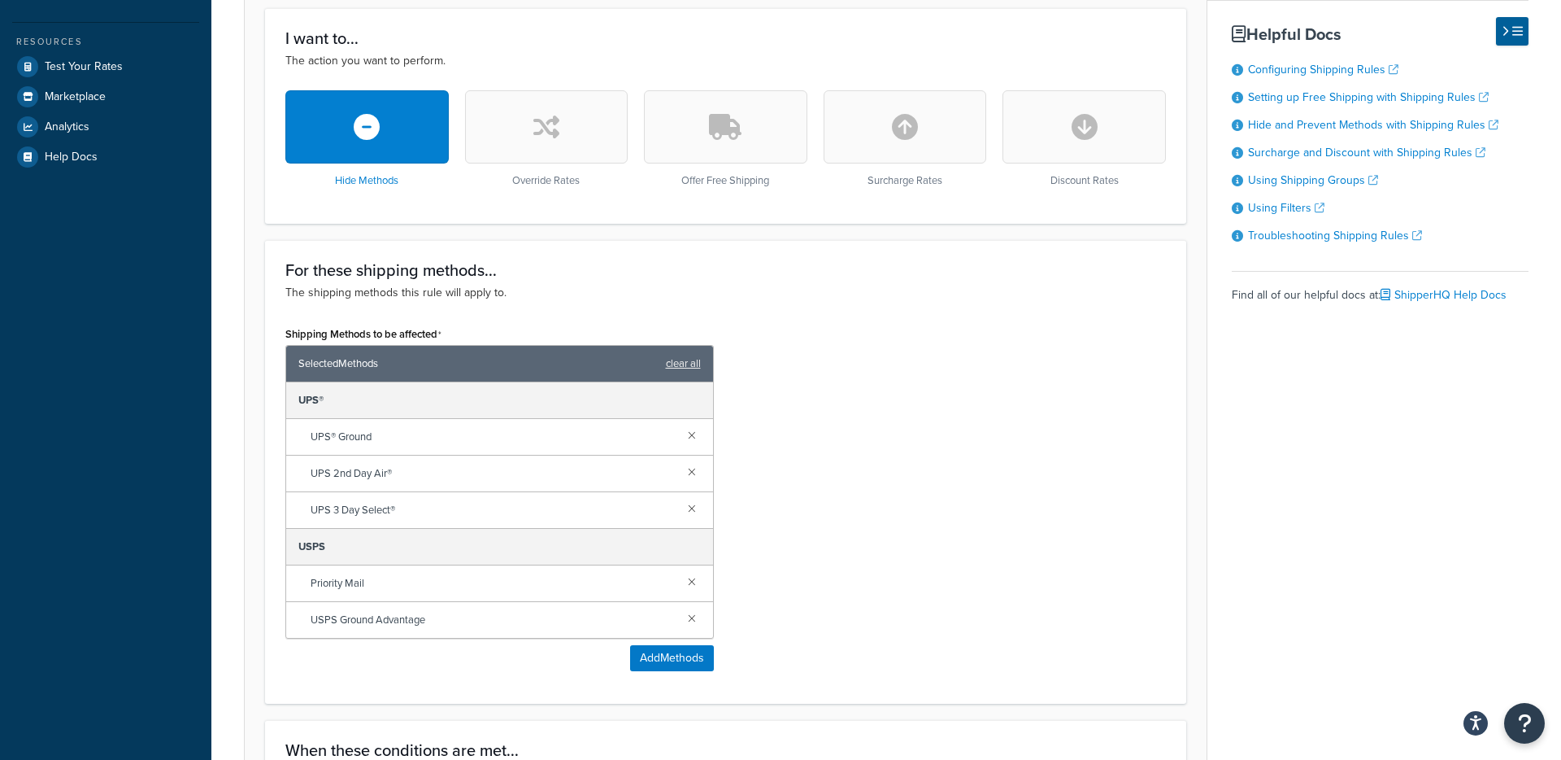
click at [722, 202] on div "Hide Methods Override Rates Offer Free Shipping Surcharge Rates Discount Rates" at bounding box center [725, 146] width 881 height 113
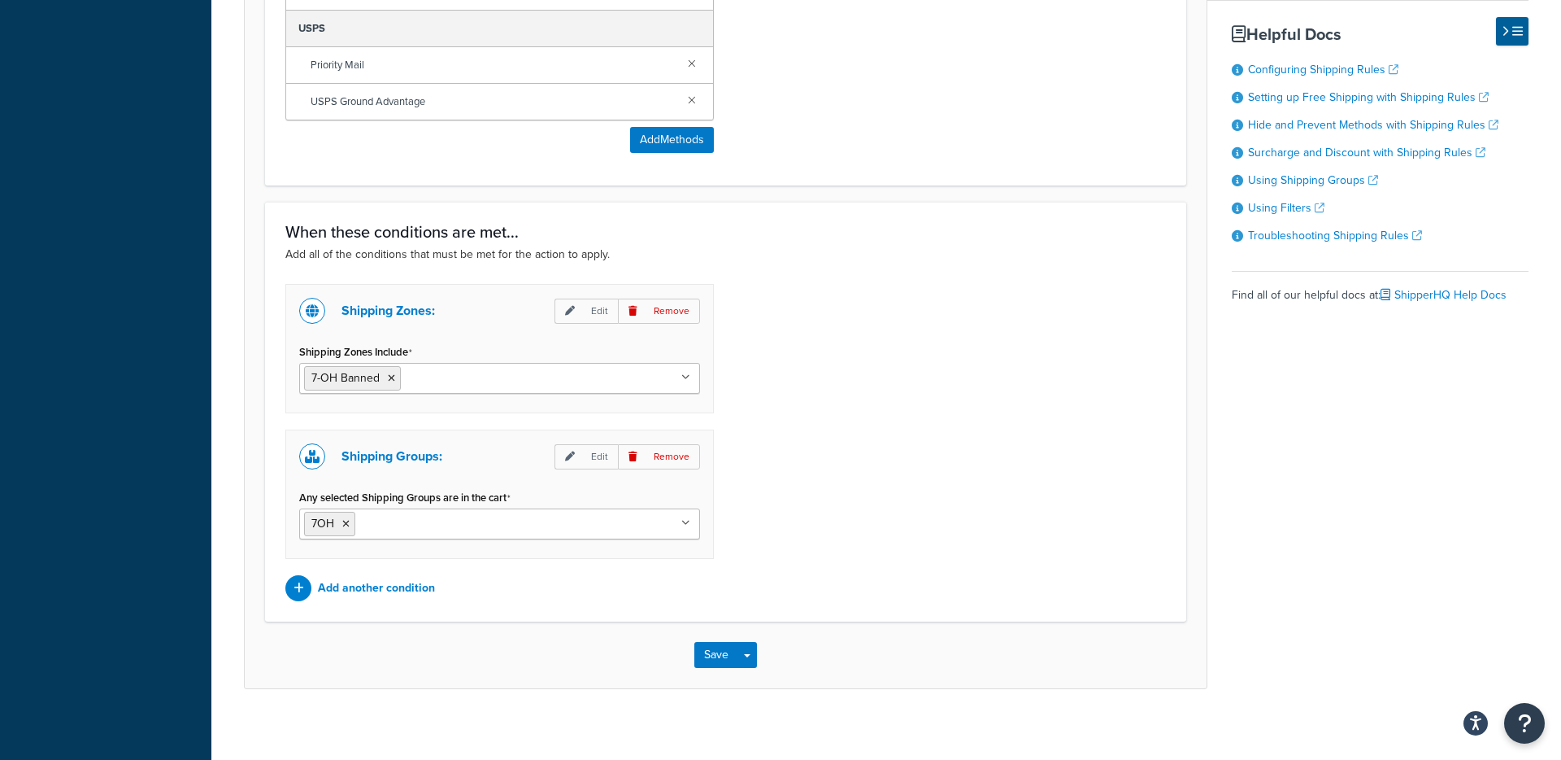
scroll to position [958, 0]
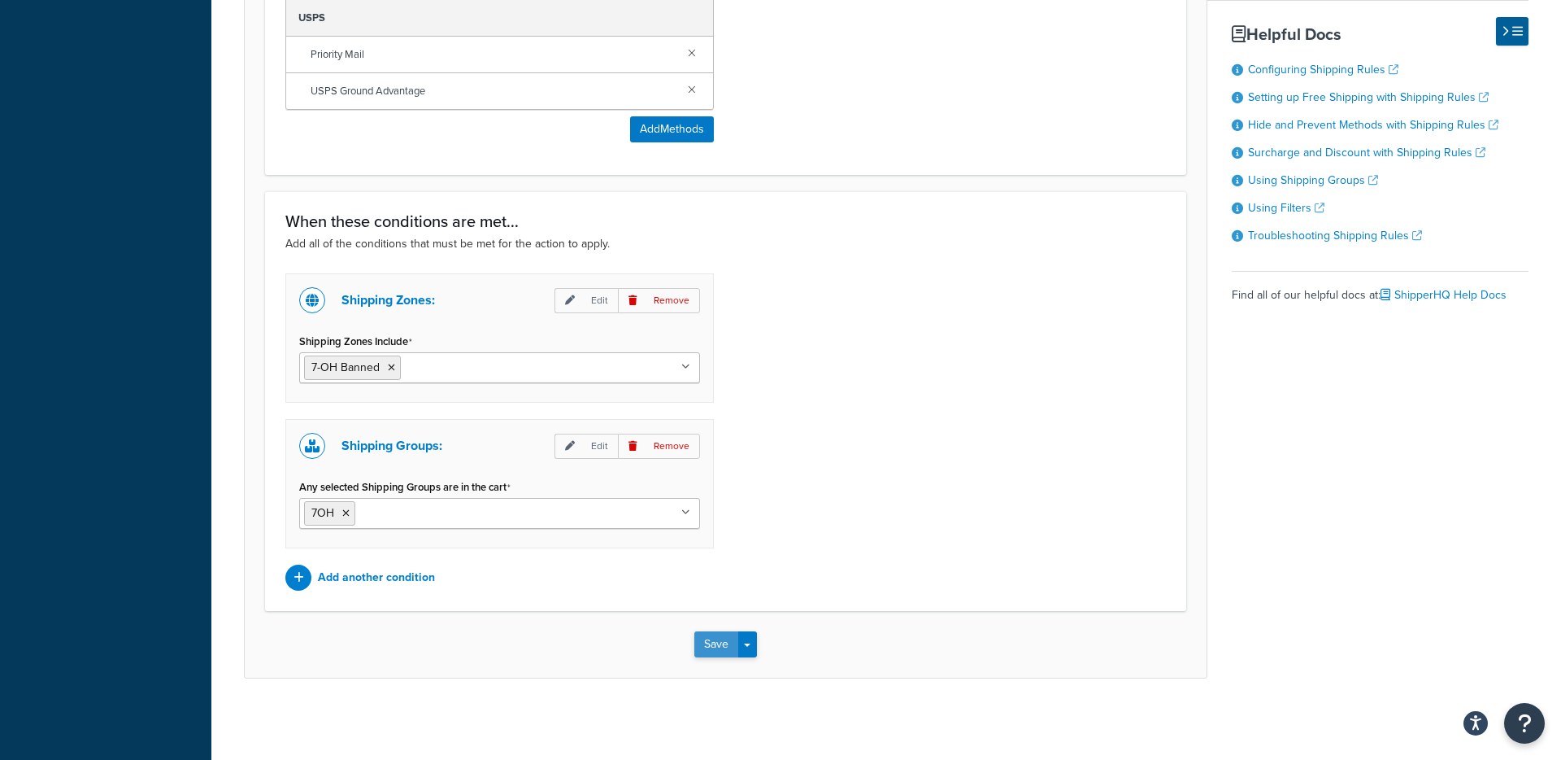
click at [708, 642] on button "Save" at bounding box center [716, 644] width 44 height 26
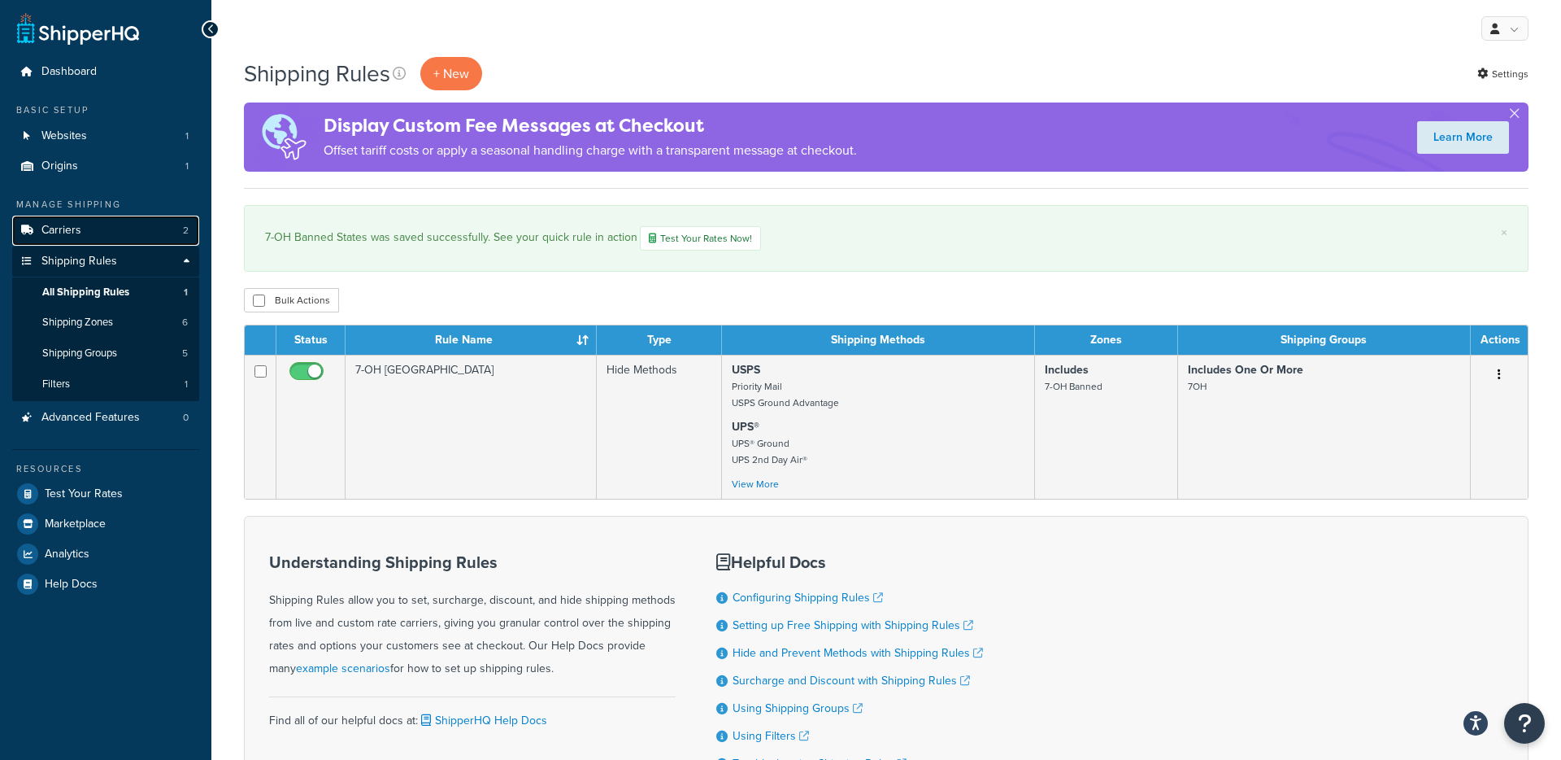
click at [133, 230] on link "Carriers 2" at bounding box center [105, 230] width 187 height 30
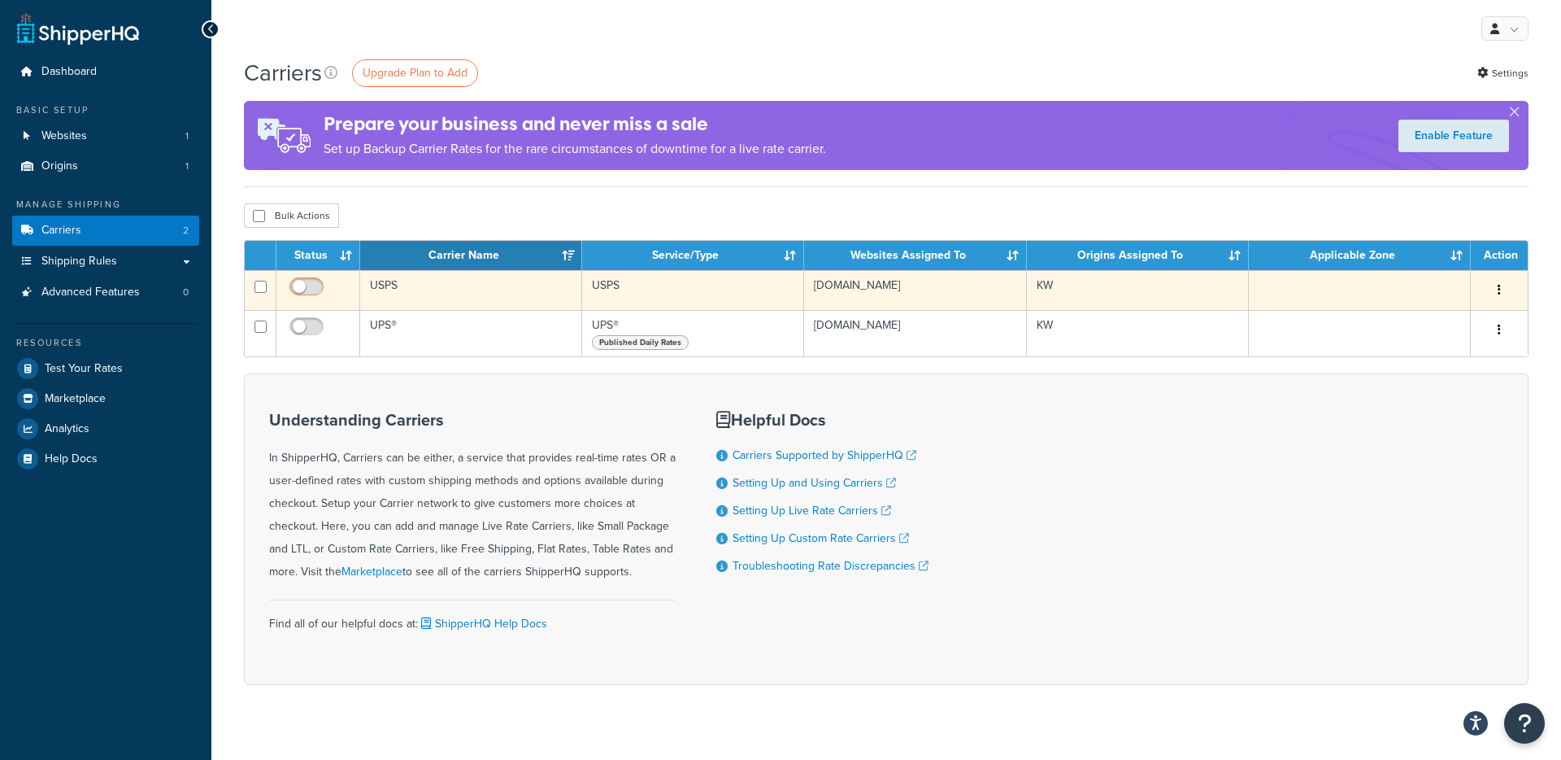
click at [311, 286] on input "checkbox" at bounding box center [308, 291] width 45 height 20
checkbox input "true"
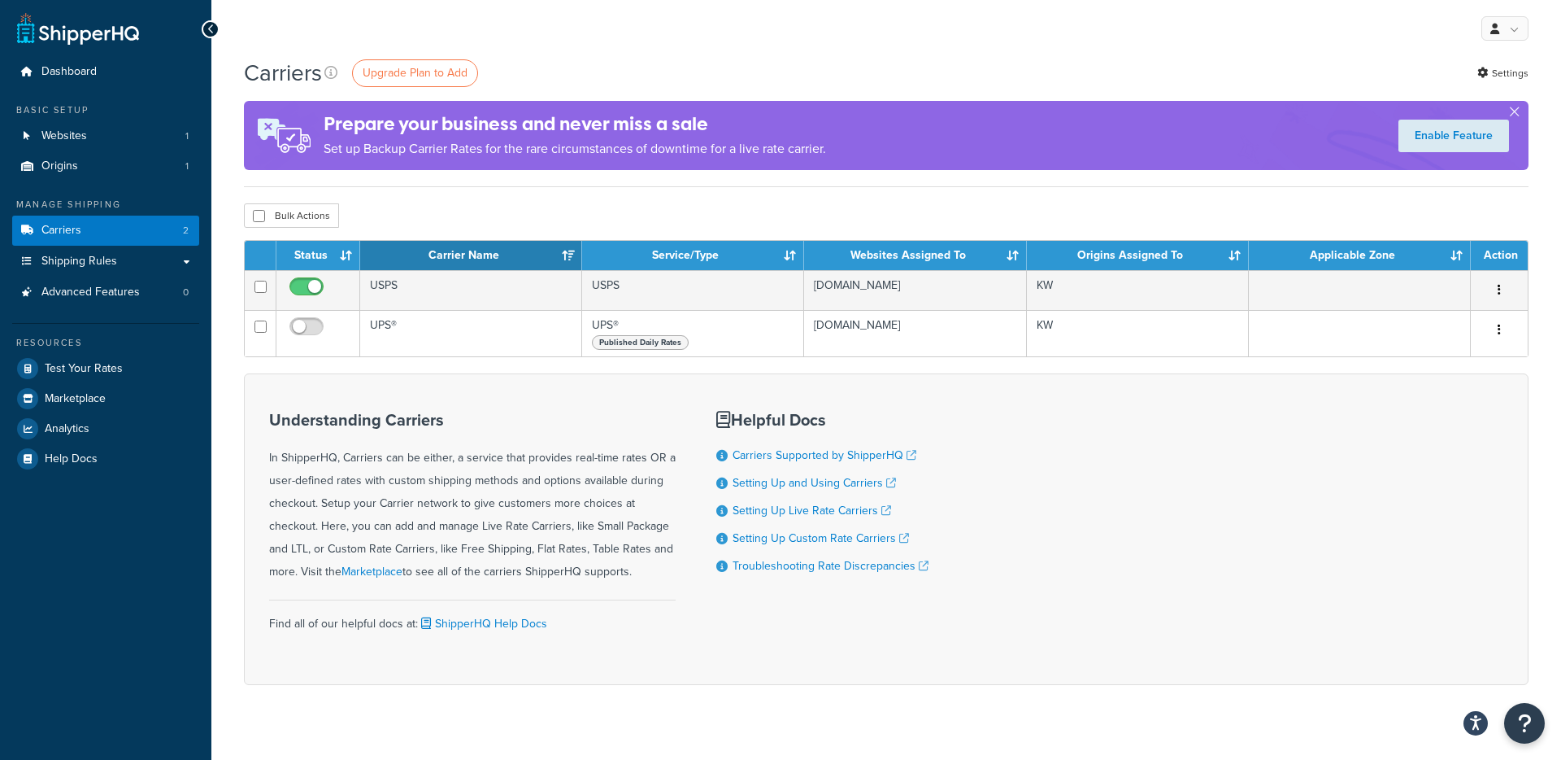
click at [796, 67] on div "Carriers Upgrade Plan to Add Settings" at bounding box center [886, 73] width 1285 height 32
click at [855, 95] on div "Carriers Upgrade Plan to Add Settings Prepare your business and never miss a sa…" at bounding box center [886, 122] width 1285 height 130
click at [1467, 137] on link "Enable Feature" at bounding box center [1454, 136] width 111 height 33
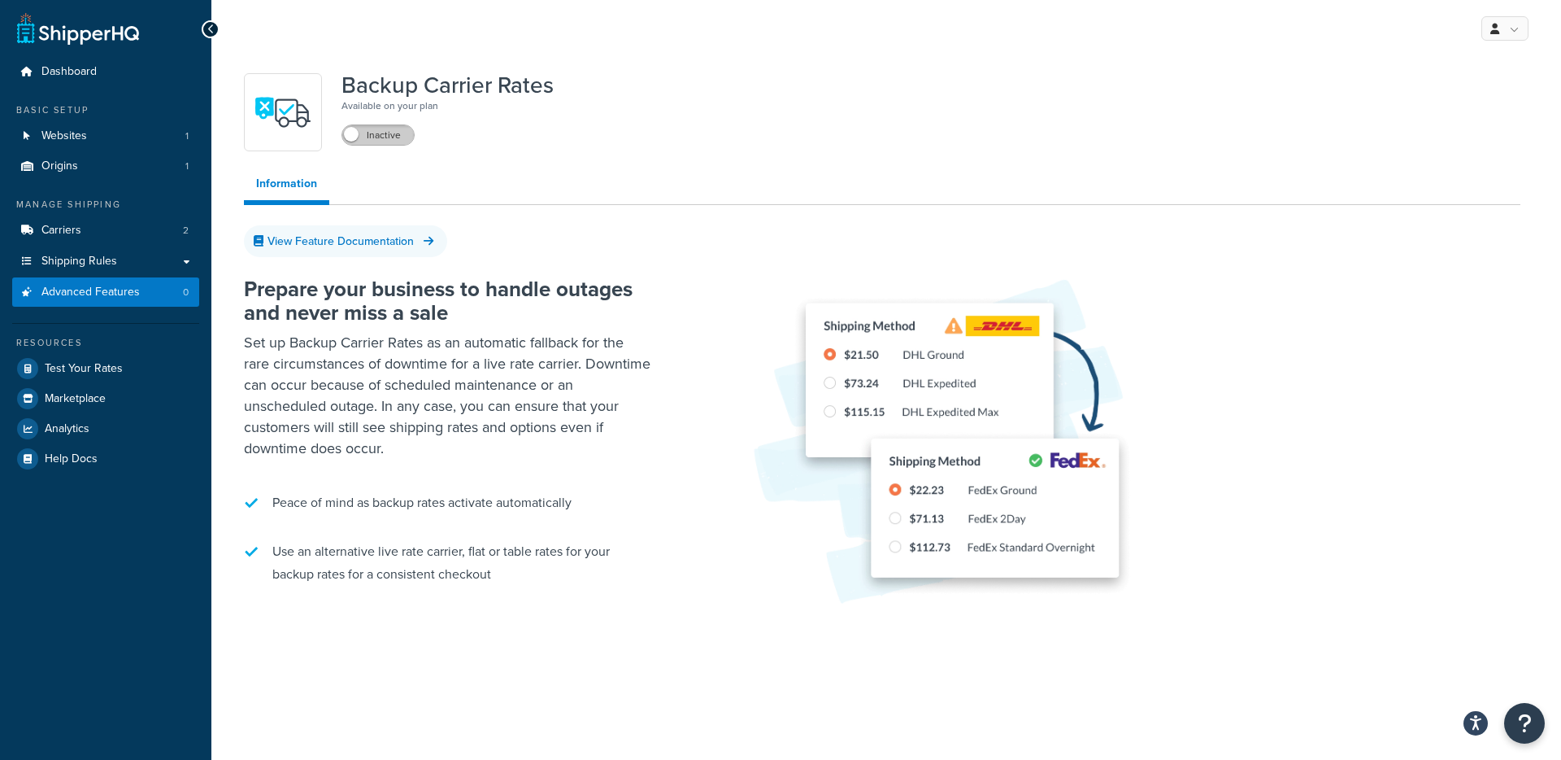
click at [385, 135] on label "Inactive" at bounding box center [378, 135] width 72 height 20
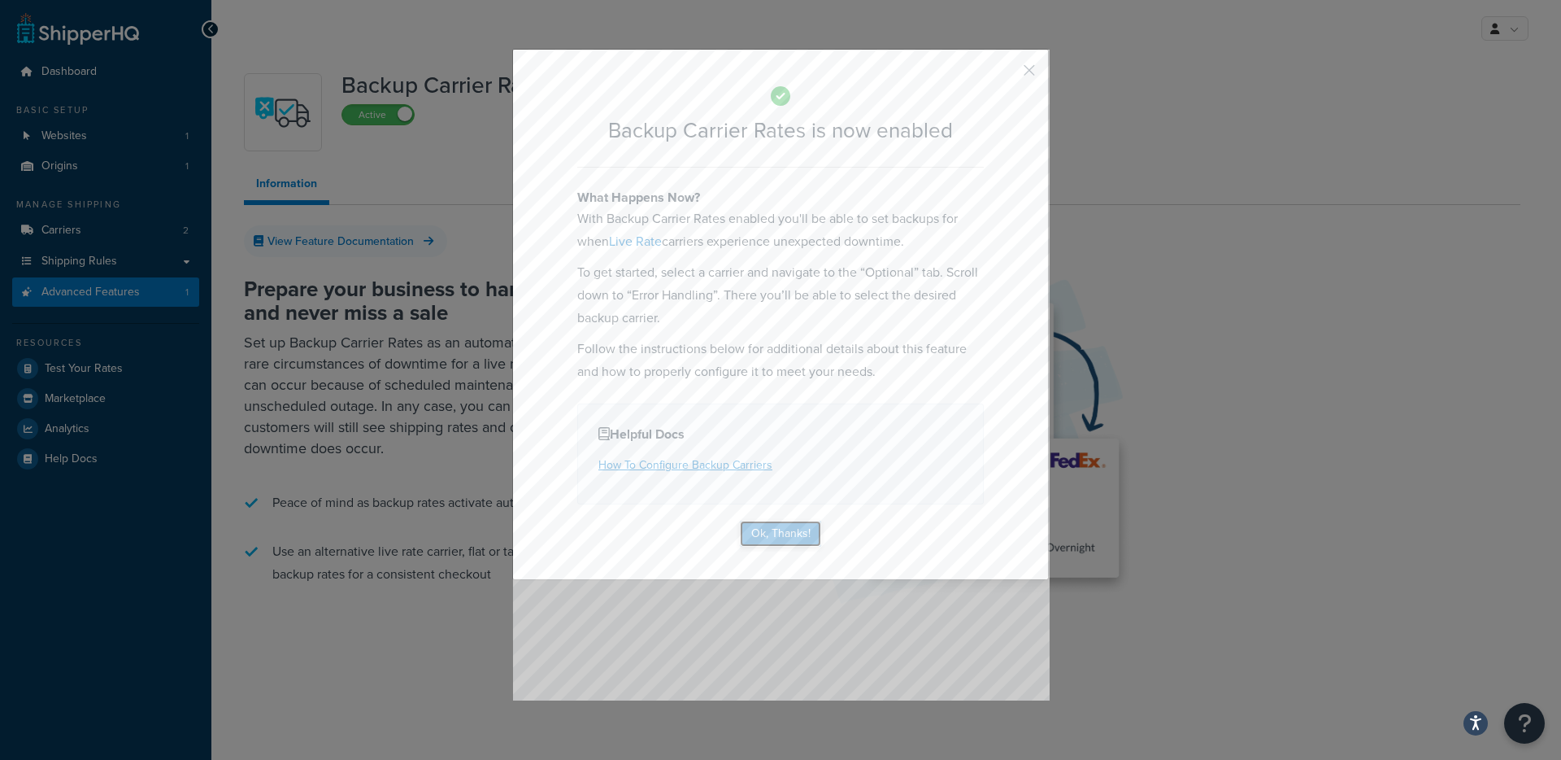
click at [782, 524] on button "Ok, Thanks!" at bounding box center [780, 533] width 81 height 26
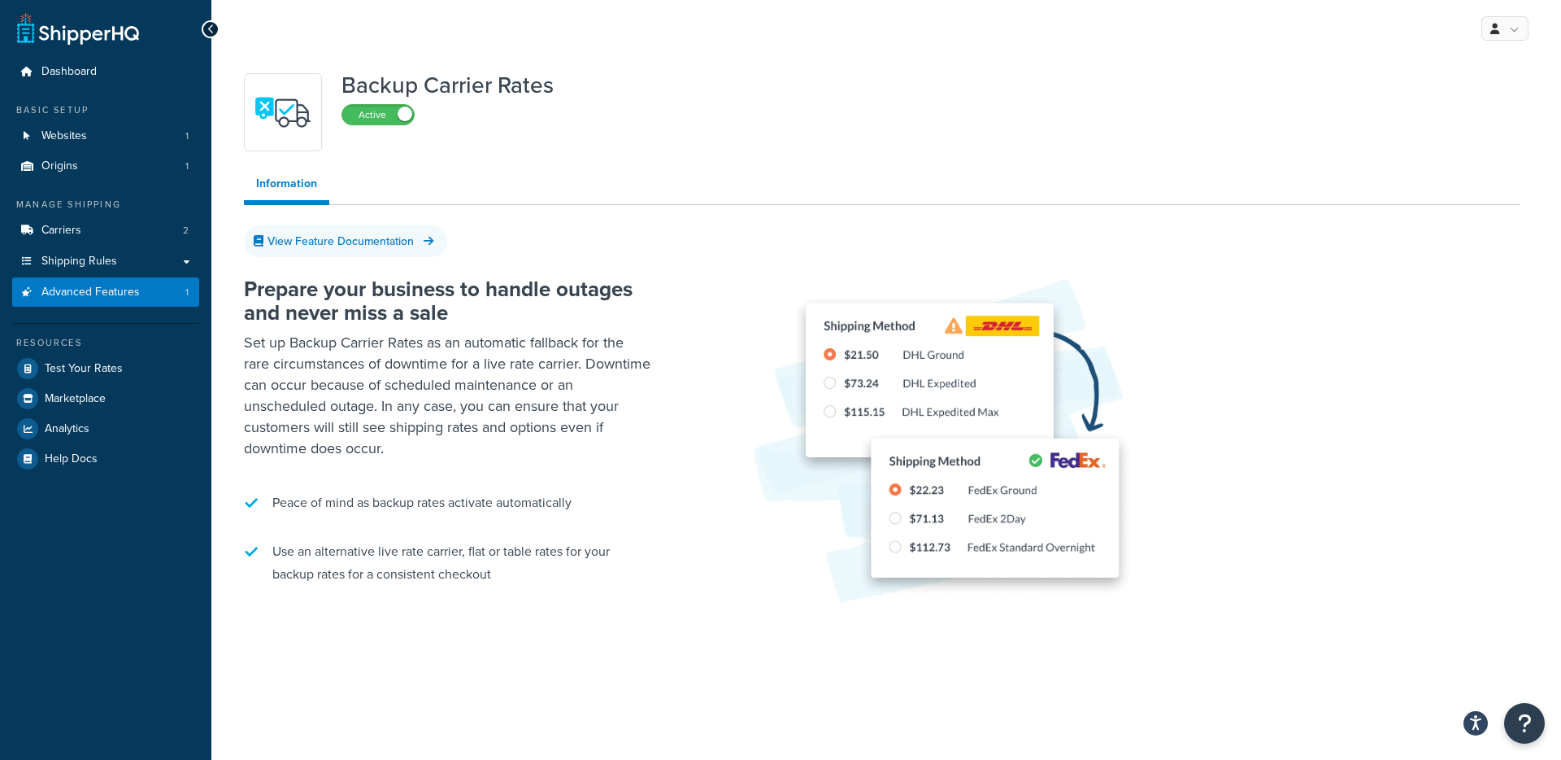
scroll to position [21, 0]
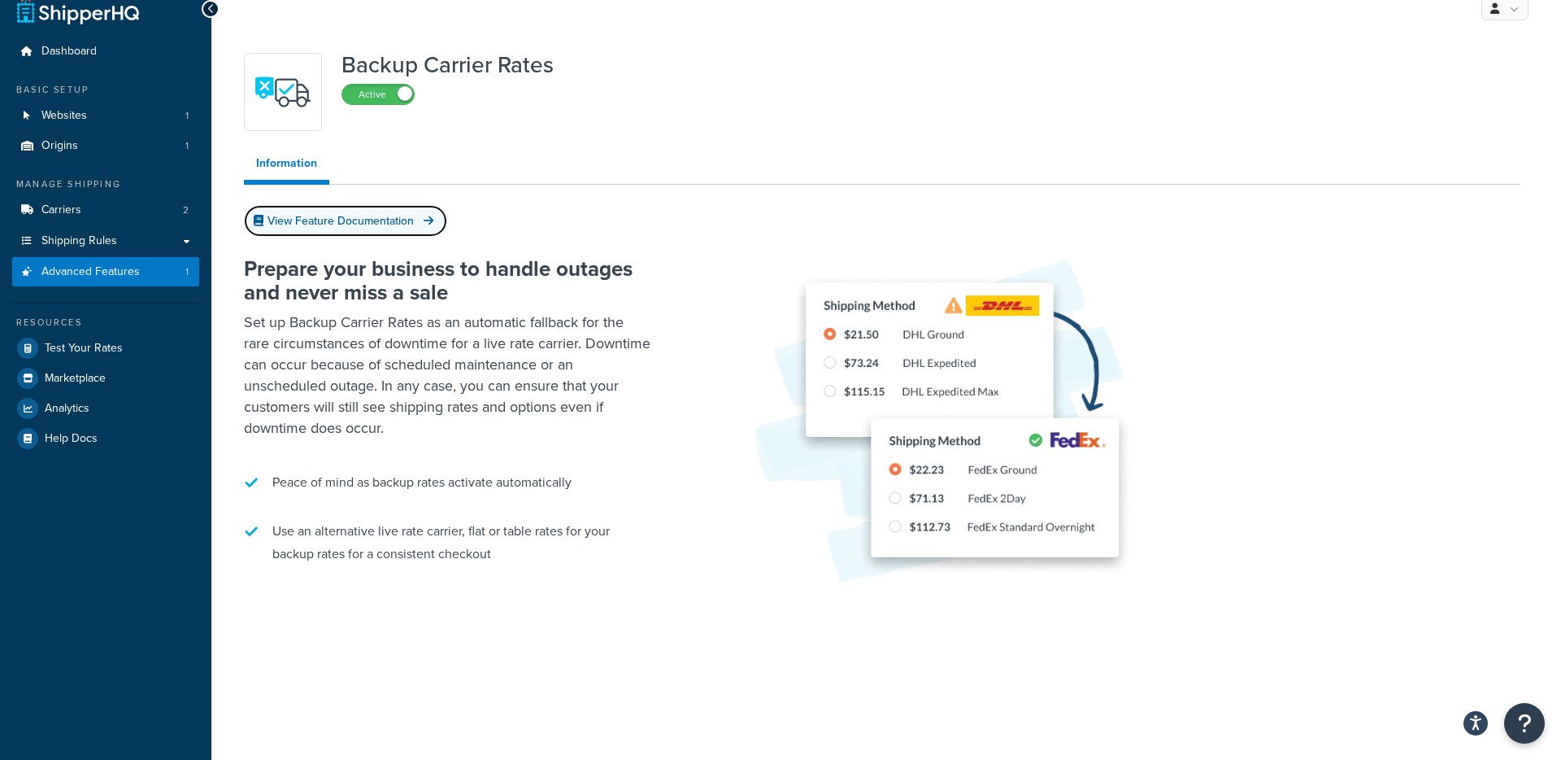
click at [393, 218] on link "View Feature Documentation" at bounding box center [345, 221] width 203 height 32
click at [83, 277] on span "Advanced Features" at bounding box center [90, 272] width 98 height 14
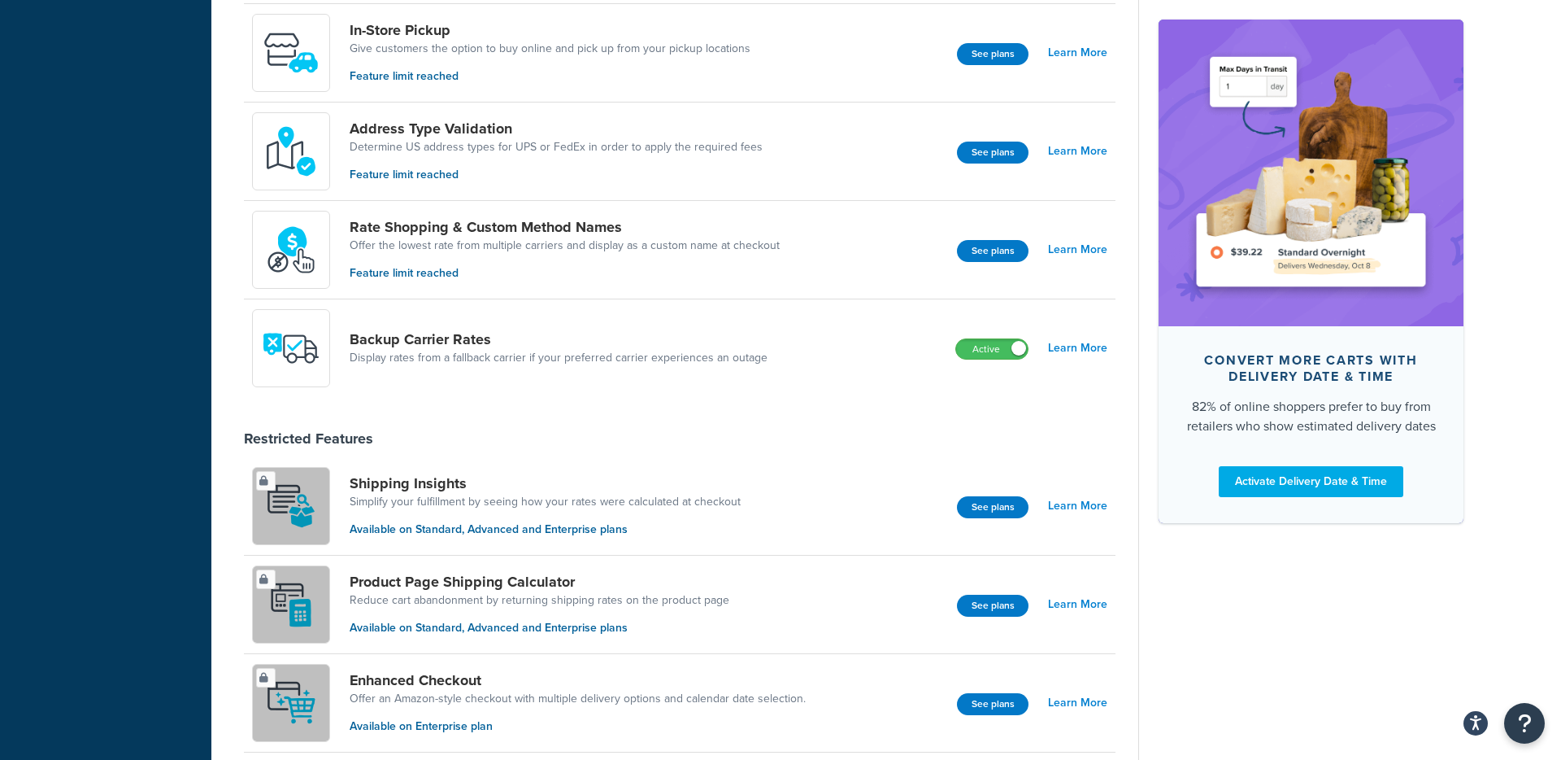
scroll to position [645, 0]
click at [401, 337] on link "Backup Carrier Rates" at bounding box center [559, 338] width 418 height 18
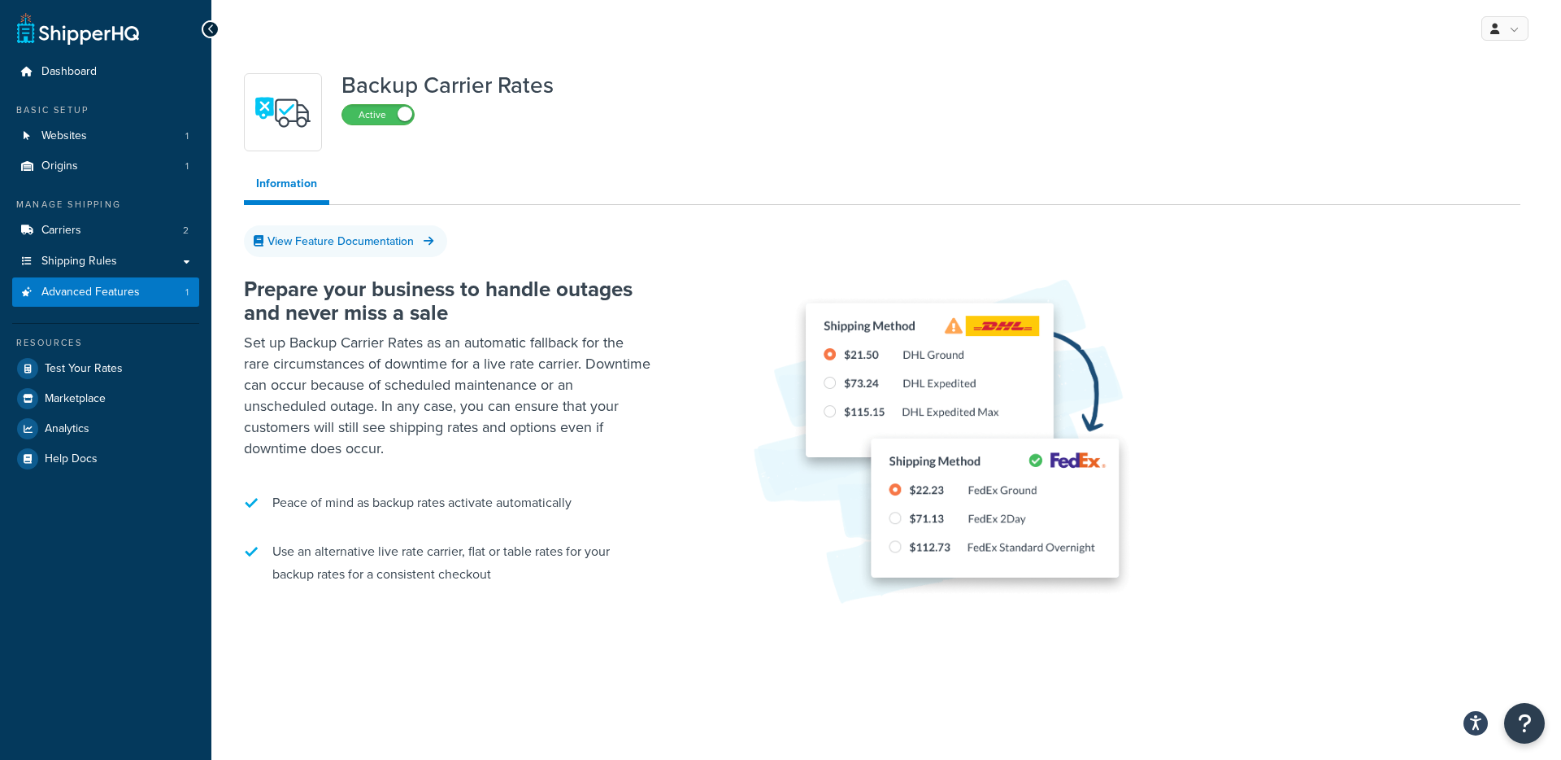
scroll to position [21, 0]
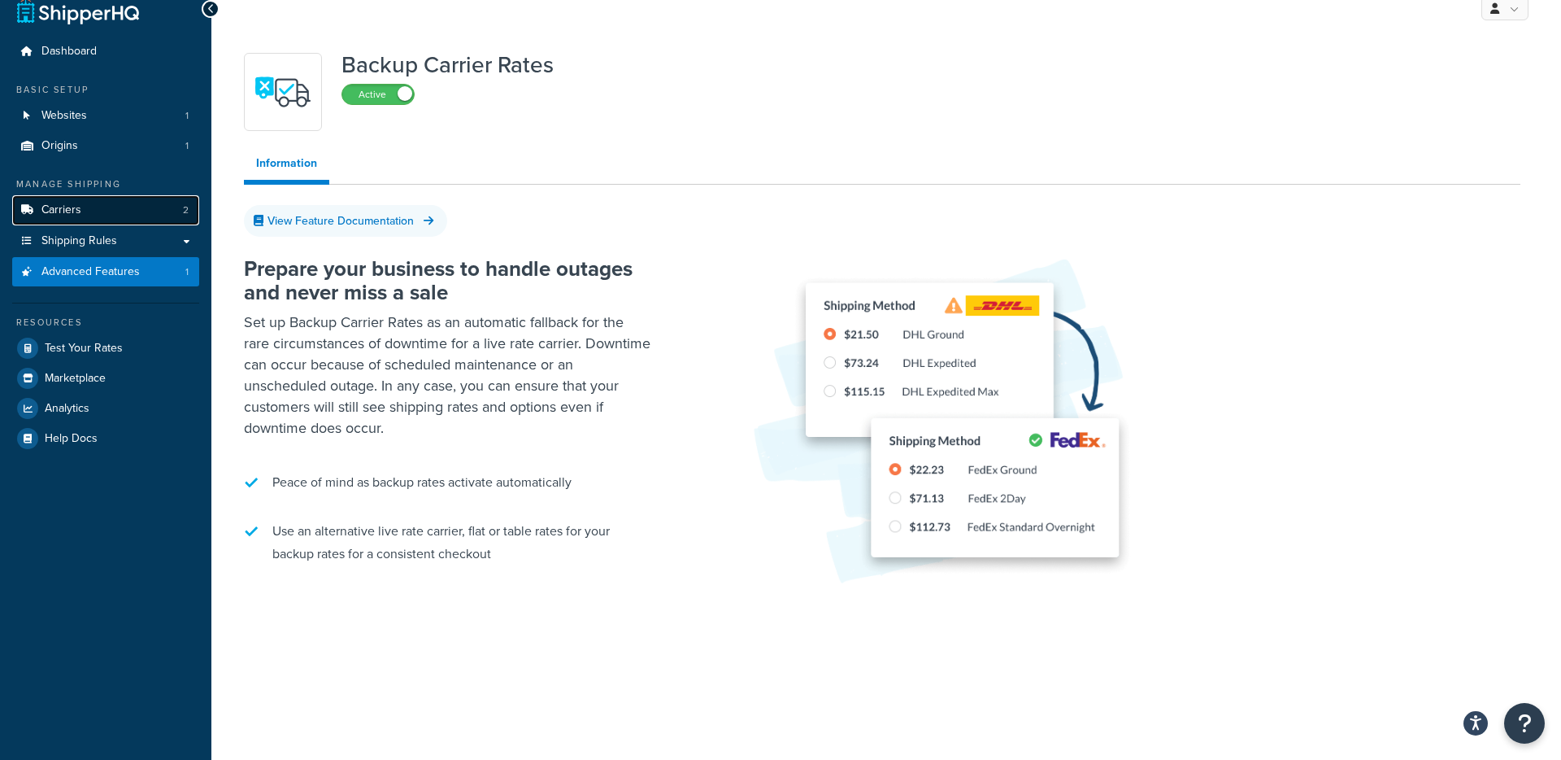
click at [121, 203] on link "Carriers 2" at bounding box center [105, 210] width 187 height 30
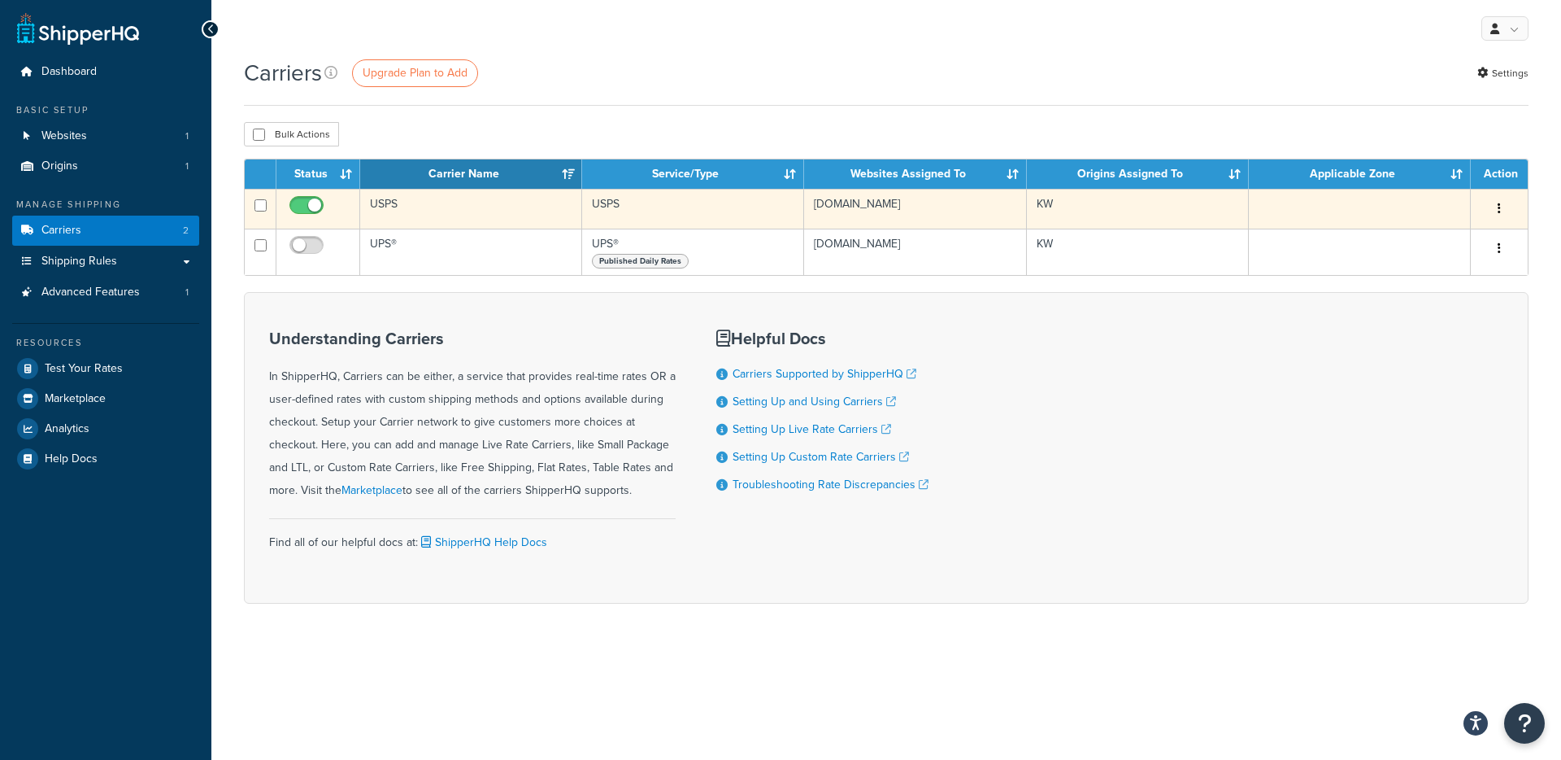
click at [464, 204] on td "USPS" at bounding box center [471, 209] width 222 height 40
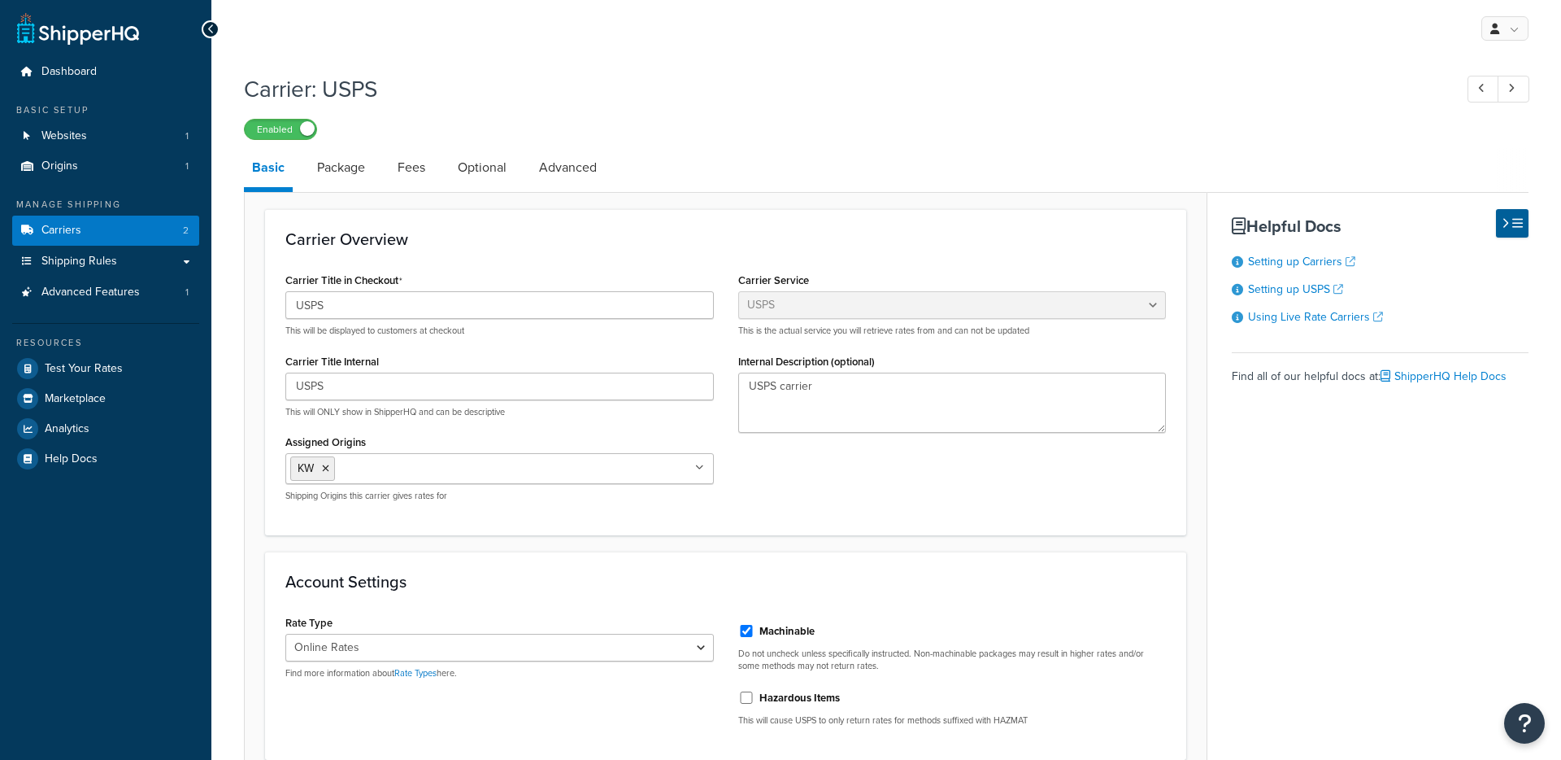
select select "usps"
select select "ONLINE"
click at [565, 167] on link "Advanced" at bounding box center [568, 167] width 74 height 39
select select "false"
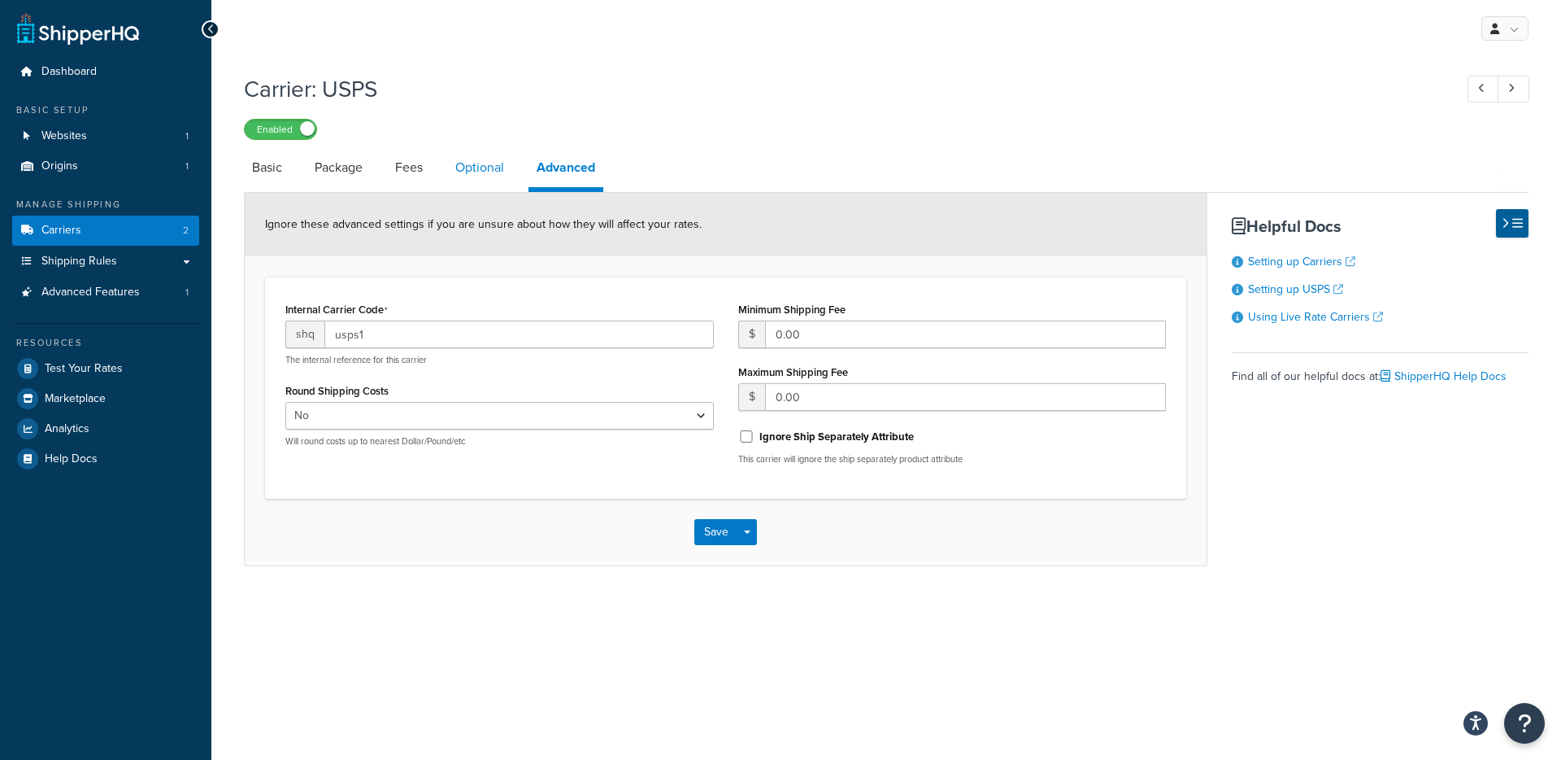
click at [503, 163] on link "Optional" at bounding box center [479, 167] width 65 height 39
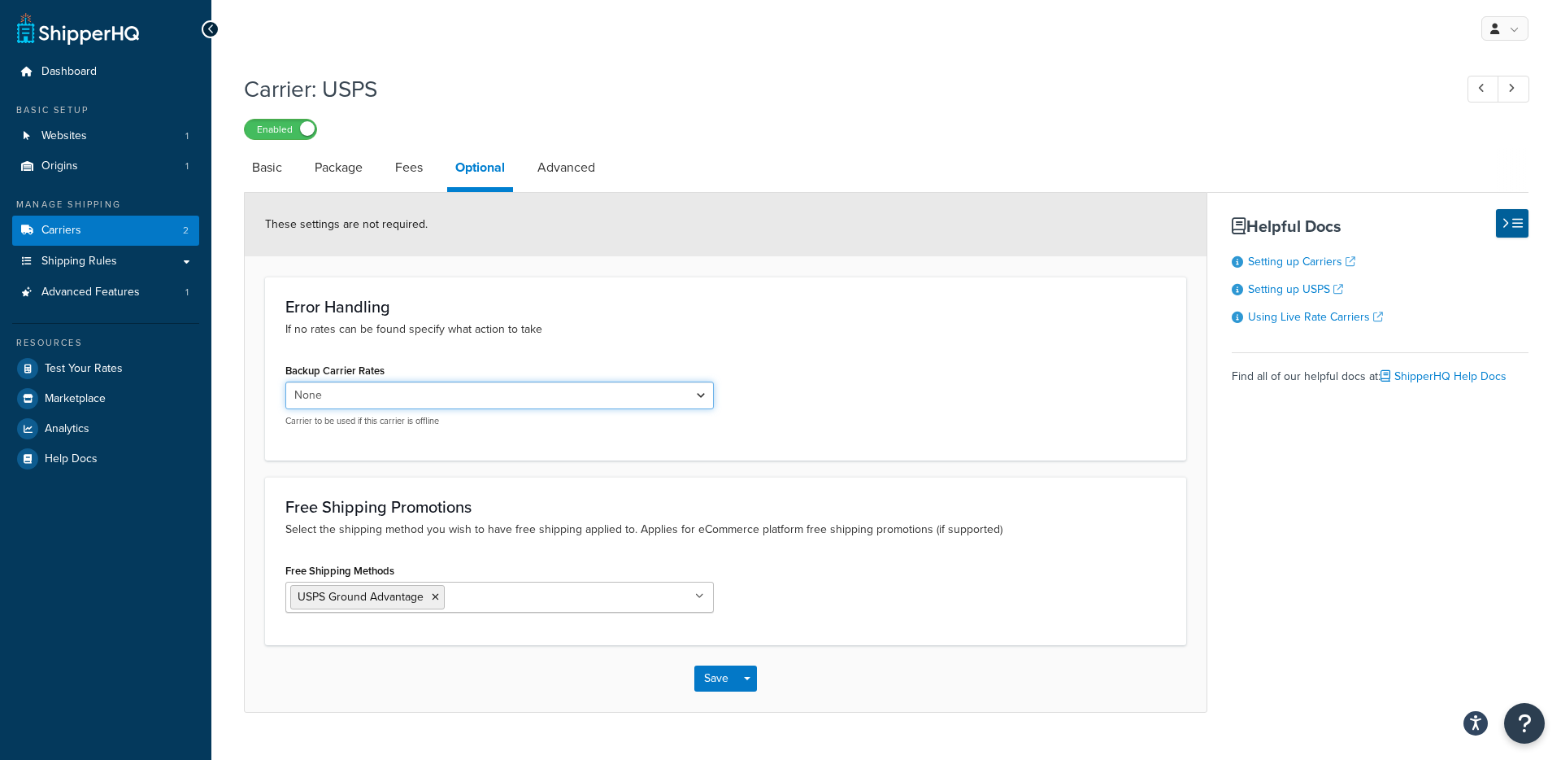
click at [490, 382] on select "None UPS®" at bounding box center [499, 395] width 429 height 28
select select "164754"
click at [285, 383] on select "None UPS®" at bounding box center [499, 395] width 429 height 28
click at [723, 677] on button "Save" at bounding box center [716, 678] width 44 height 26
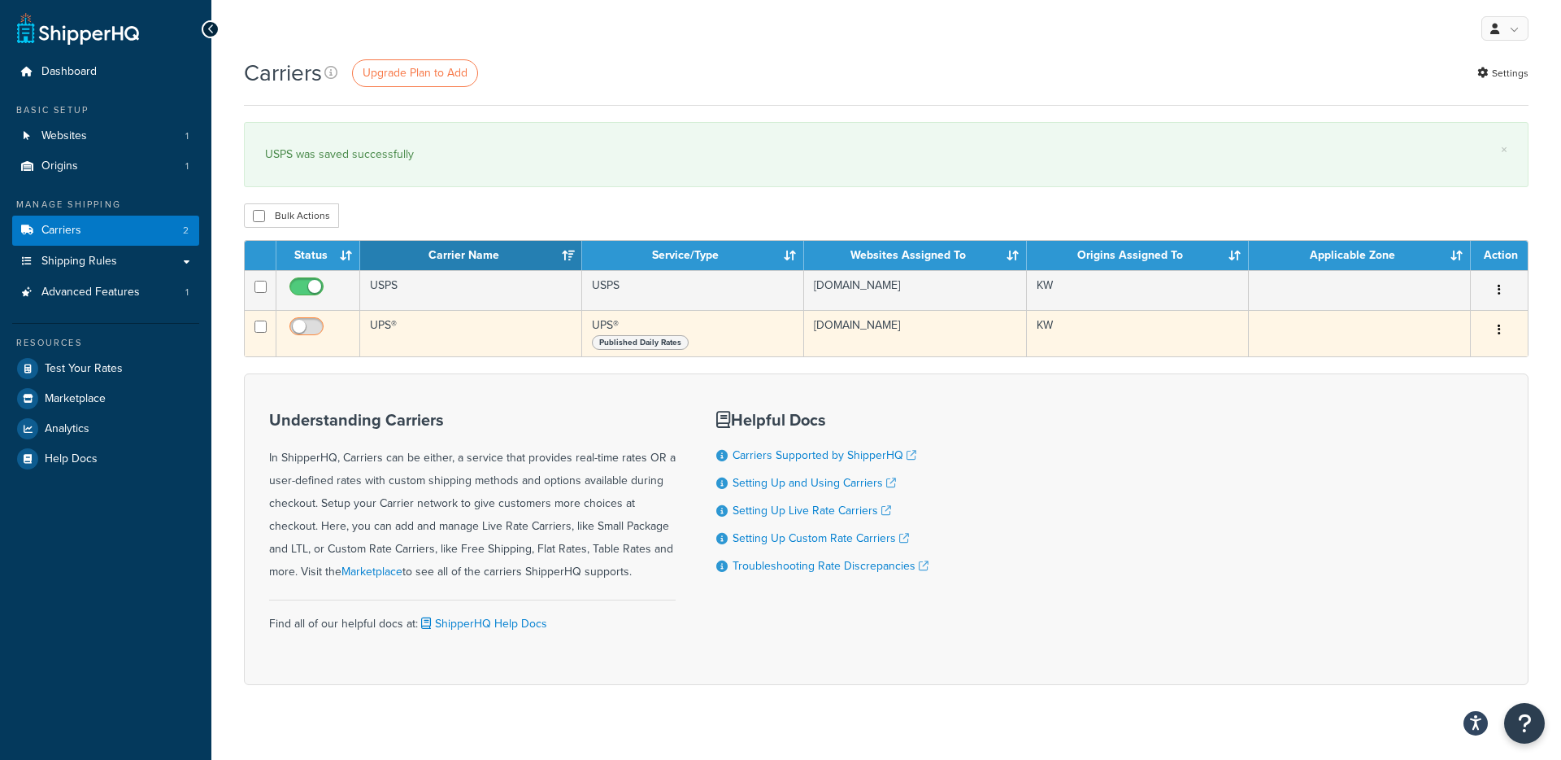
click at [314, 327] on input "checkbox" at bounding box center [308, 330] width 45 height 20
checkbox input "true"
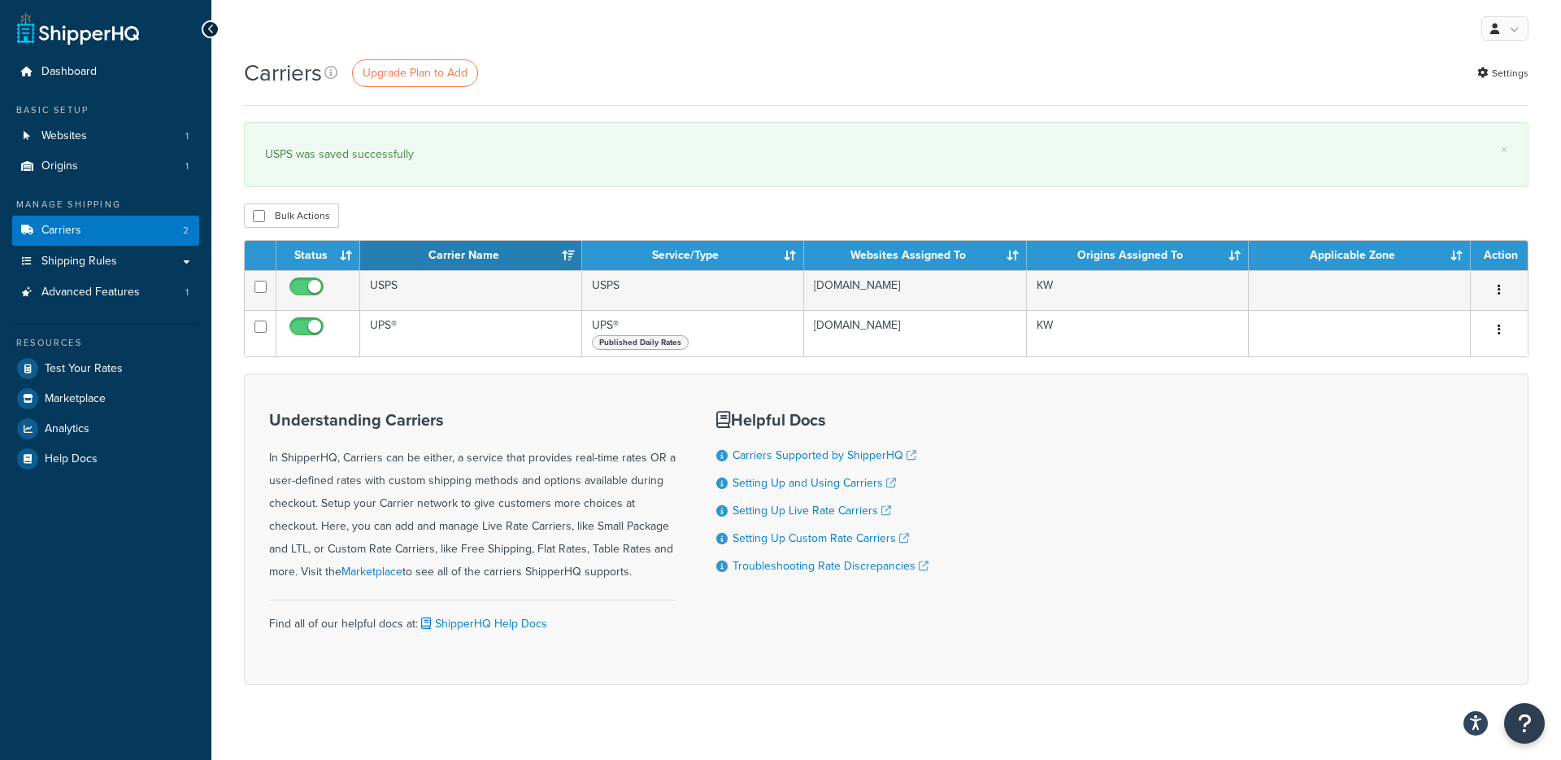
click at [740, 77] on div "Carriers Upgrade Plan to Add Settings" at bounding box center [886, 73] width 1285 height 32
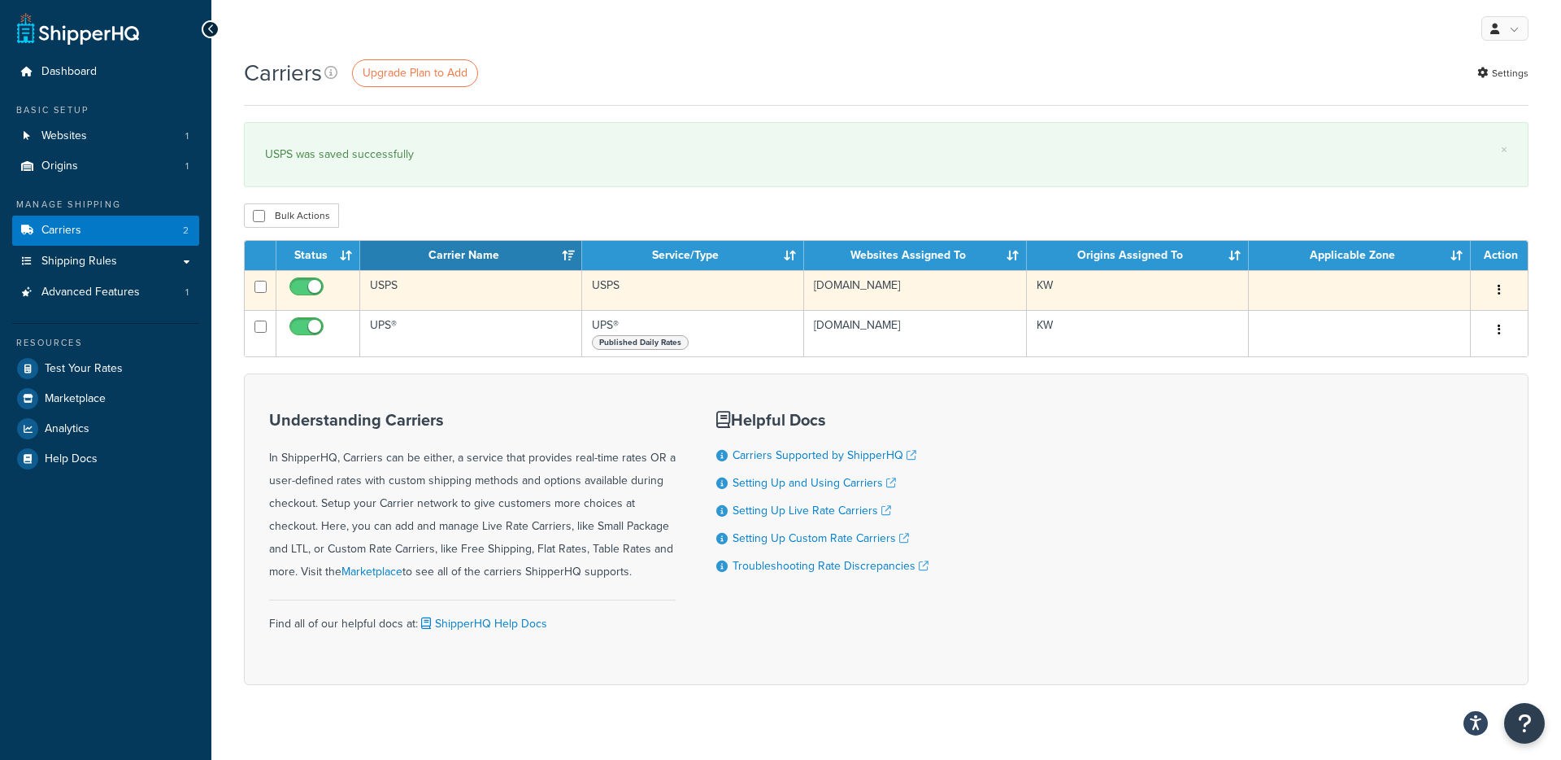
click at [424, 299] on td "USPS" at bounding box center [471, 290] width 222 height 40
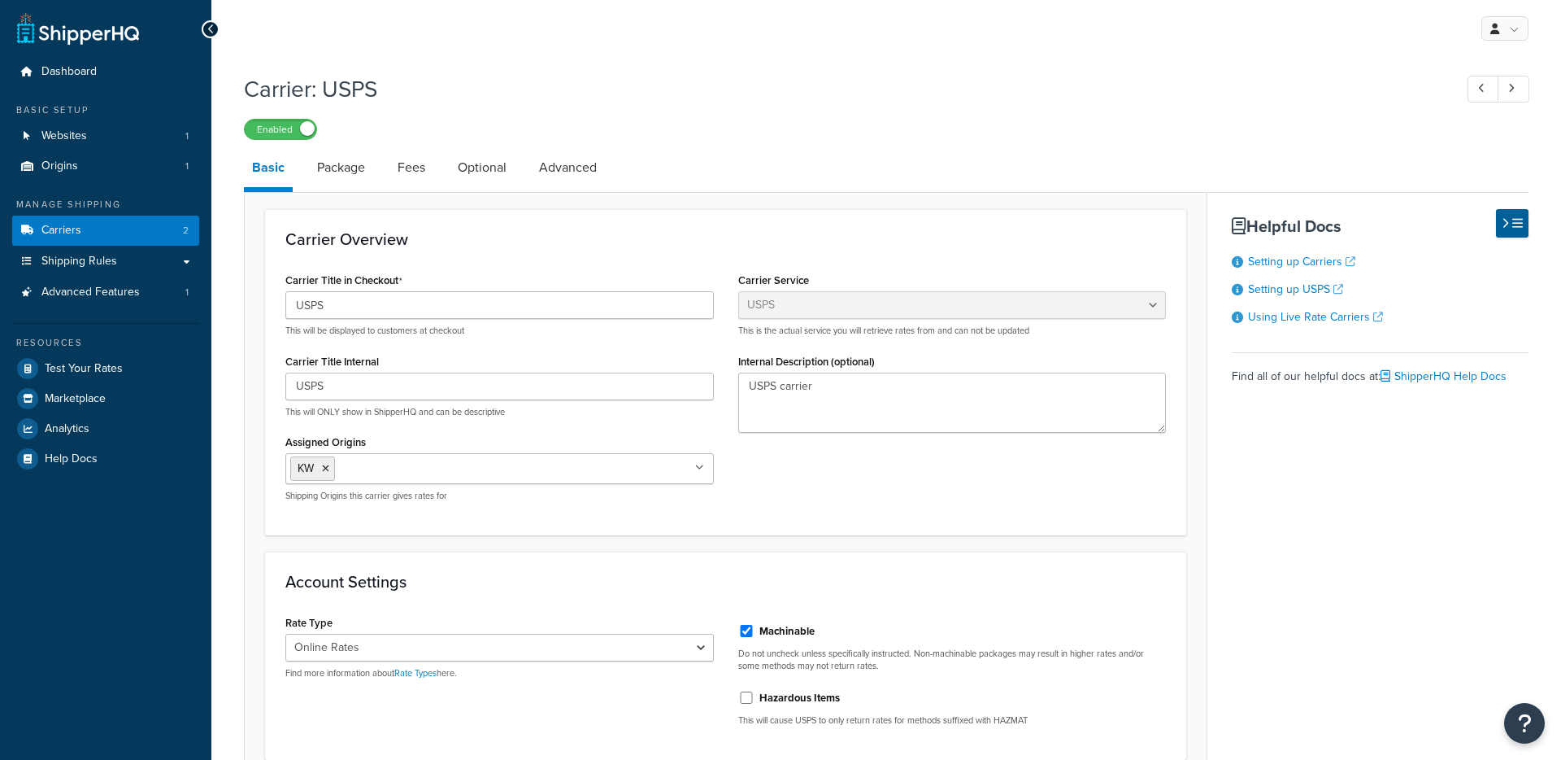
select select "usps"
select select "ONLINE"
click at [477, 171] on link "Optional" at bounding box center [482, 167] width 65 height 39
select select "164754"
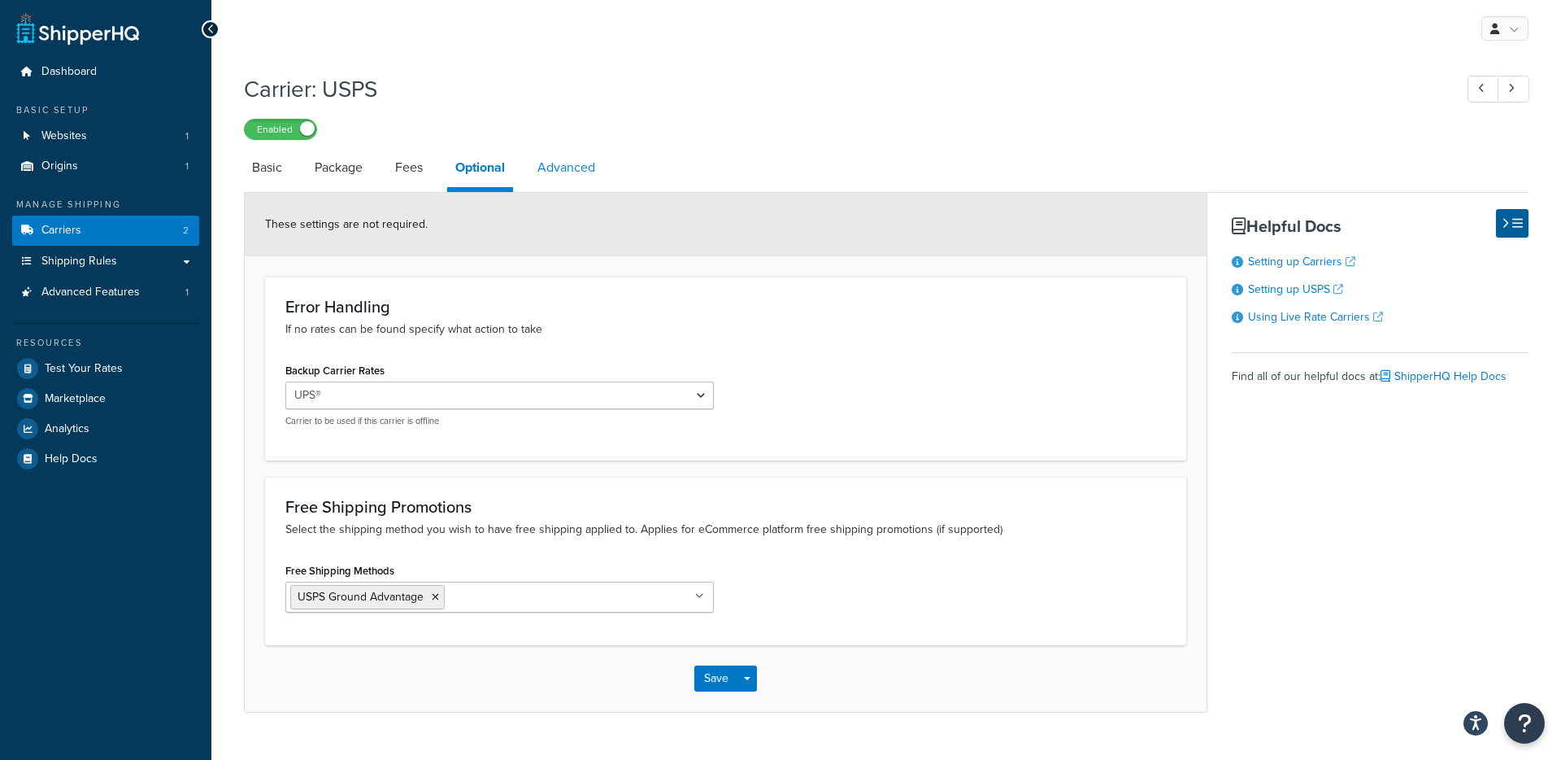
click at [580, 169] on link "Advanced" at bounding box center [566, 167] width 74 height 39
select select "false"
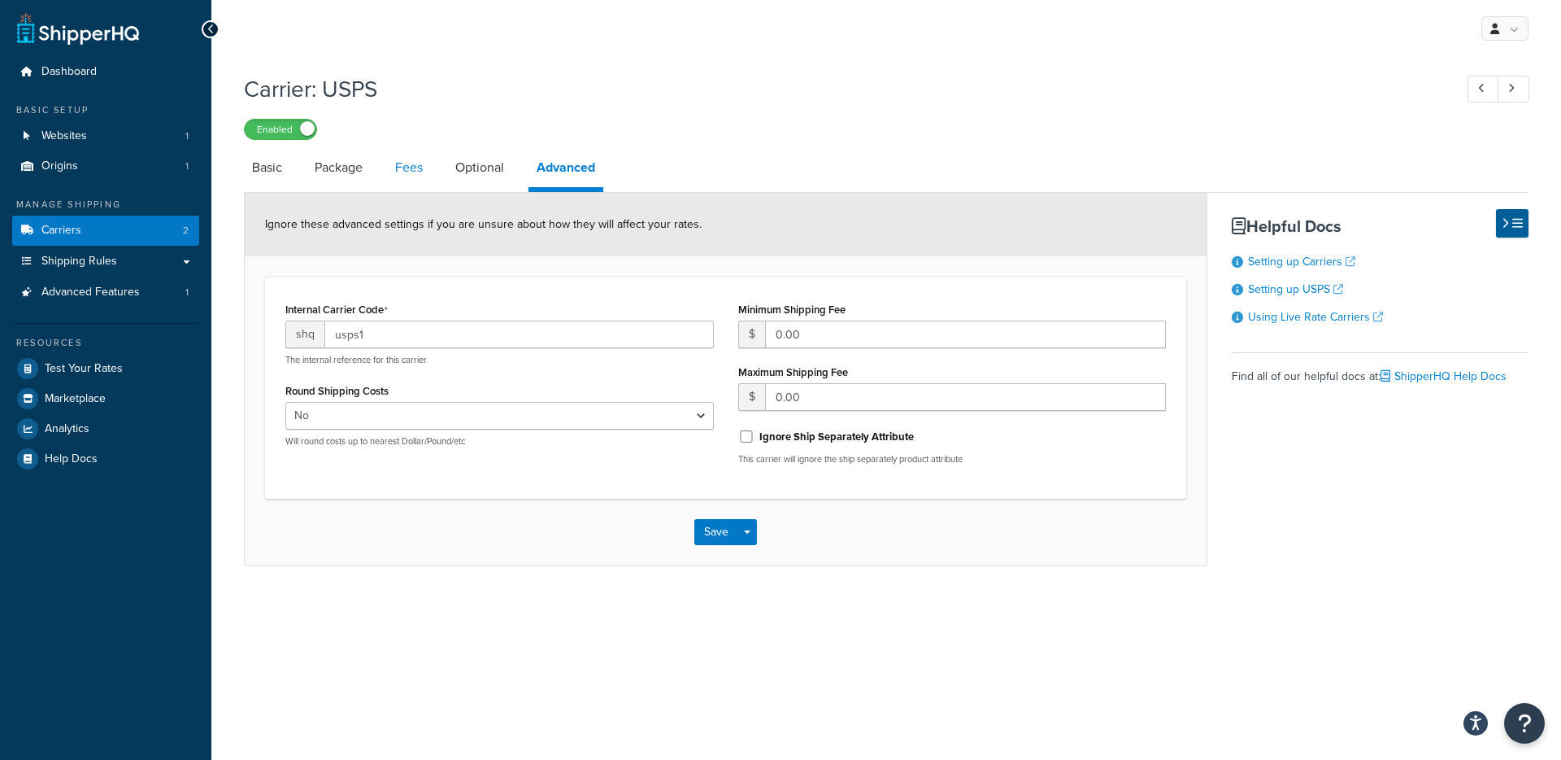
click at [399, 171] on link "Fees" at bounding box center [409, 167] width 44 height 39
select select "AFTER"
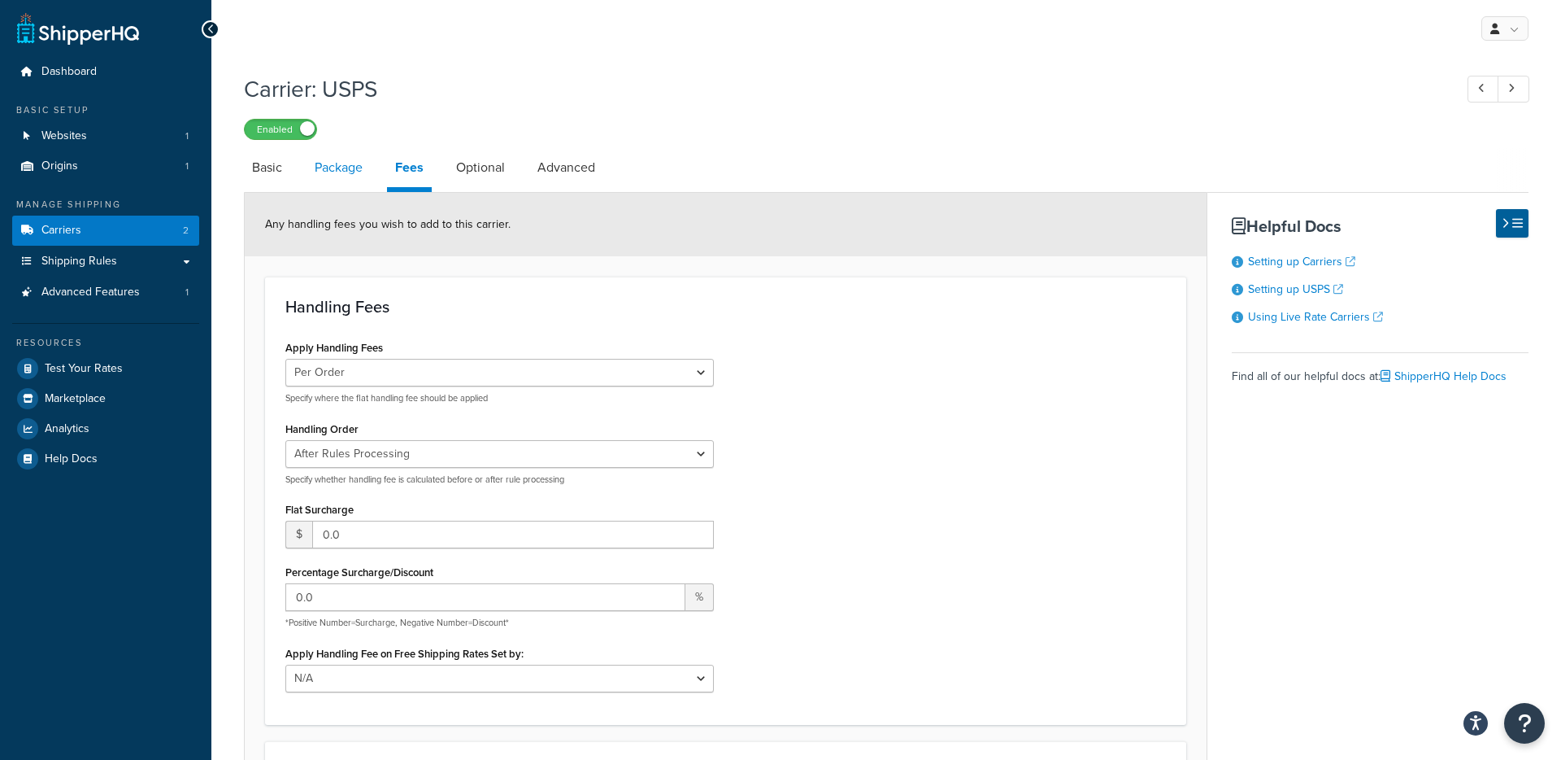
click at [370, 172] on link "Package" at bounding box center [339, 167] width 64 height 39
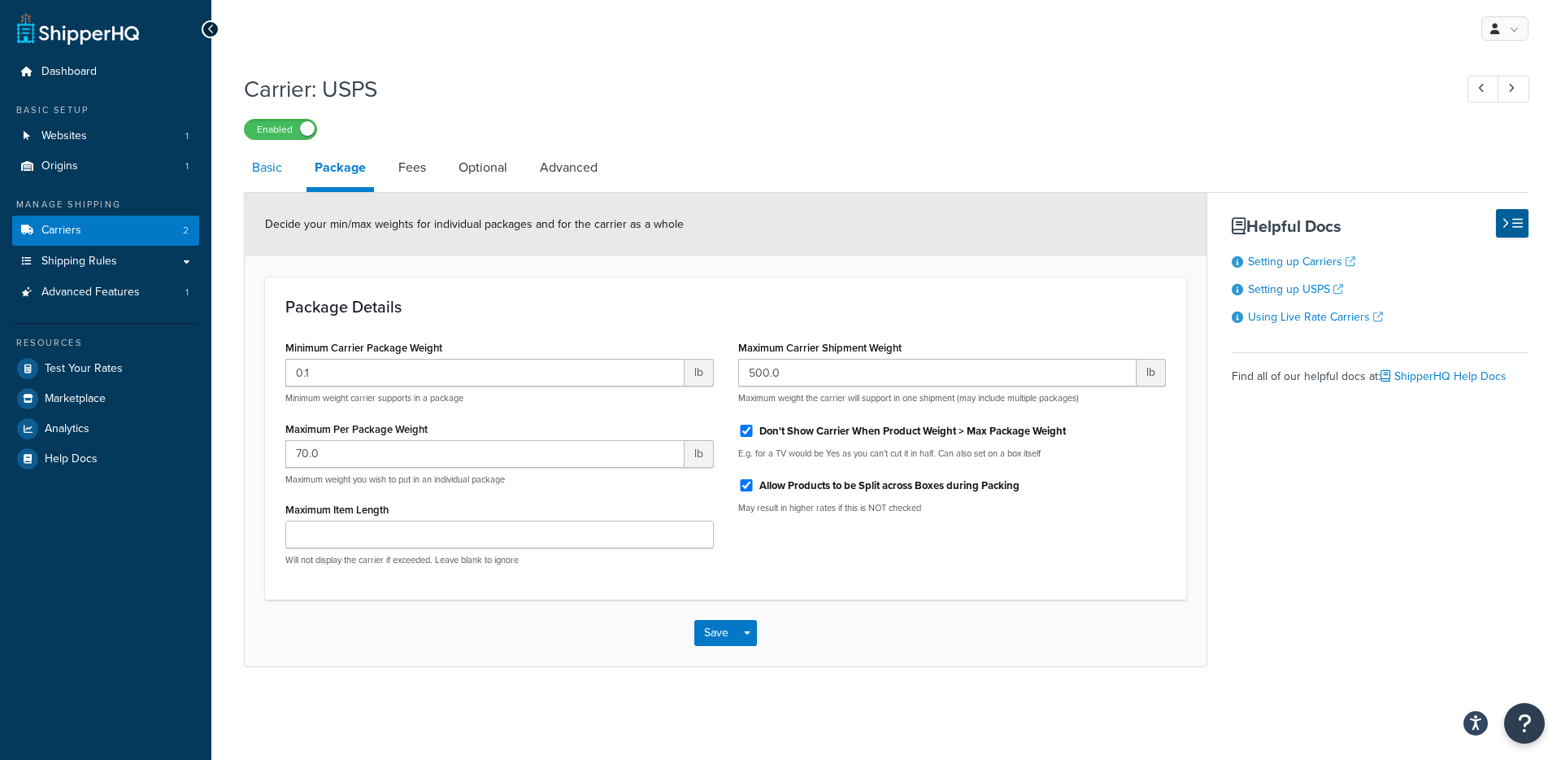
click at [284, 163] on link "Basic" at bounding box center [267, 167] width 46 height 39
select select "usps"
select select "ONLINE"
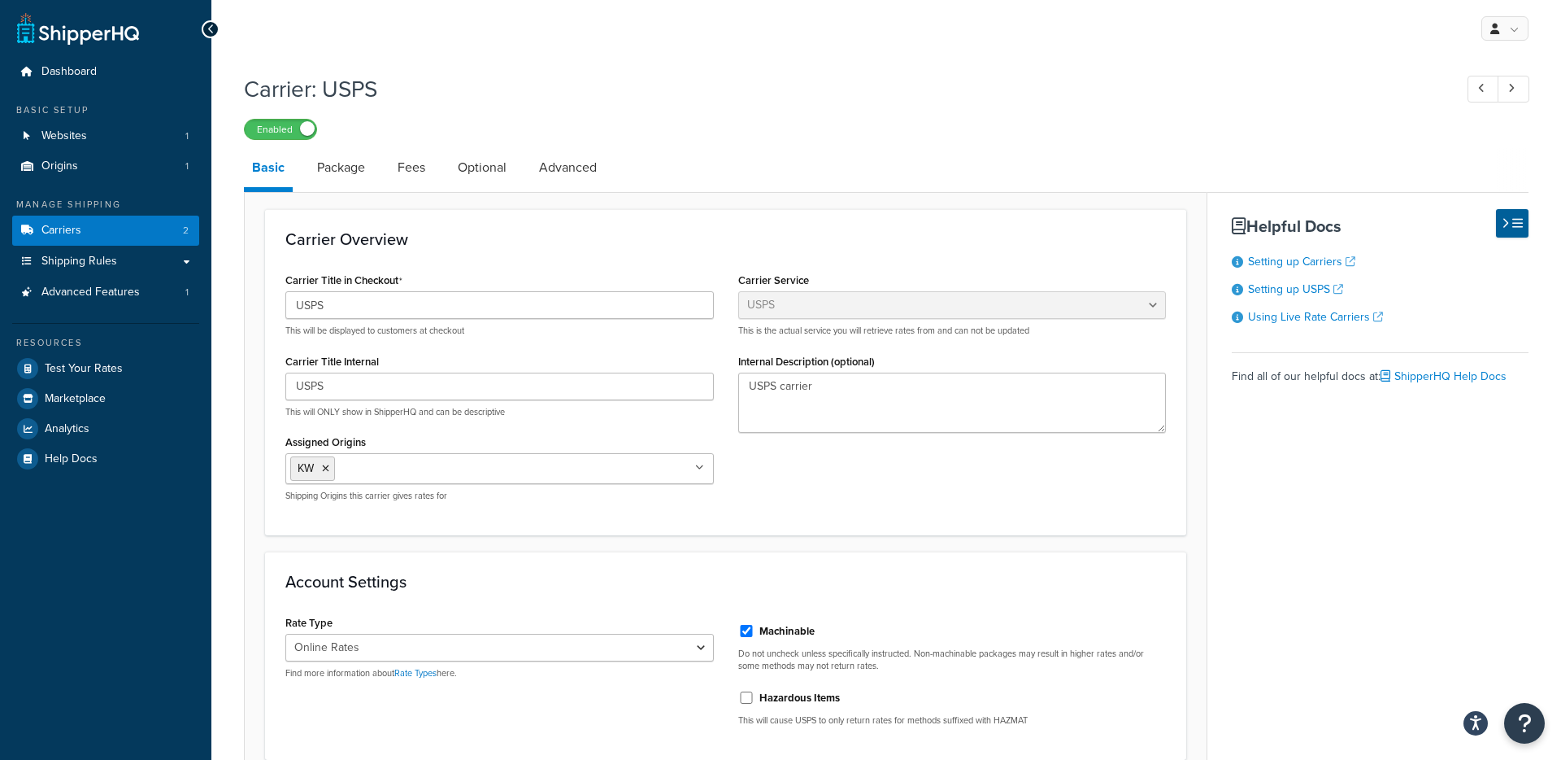
click at [559, 607] on div "Account Settings Rate Type Retail Rates Online Rates Commercial Plus Find more …" at bounding box center [725, 655] width 921 height 208
click at [631, 106] on div "Carrier: USPS Enabled" at bounding box center [886, 102] width 1285 height 75
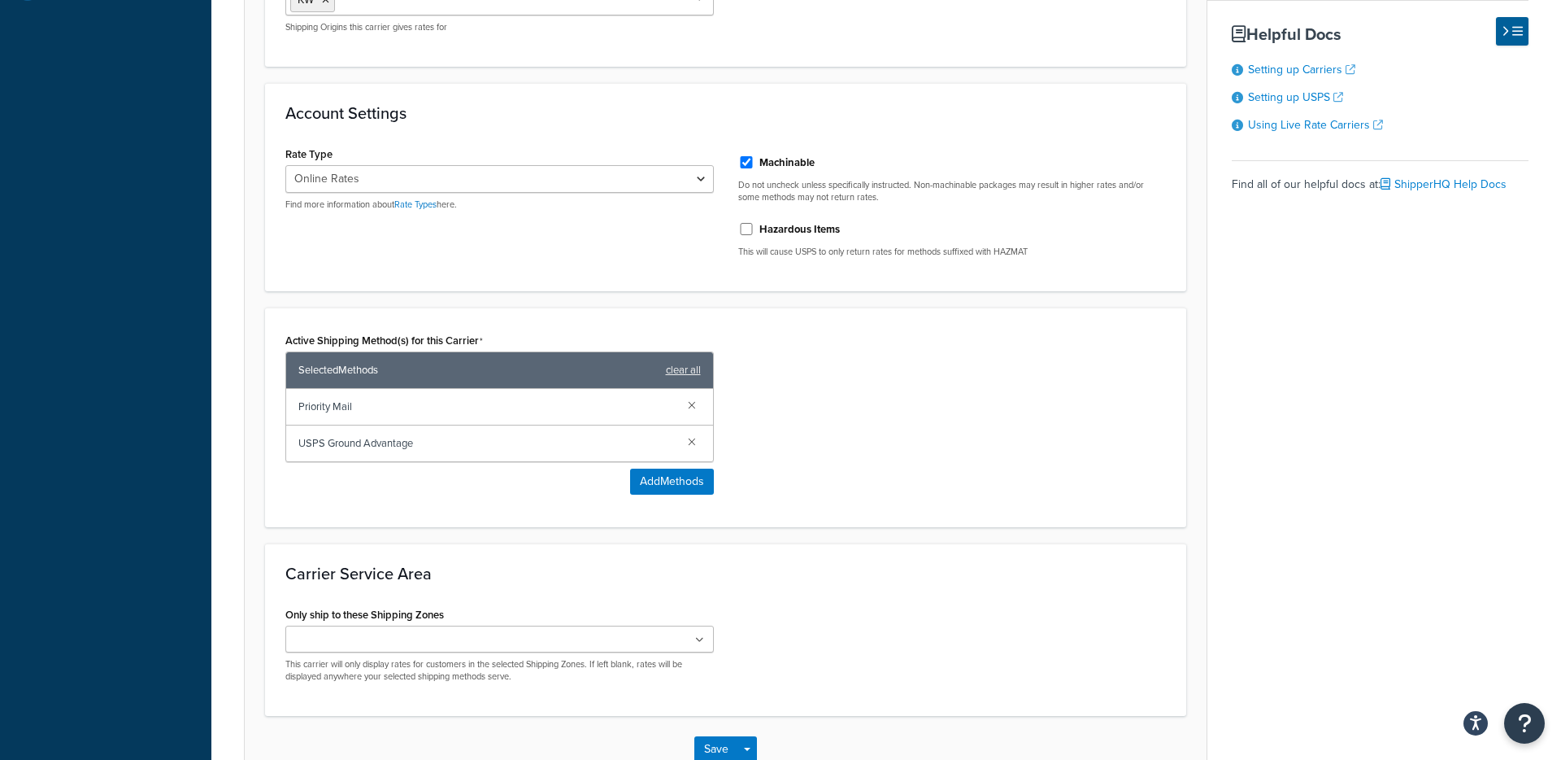
scroll to position [575, 0]
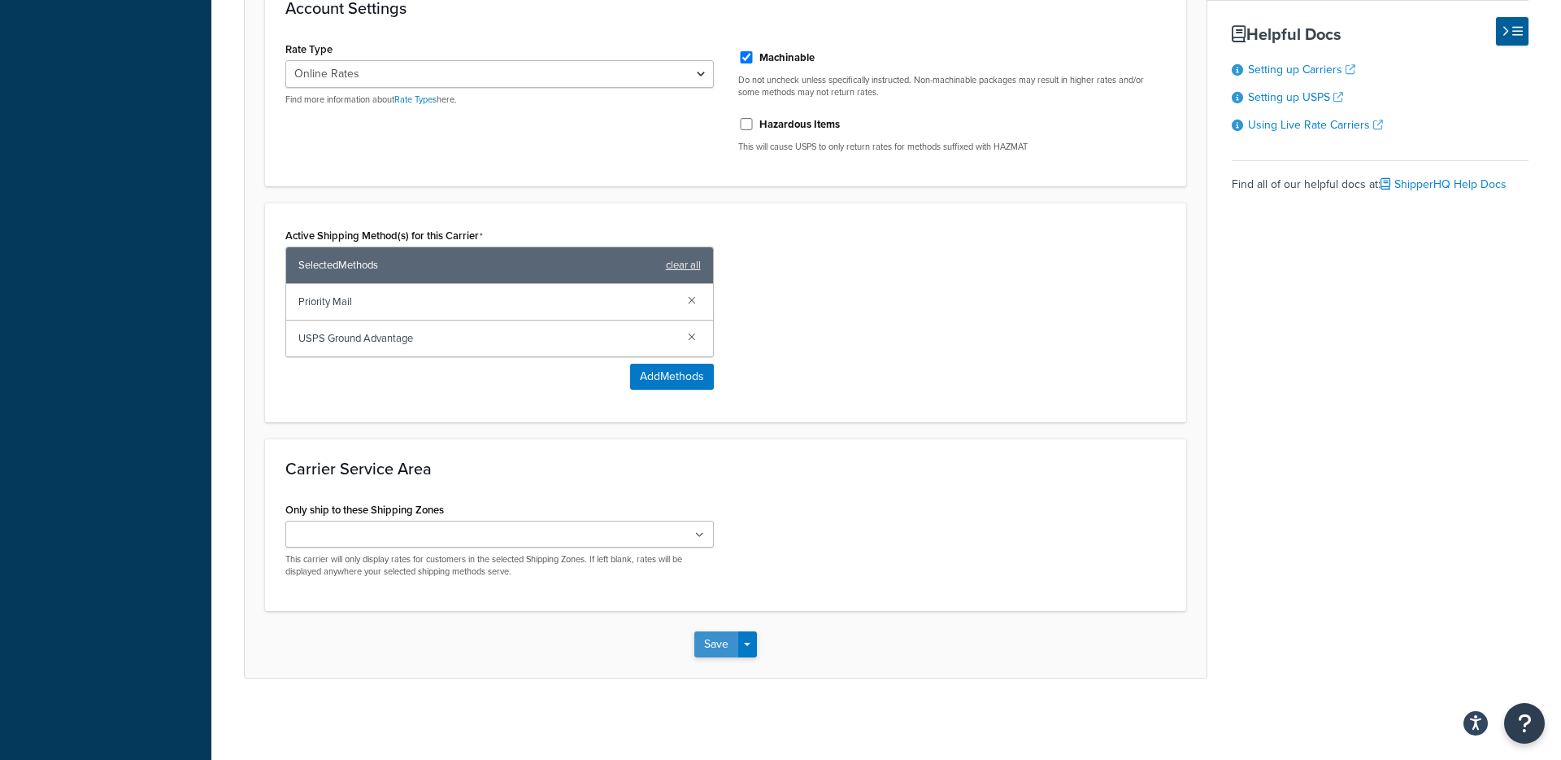
click at [712, 651] on button "Save" at bounding box center [716, 644] width 44 height 26
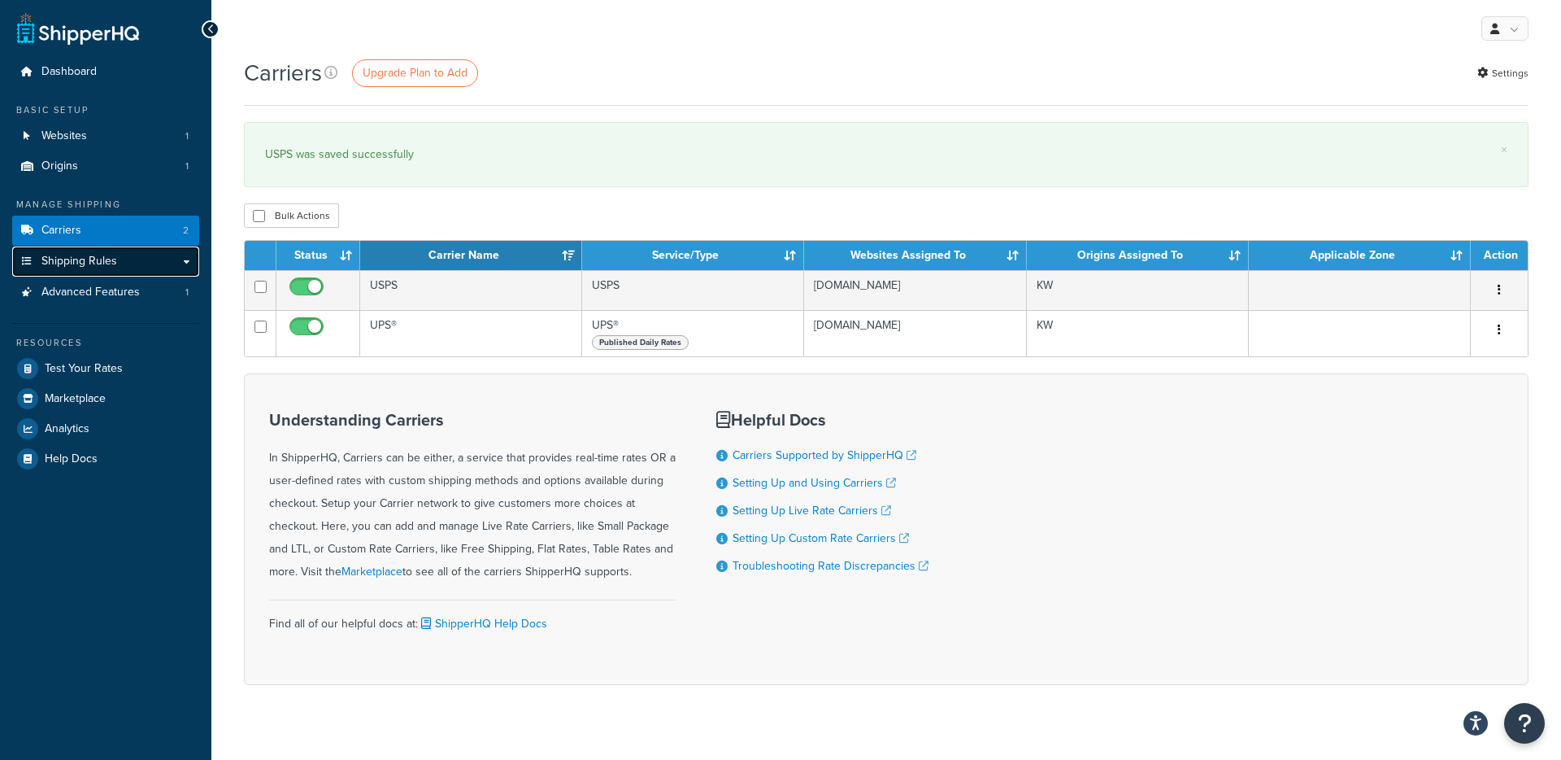
click at [127, 258] on link "Shipping Rules" at bounding box center [105, 261] width 187 height 30
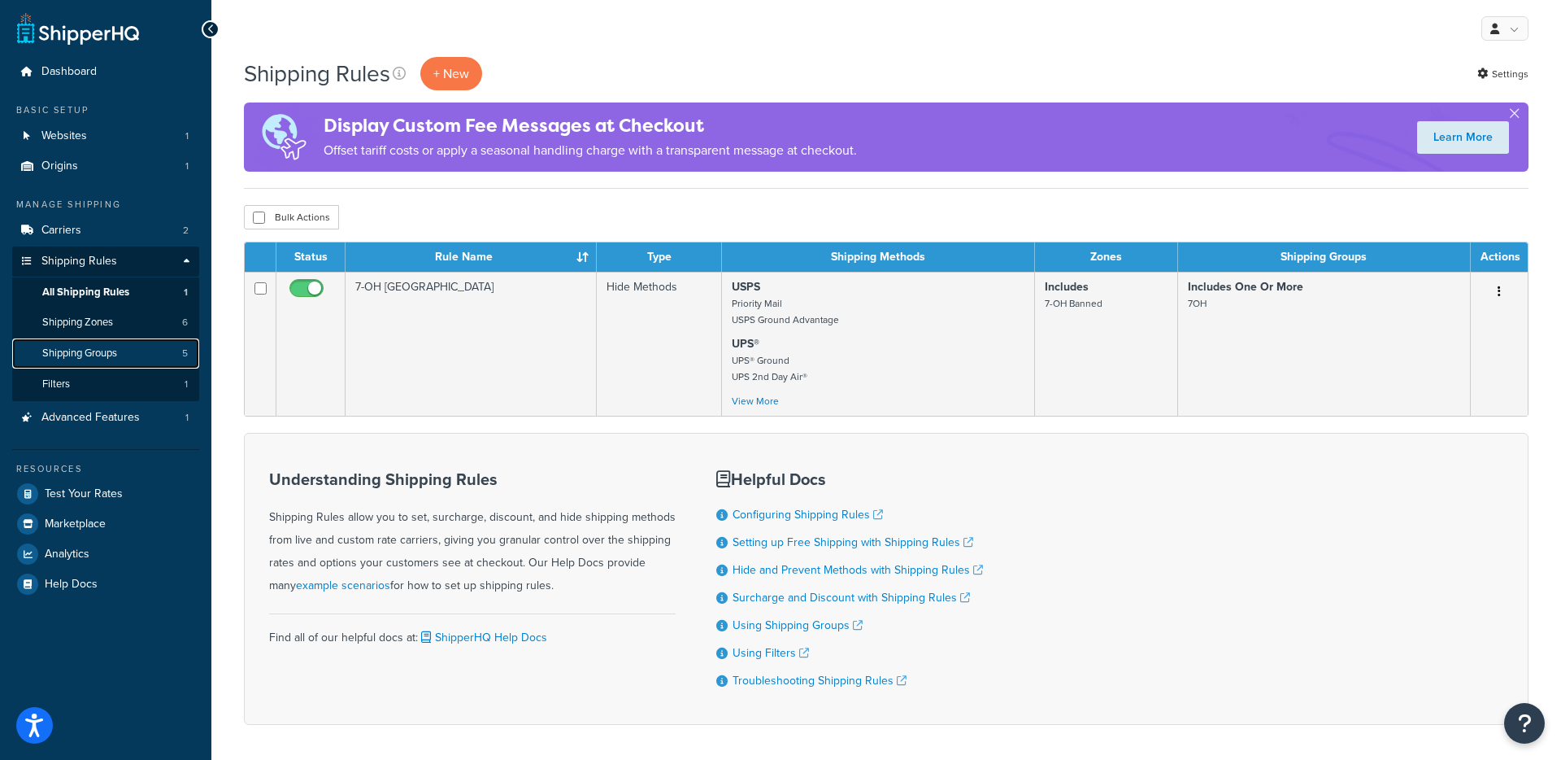
click at [112, 346] on span "Shipping Groups" at bounding box center [79, 353] width 75 height 14
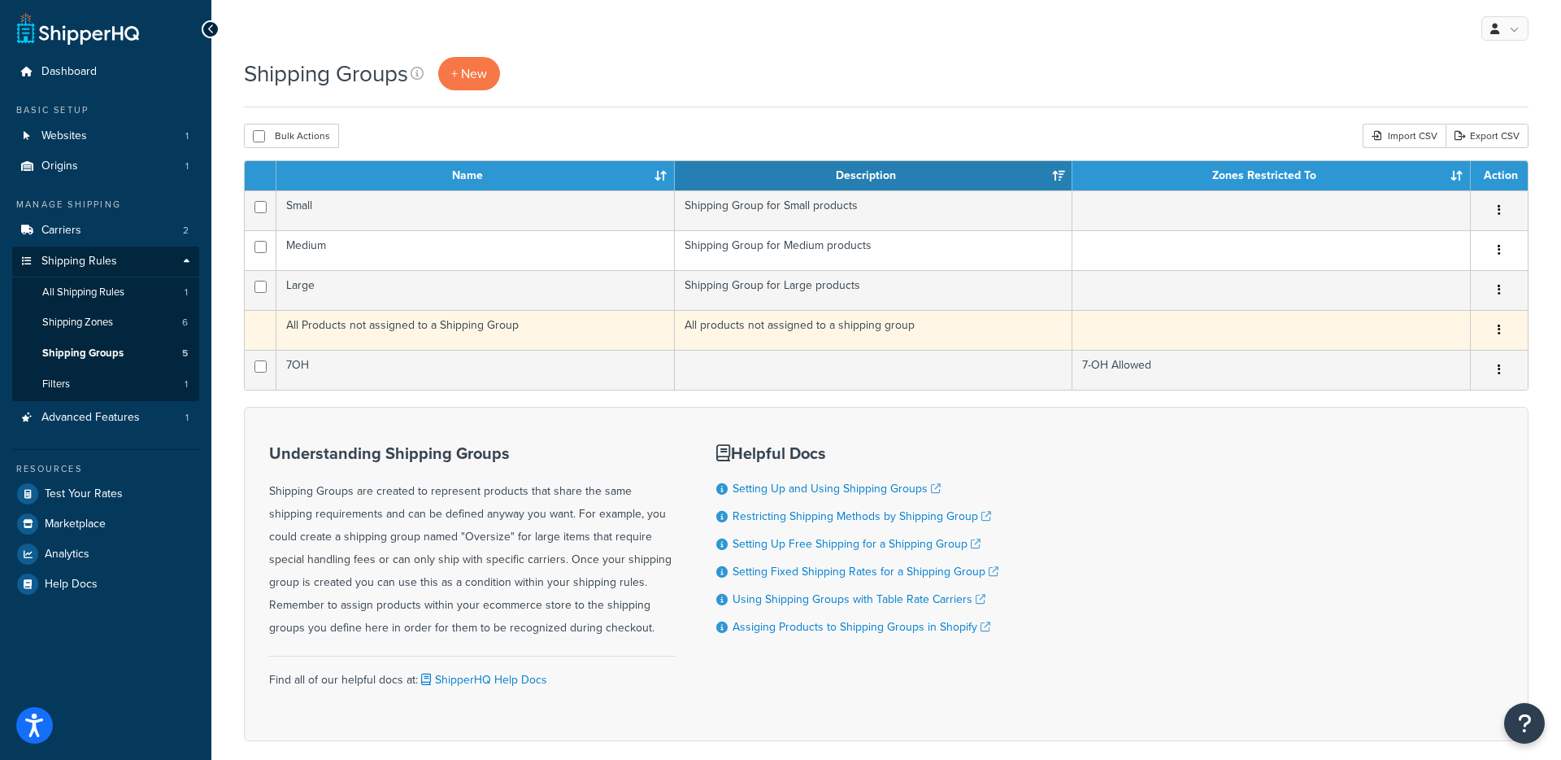
click at [584, 346] on td "All Products not assigned to a Shipping Group" at bounding box center [475, 330] width 398 height 40
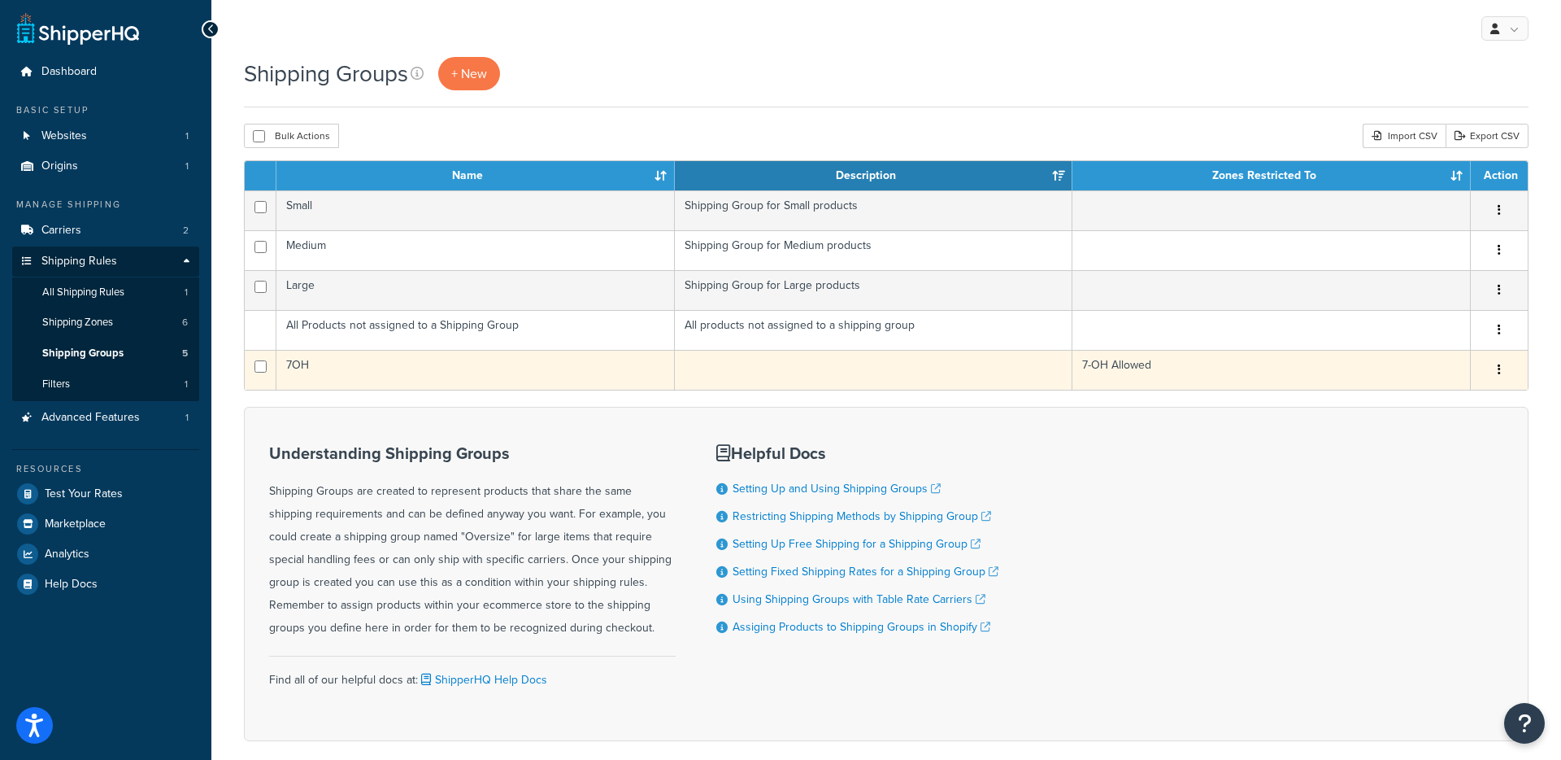
click at [500, 382] on td "7OH" at bounding box center [475, 370] width 398 height 40
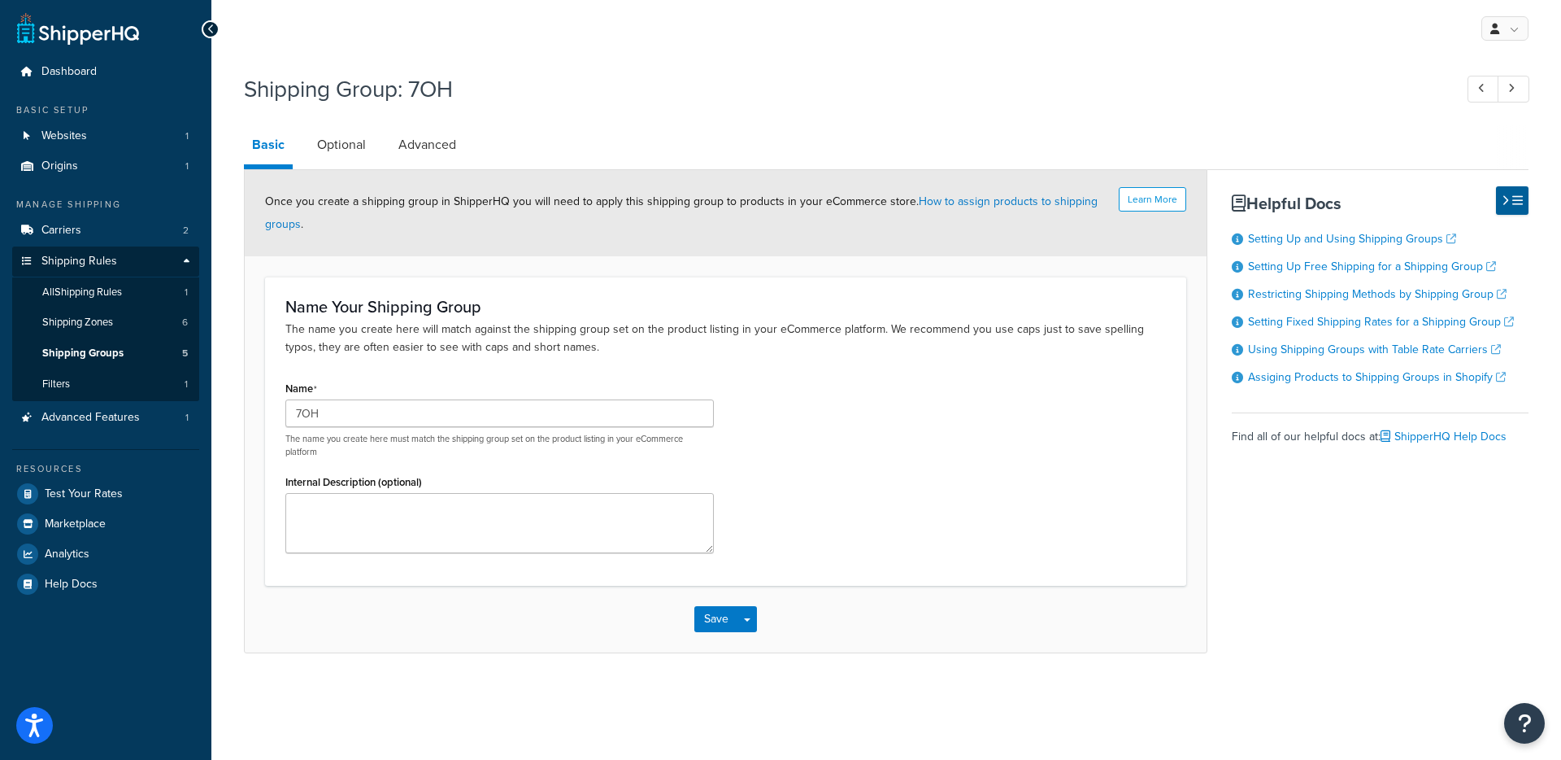
click at [784, 81] on h1 "Shipping Group: 7OH" at bounding box center [841, 89] width 1194 height 32
